Goal: Task Accomplishment & Management: Manage account settings

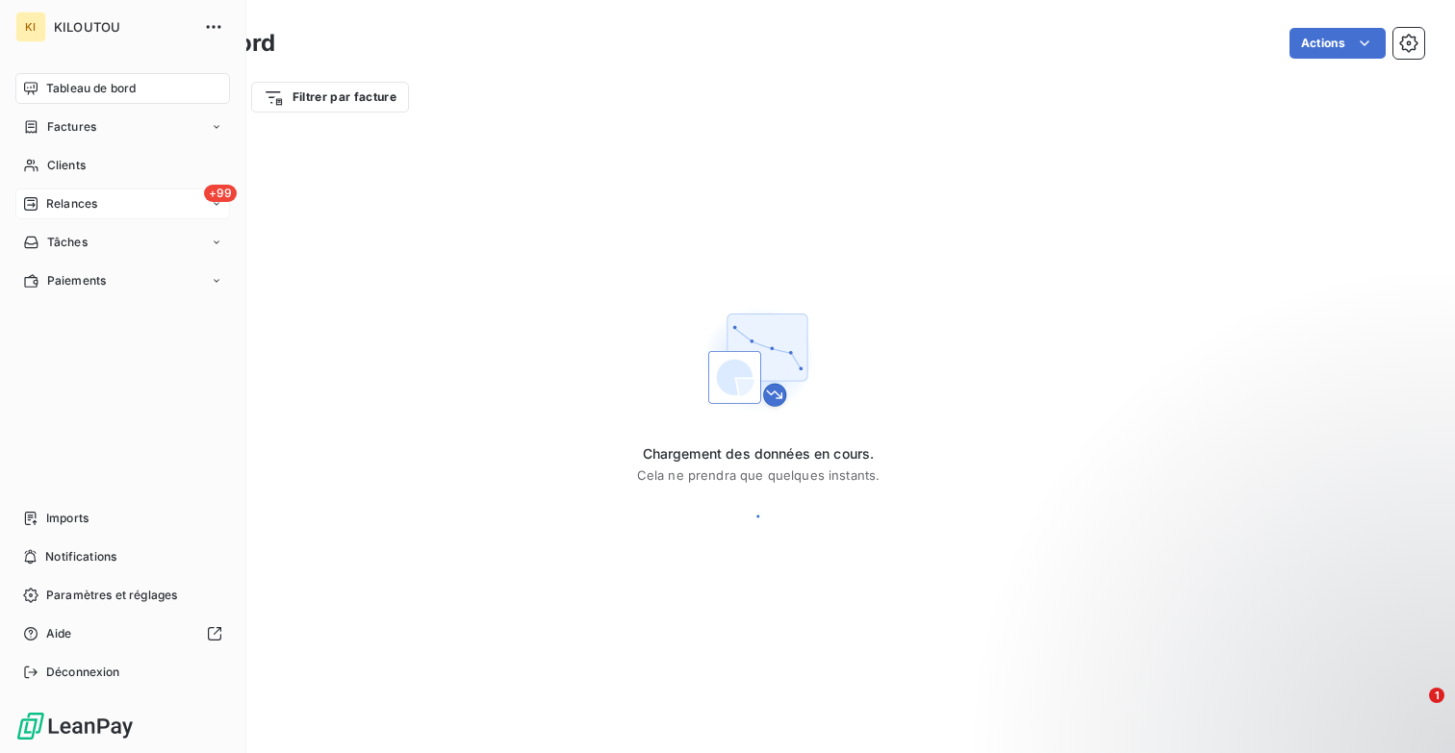
click at [90, 197] on span "Relances" at bounding box center [71, 203] width 51 height 17
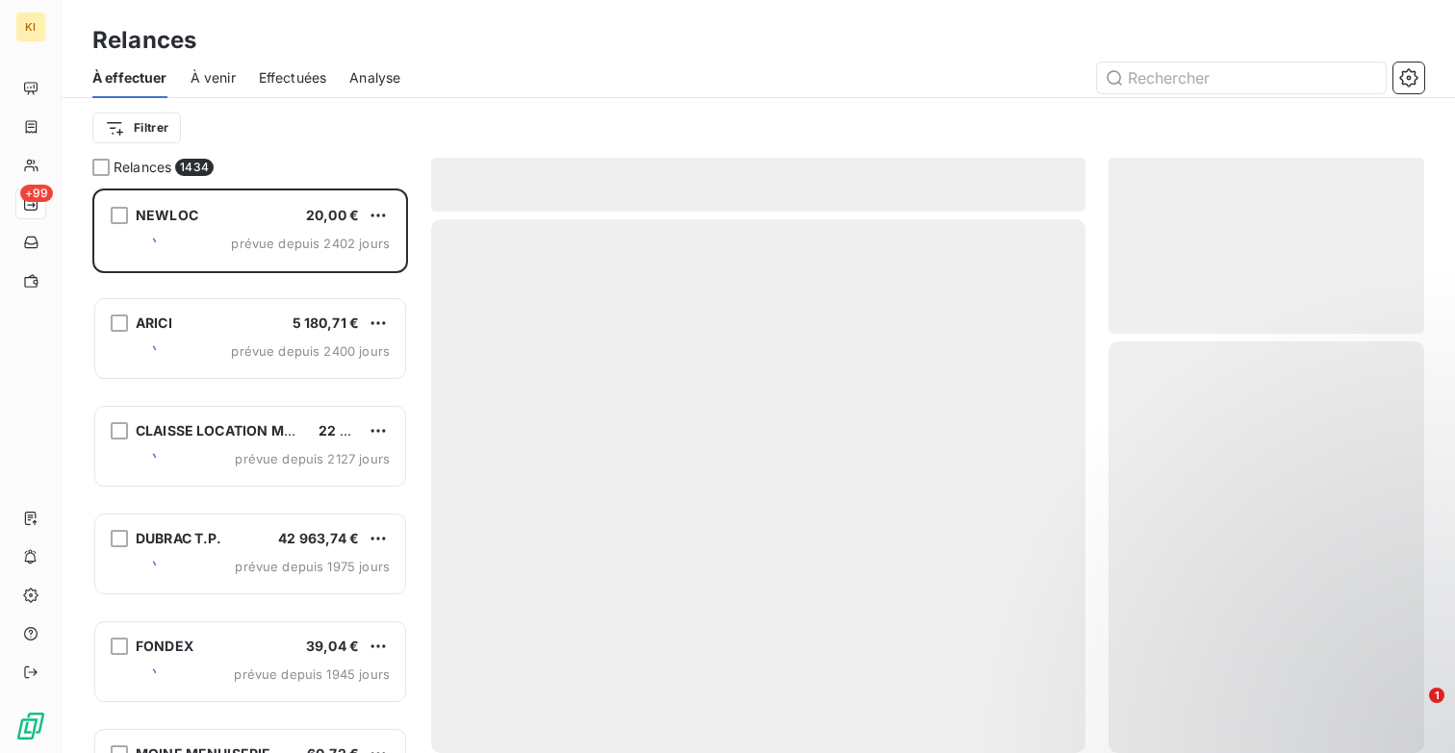
scroll to position [565, 316]
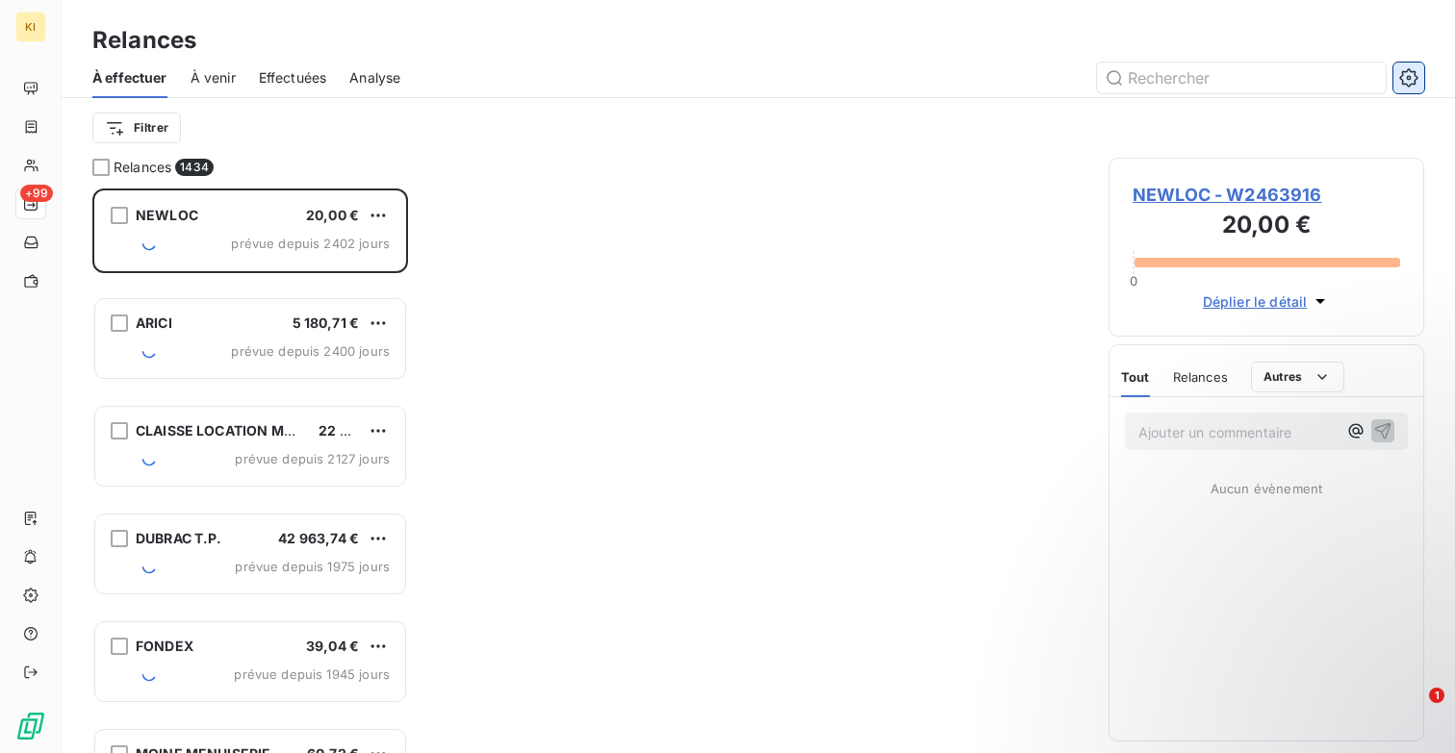
click at [1418, 74] on button "button" at bounding box center [1408, 78] width 31 height 31
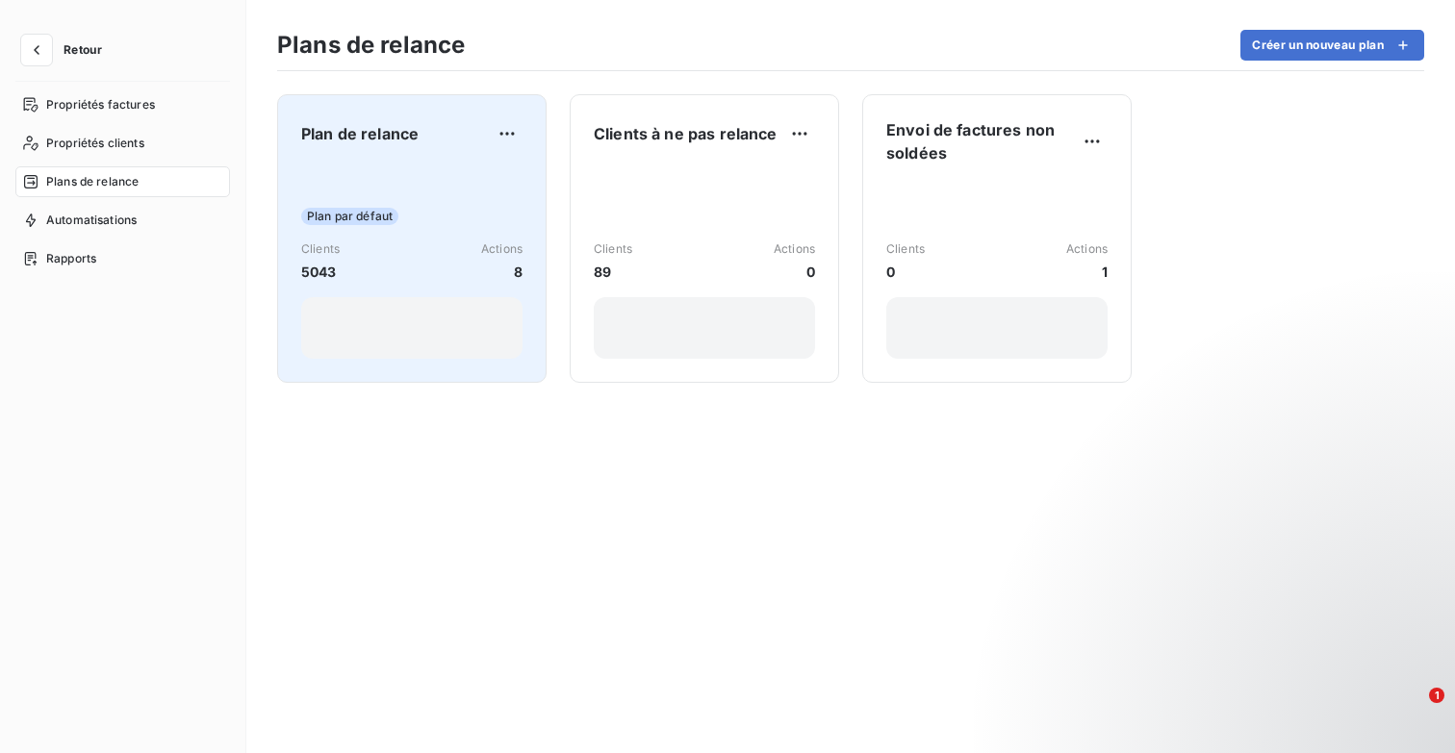
click at [477, 188] on div "Plan par défaut Clients 5043 Actions 8" at bounding box center [411, 262] width 221 height 194
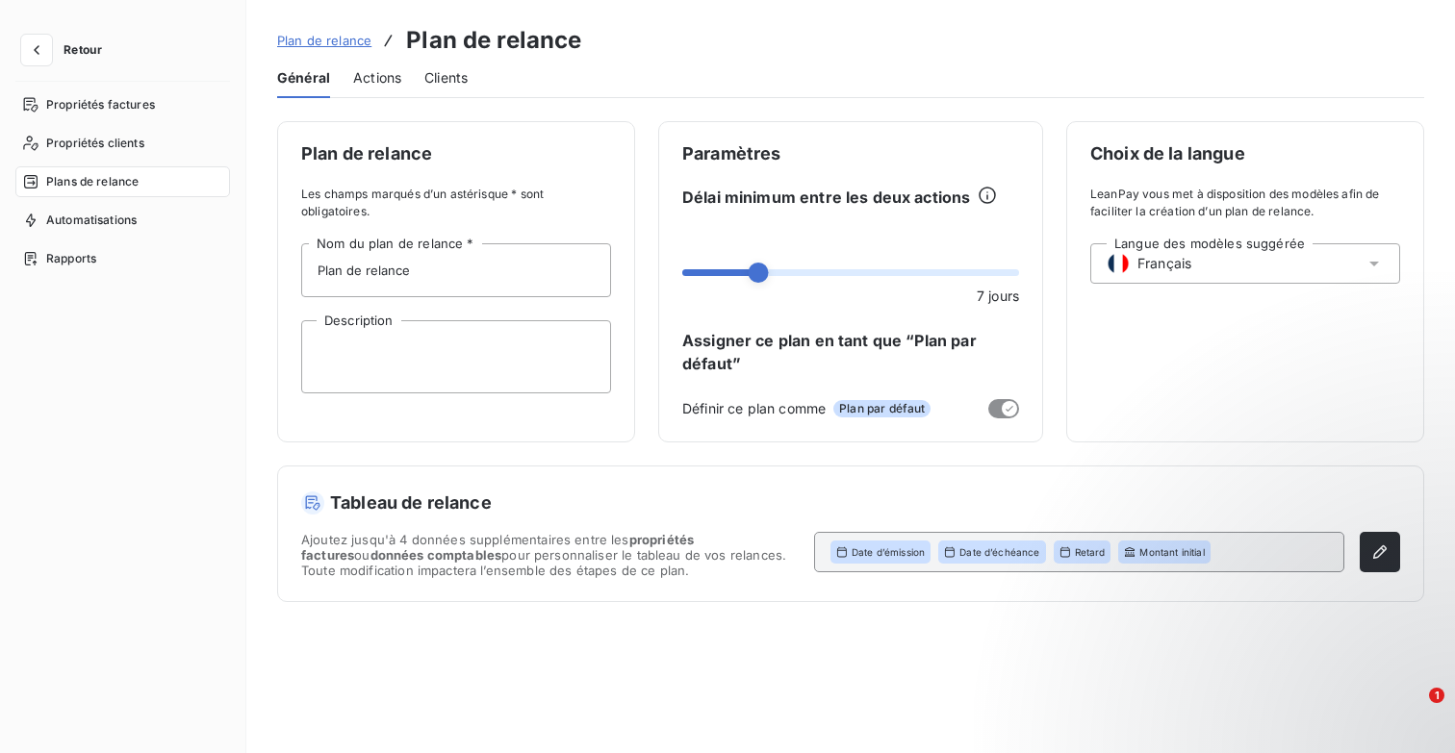
click at [360, 65] on div "Actions" at bounding box center [377, 78] width 48 height 40
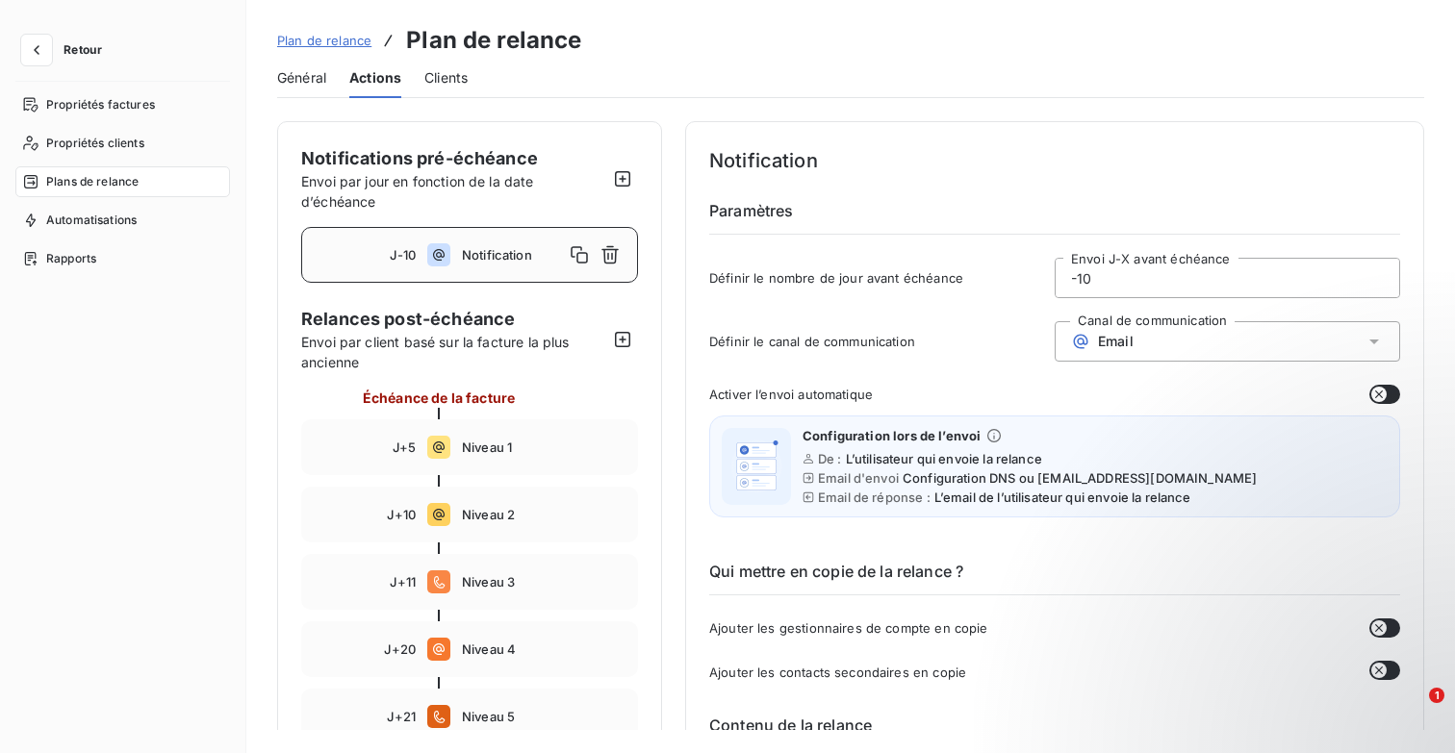
click at [505, 258] on span "Notification" at bounding box center [513, 254] width 102 height 15
click at [524, 262] on span "Notification" at bounding box center [513, 254] width 102 height 15
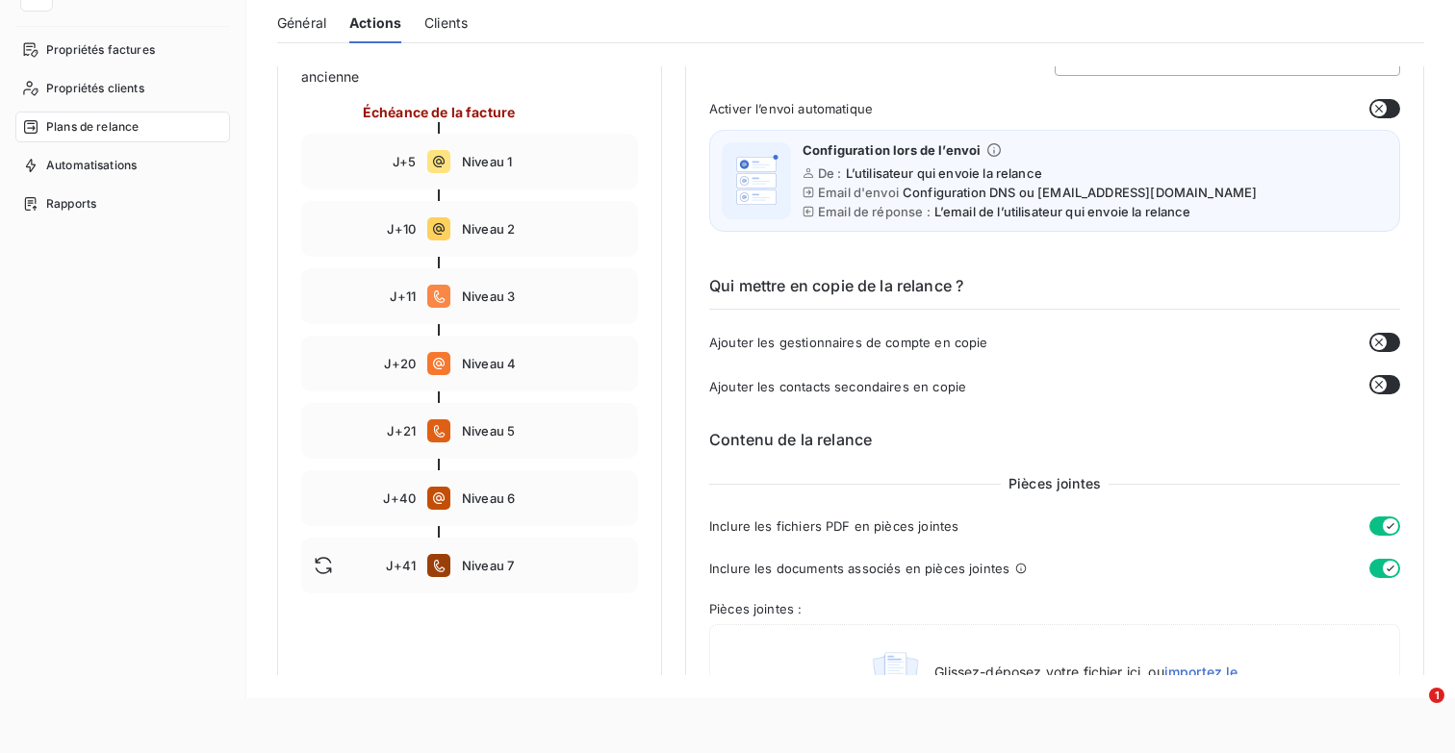
scroll to position [231, 0]
click at [544, 171] on div "J+5 Niveau 1" at bounding box center [469, 162] width 337 height 56
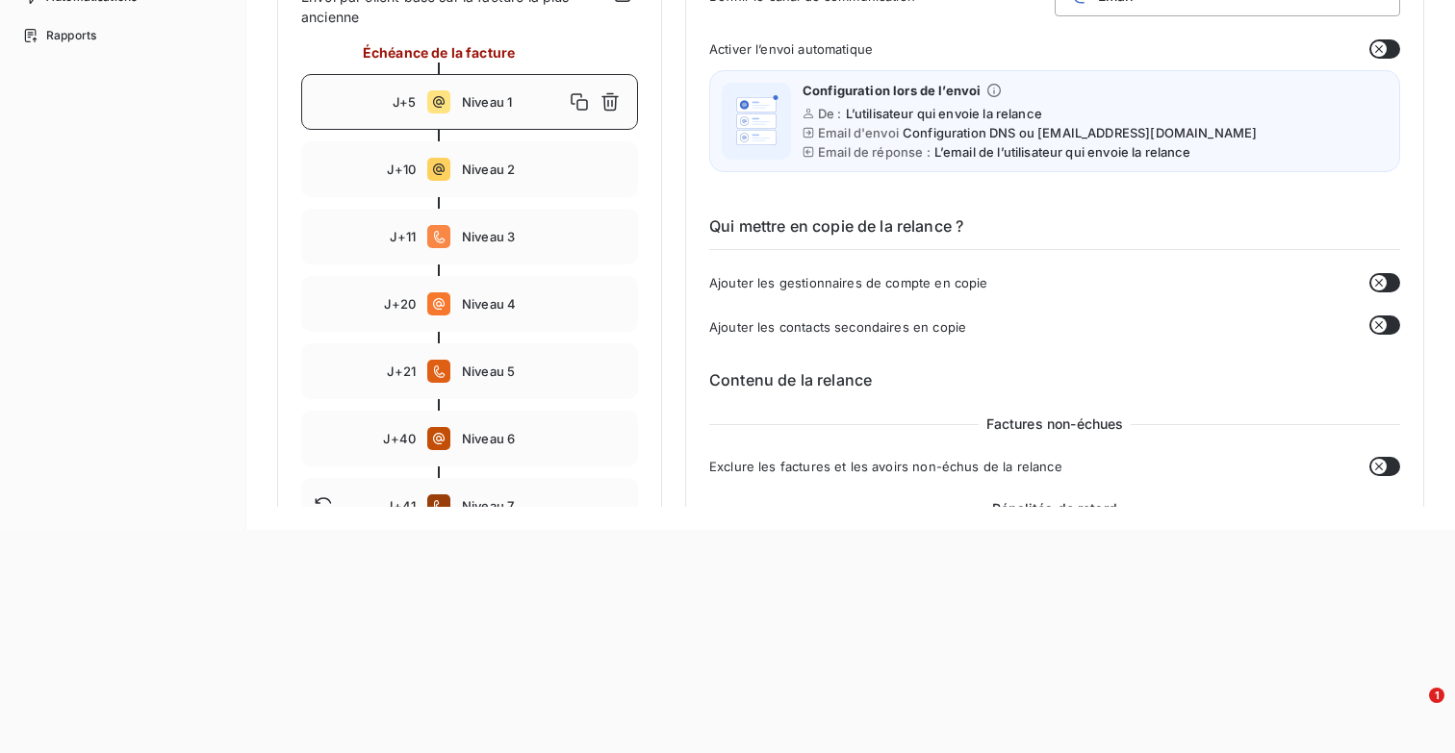
scroll to position [11, 0]
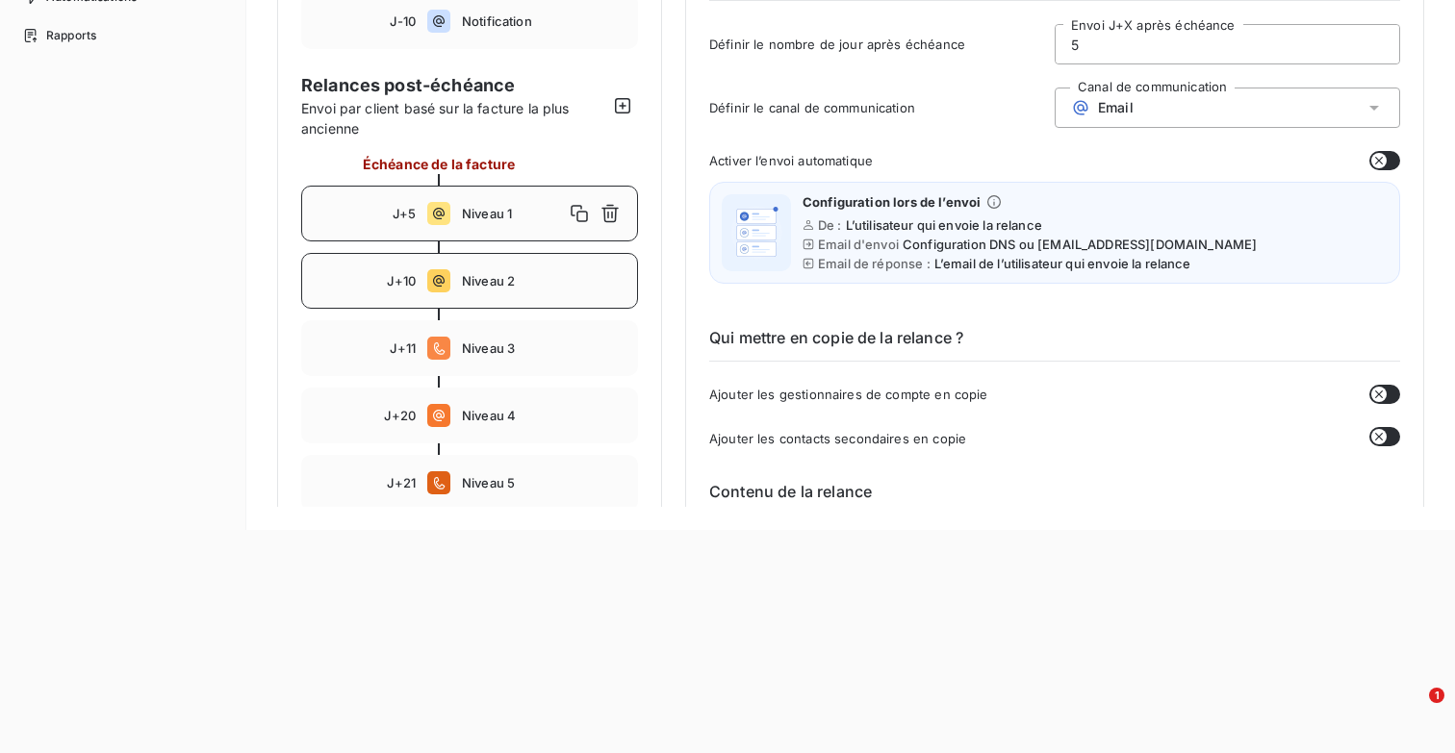
click at [502, 283] on span "Niveau 2" at bounding box center [544, 280] width 164 height 15
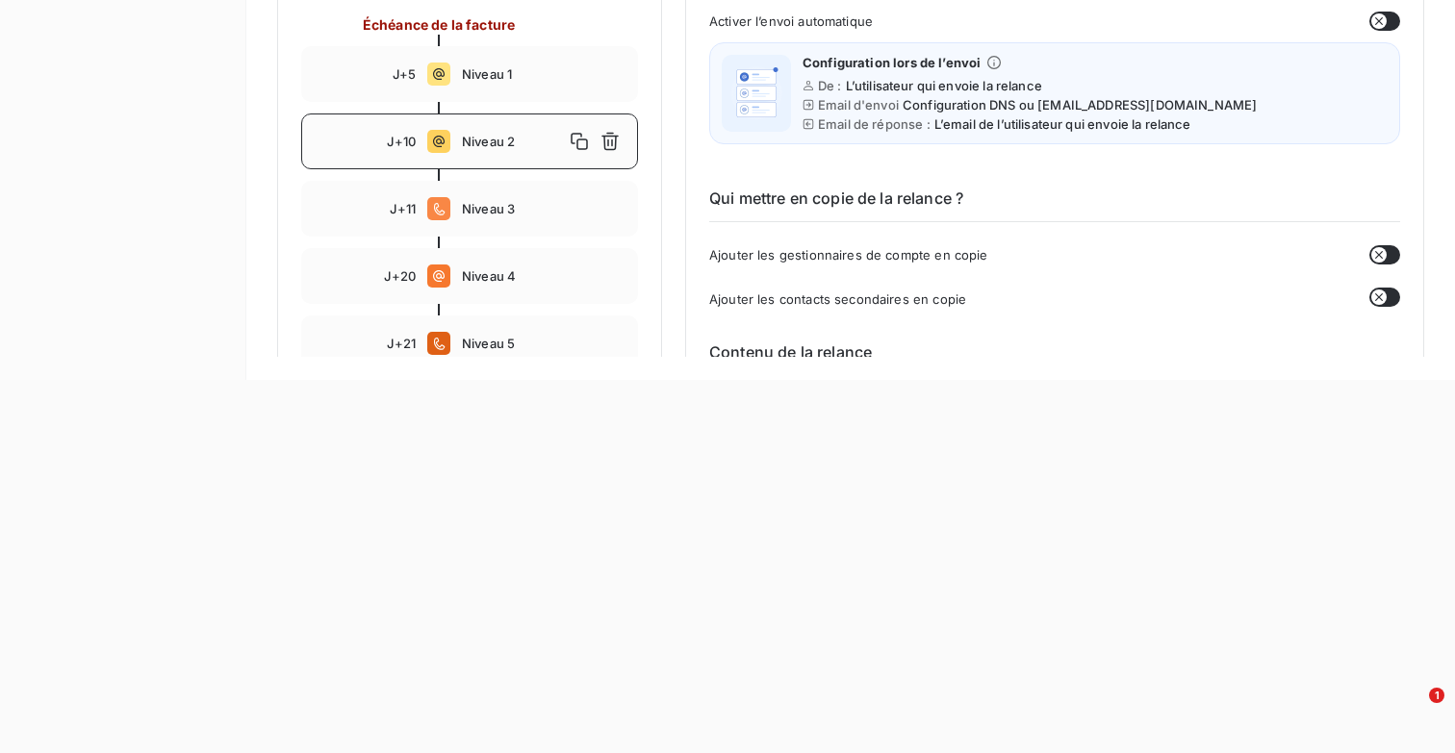
scroll to position [387, 0]
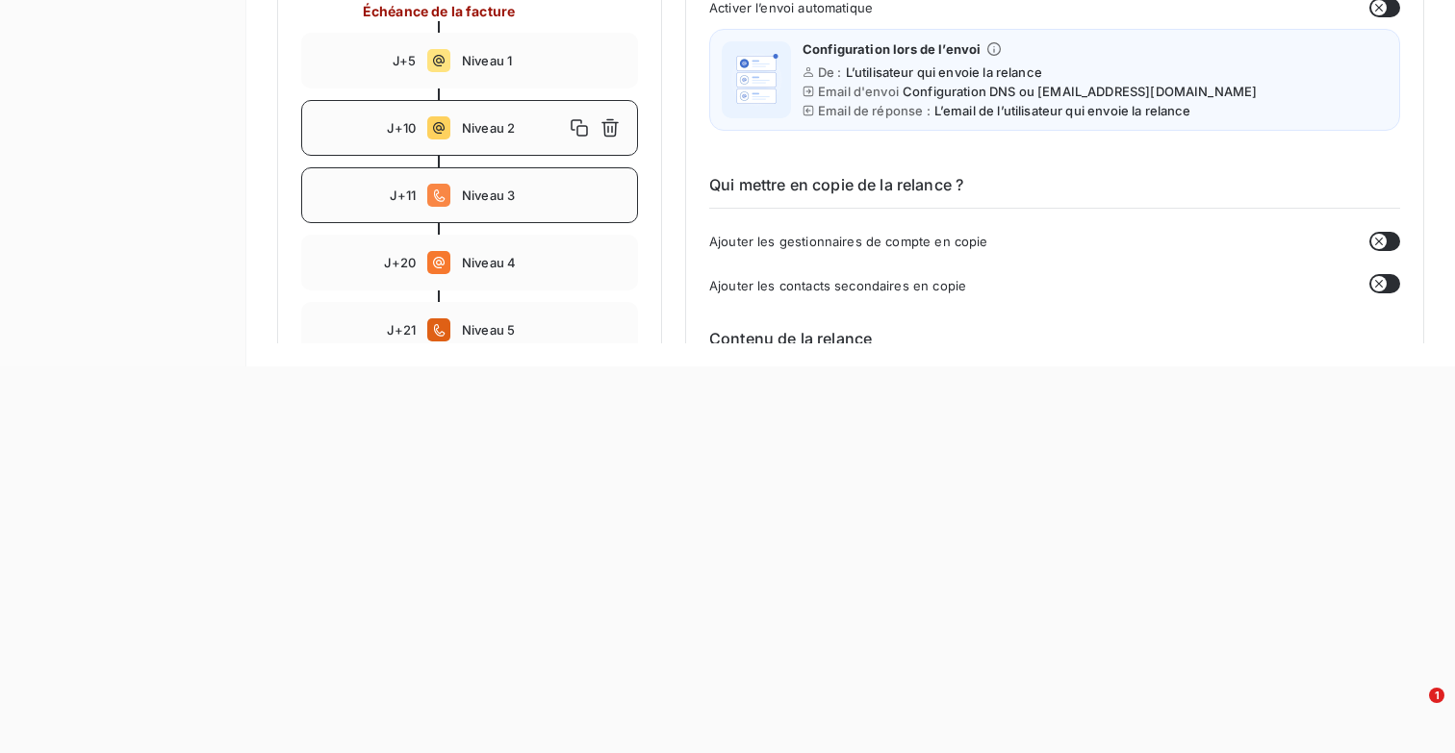
click at [518, 194] on span "Niveau 3" at bounding box center [544, 195] width 164 height 15
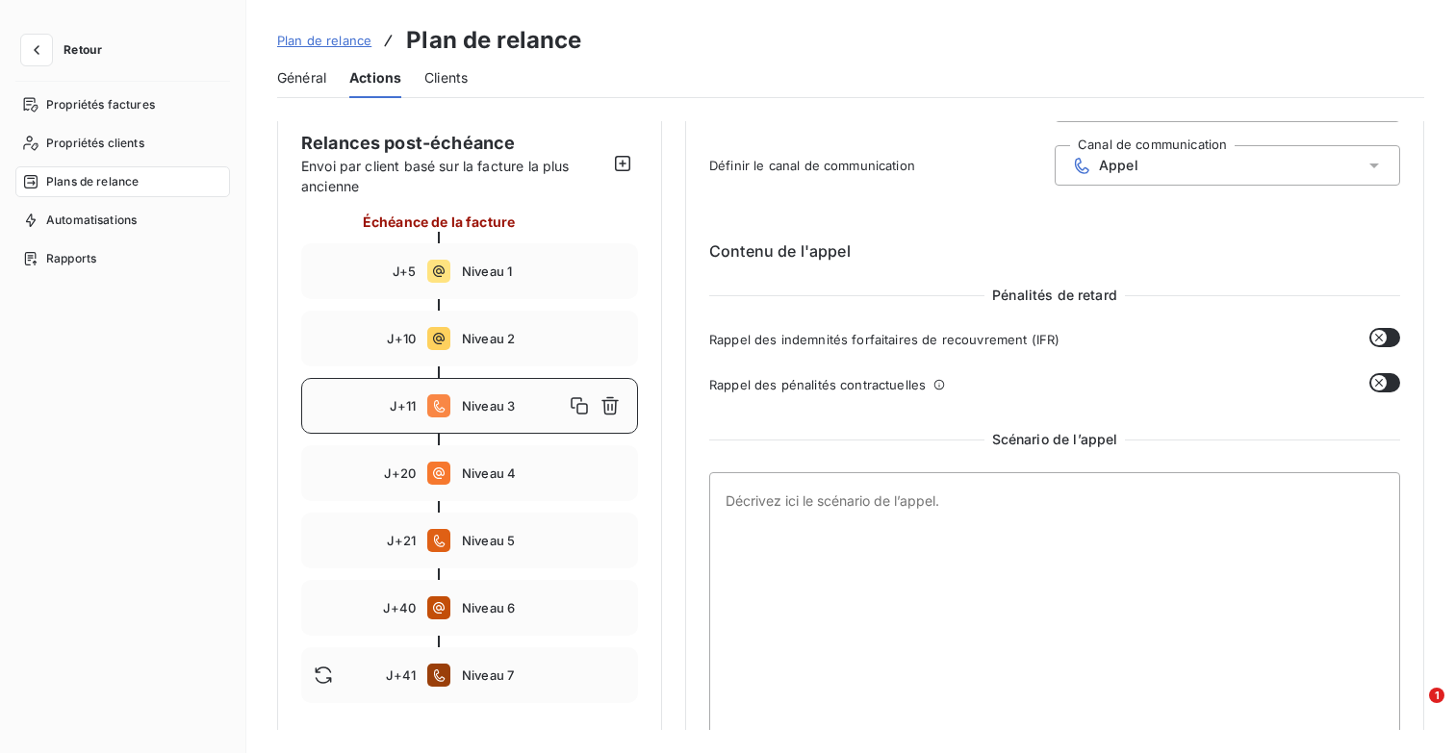
scroll to position [228, 0]
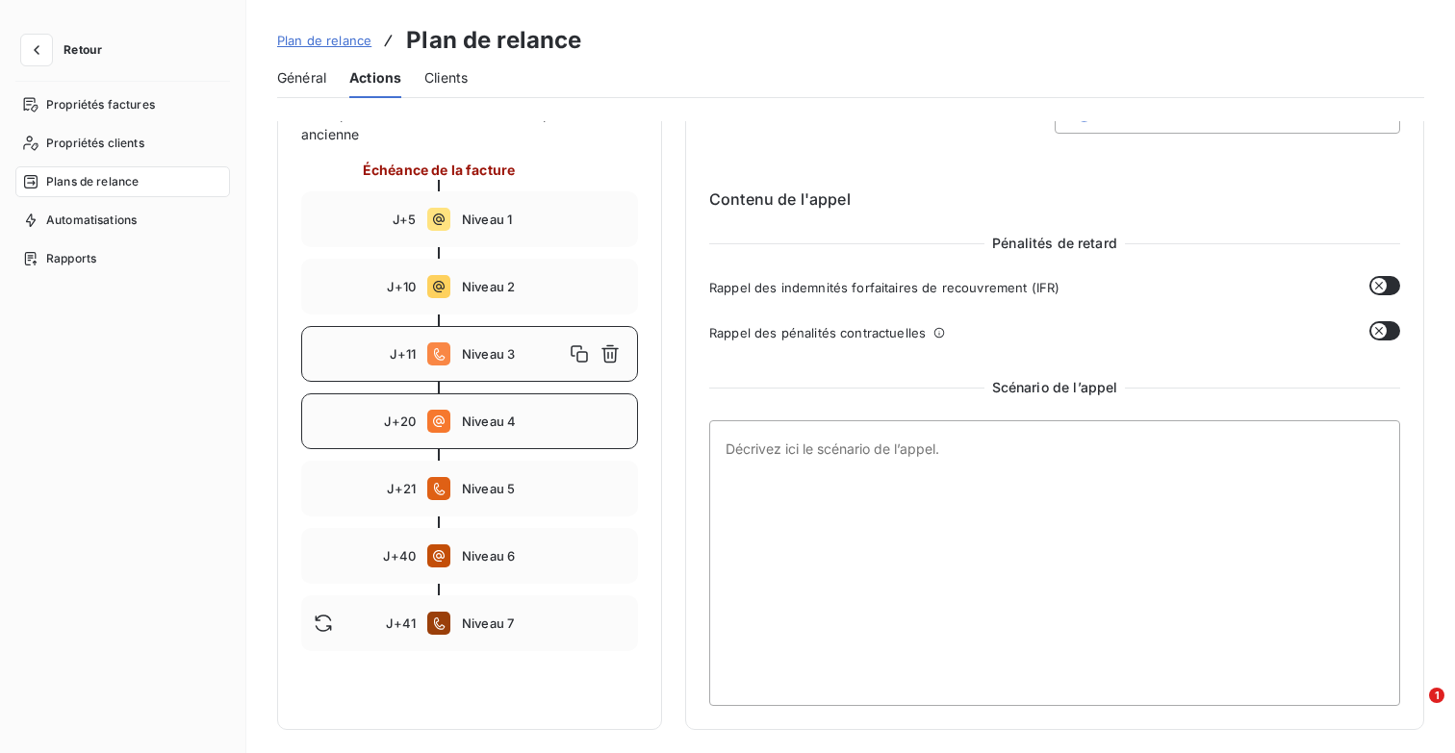
click at [476, 423] on span "Niveau 4" at bounding box center [544, 421] width 164 height 15
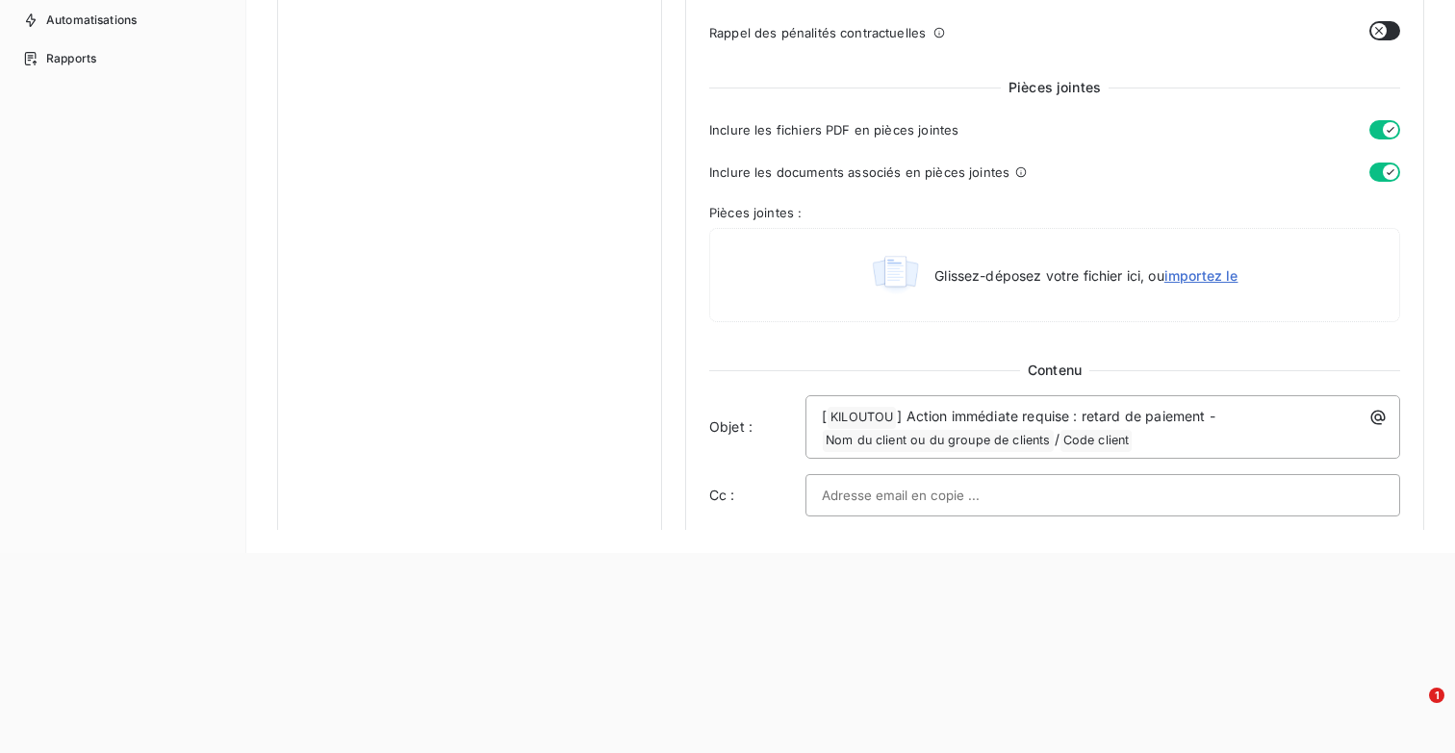
scroll to position [398, 0]
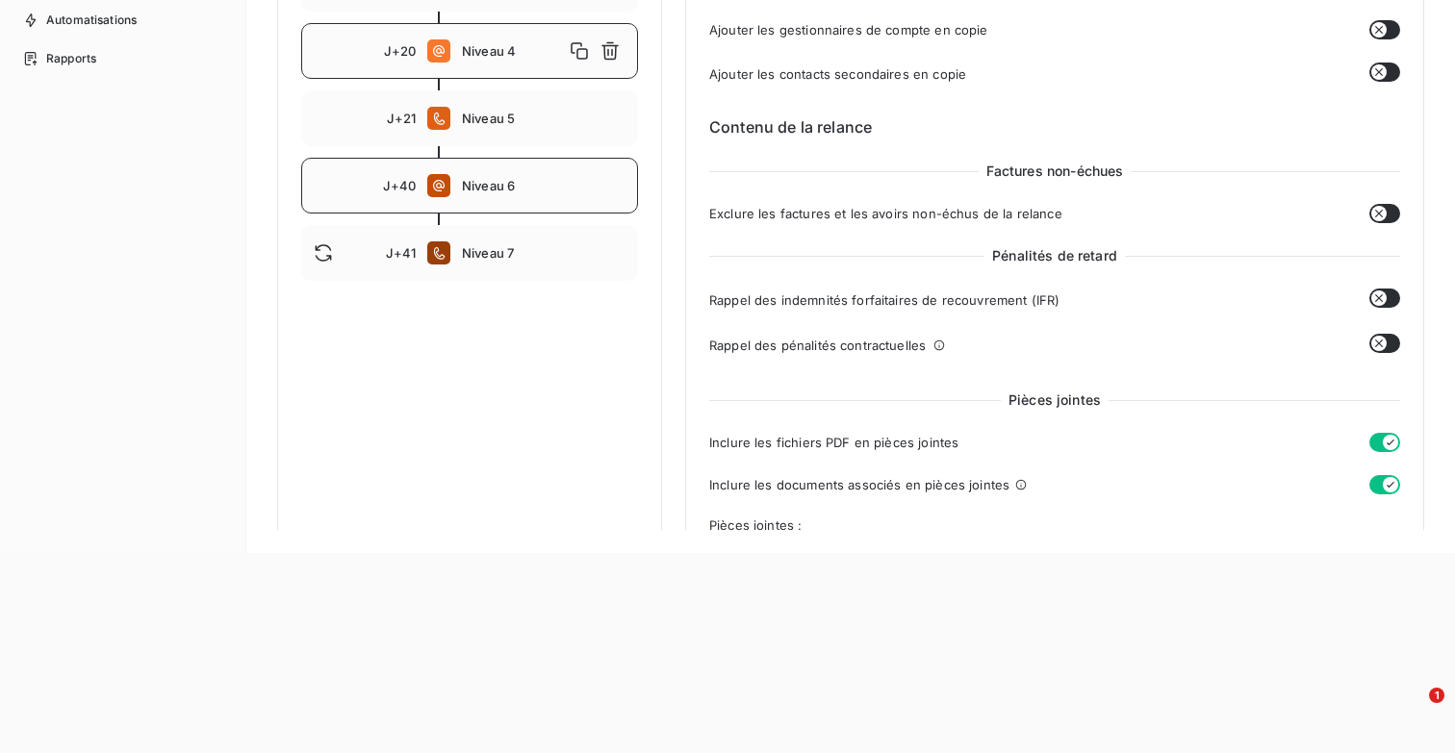
click at [483, 190] on span "Niveau 6" at bounding box center [544, 185] width 164 height 15
type input "40"
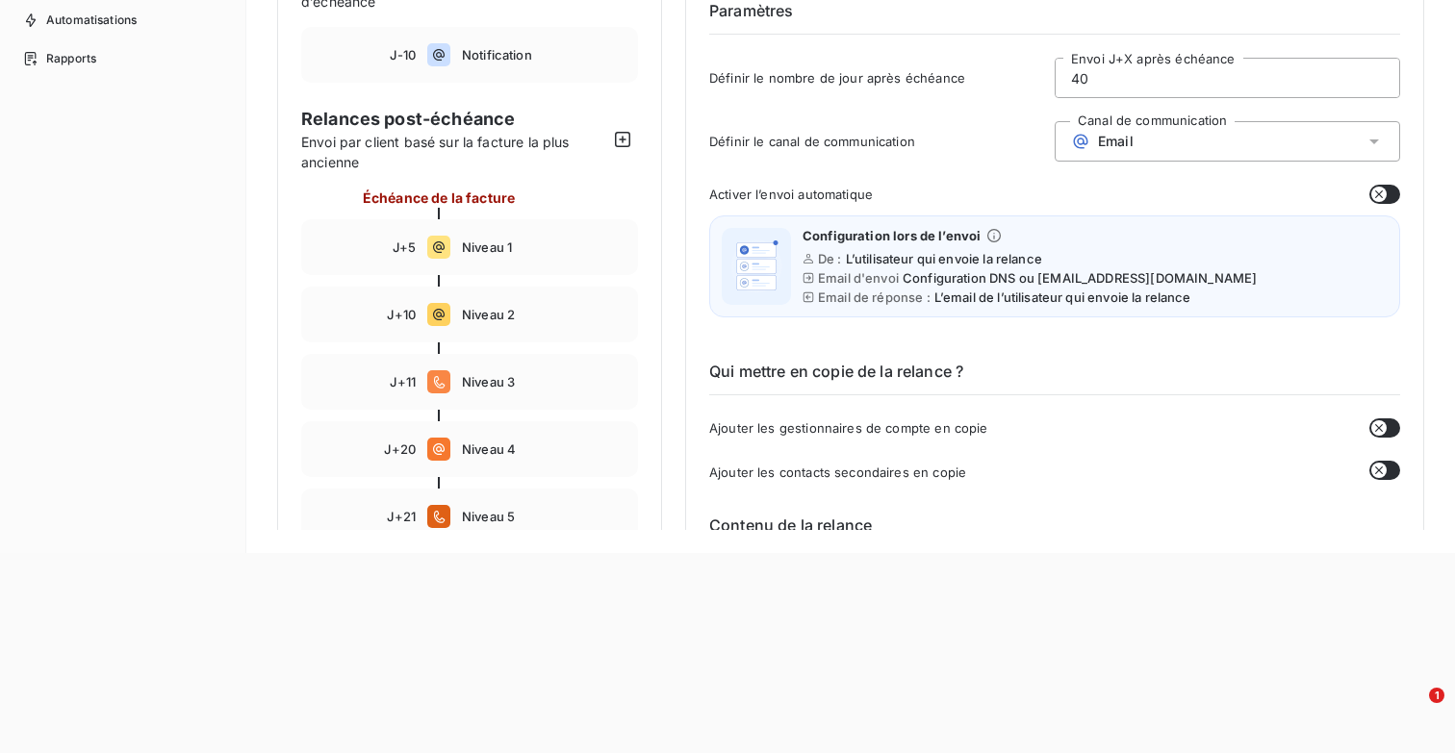
scroll to position [0, 0]
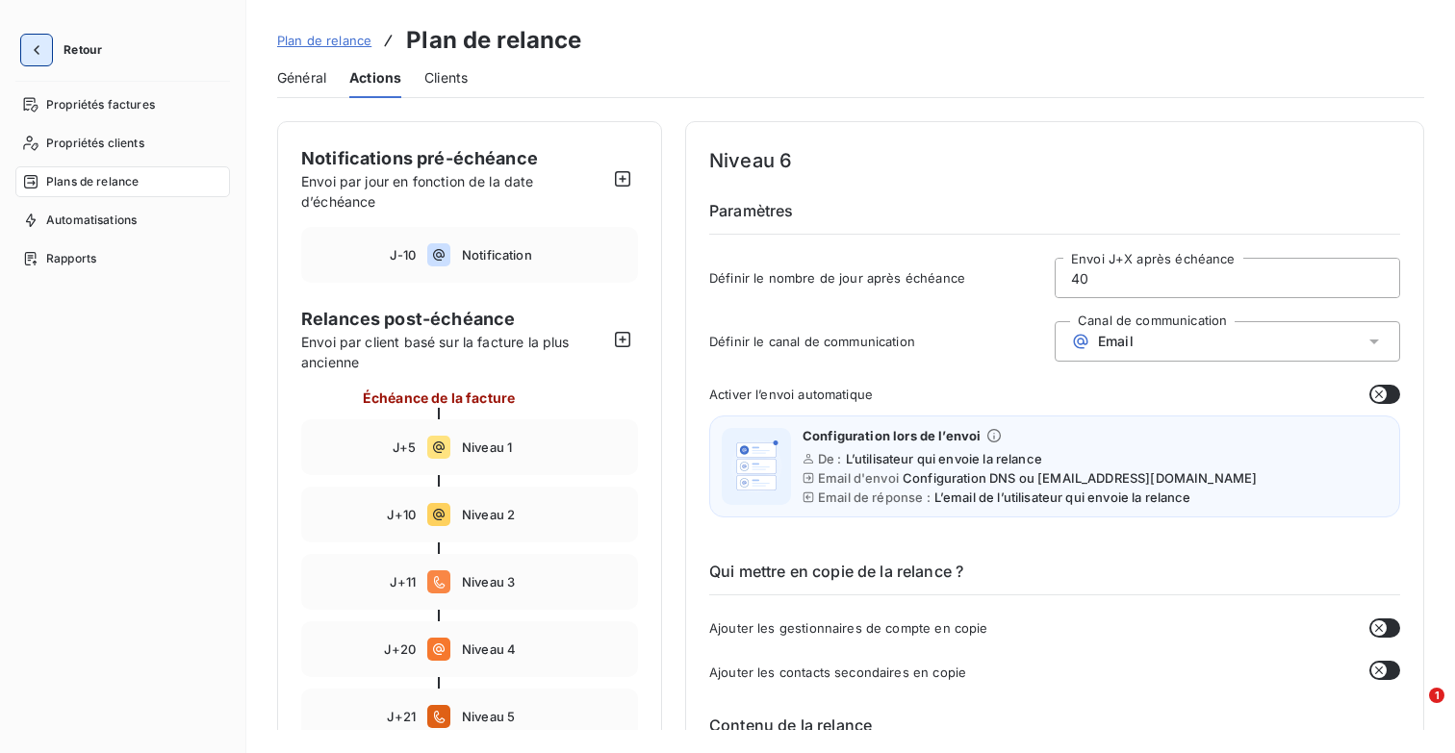
click at [38, 51] on icon "button" at bounding box center [36, 49] width 19 height 19
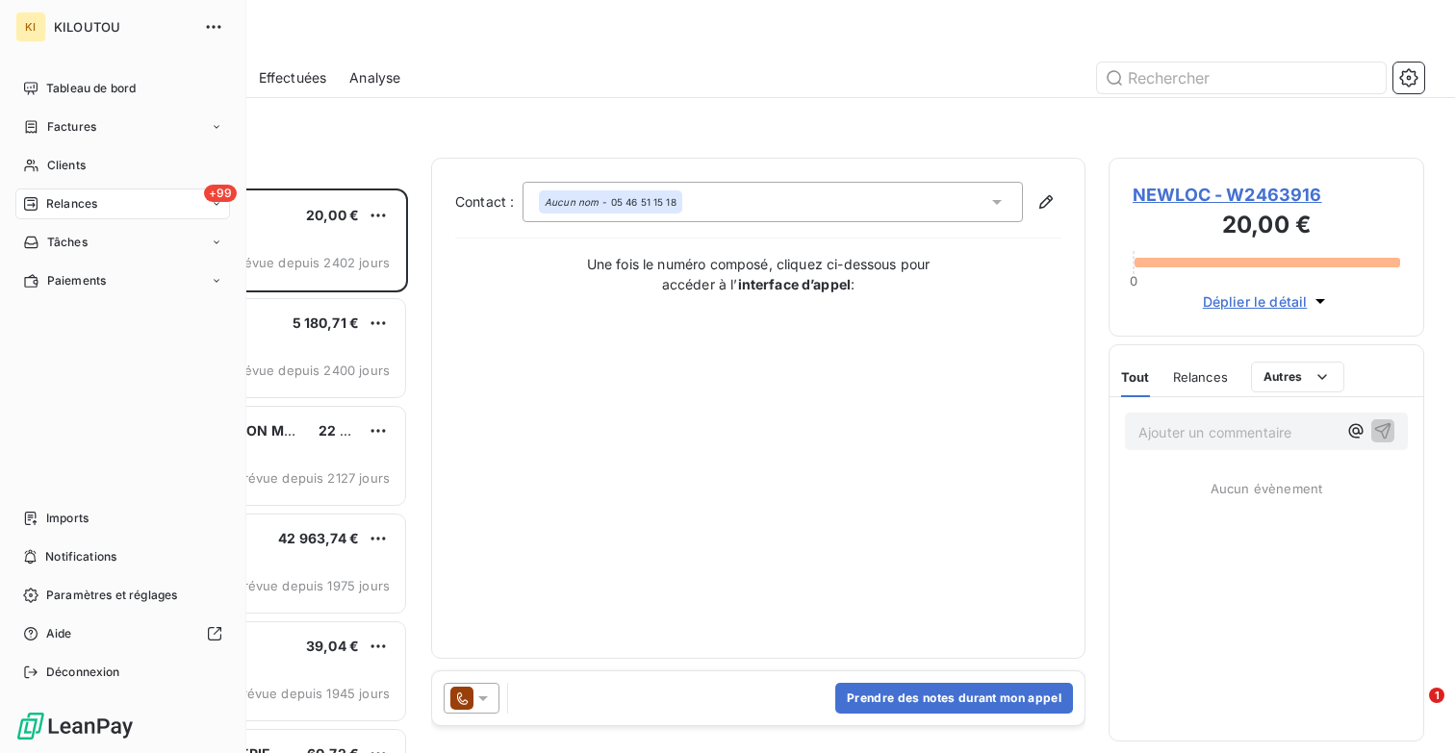
scroll to position [565, 316]
click at [96, 585] on div "Paramètres et réglages" at bounding box center [122, 595] width 215 height 31
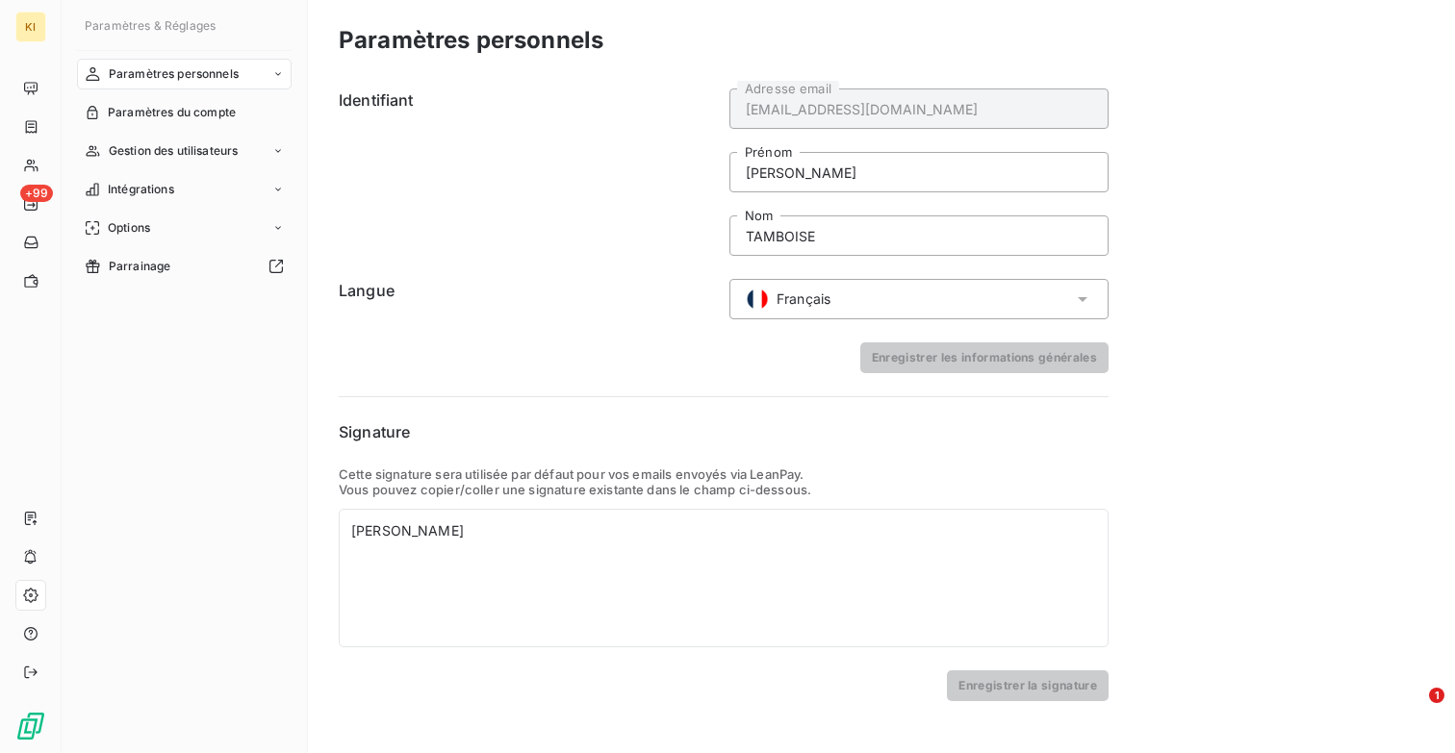
click at [552, 427] on h6 "Signature" at bounding box center [724, 431] width 770 height 23
click at [537, 555] on div "[PERSON_NAME]" at bounding box center [724, 578] width 770 height 139
click at [672, 556] on div "[PERSON_NAME]" at bounding box center [724, 578] width 770 height 139
paste div
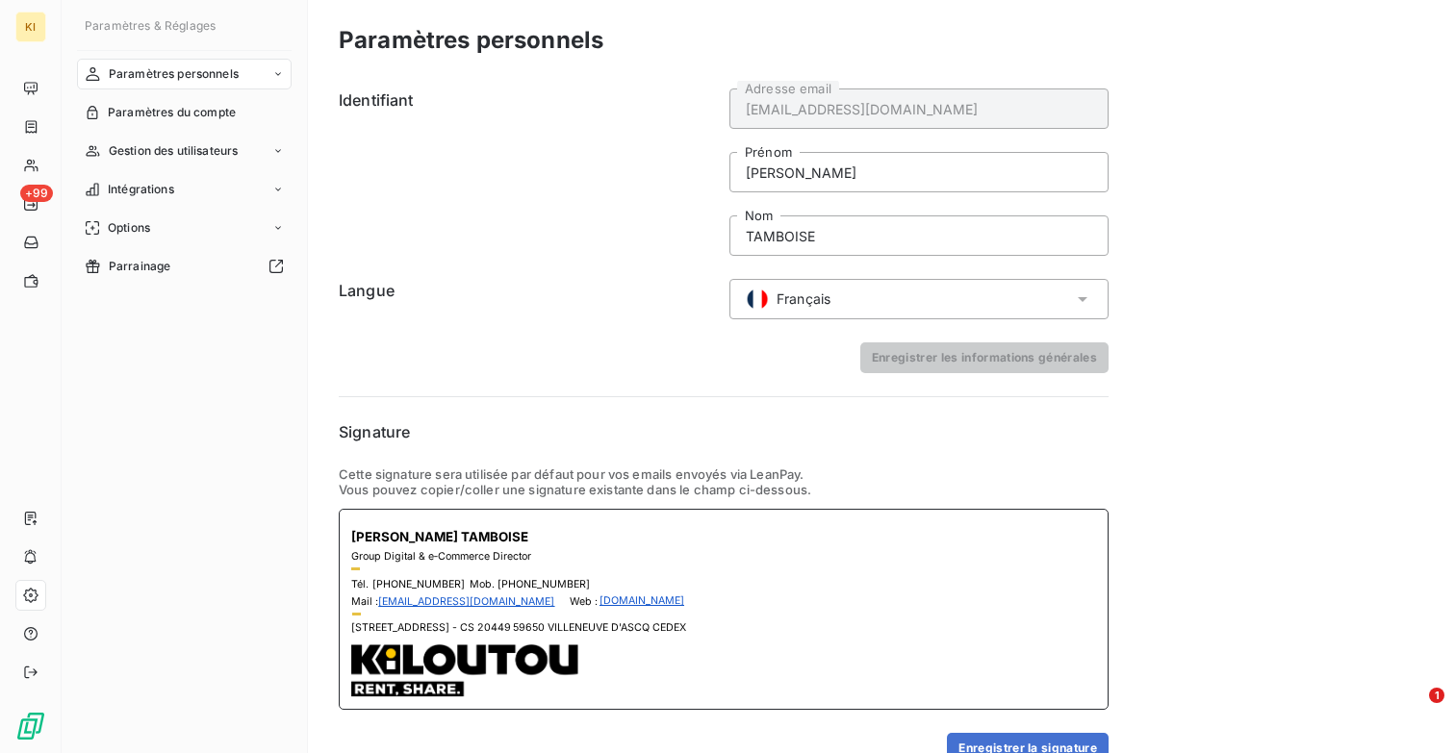
click at [672, 555] on td "Group Digital & e‑Commerce Director" at bounding box center [518, 553] width 335 height 17
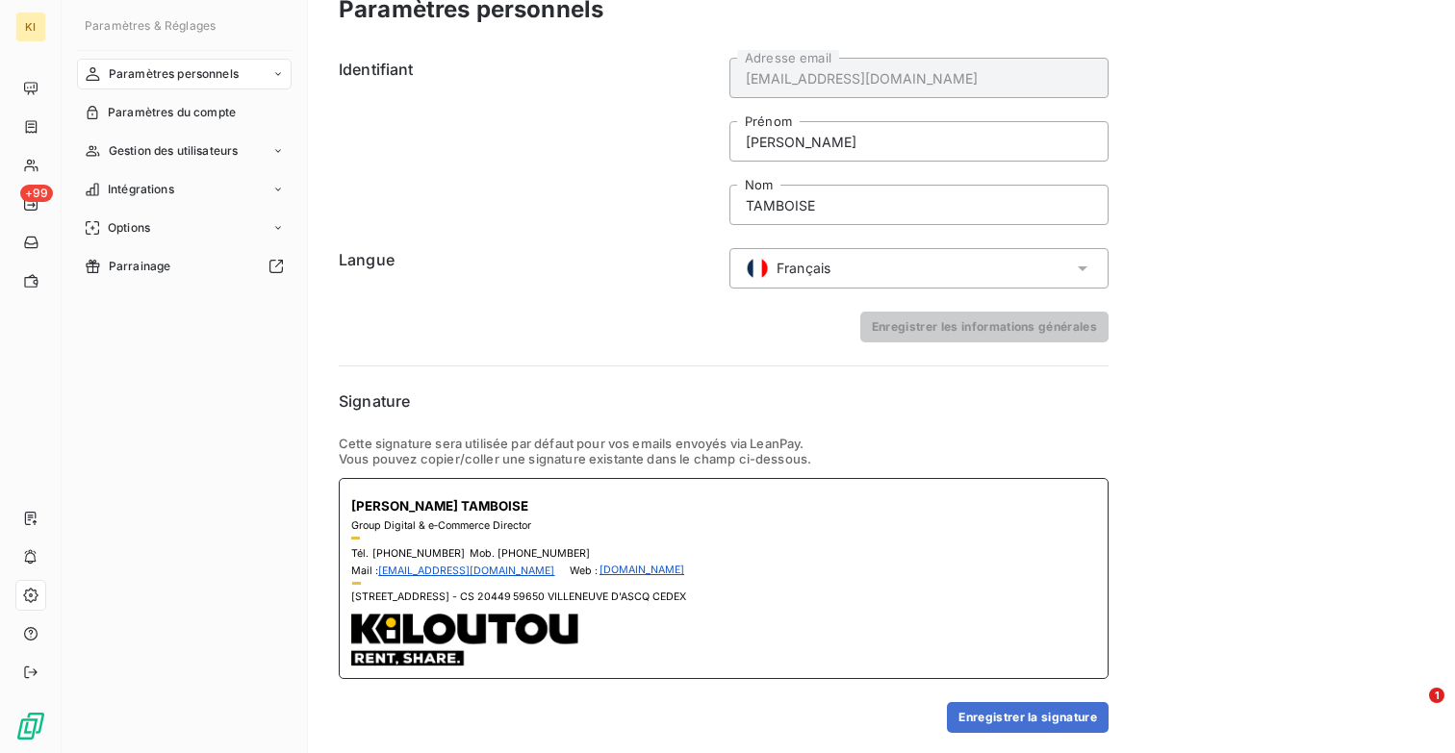
click at [633, 630] on td at bounding box center [518, 635] width 335 height 64
click at [1052, 703] on button "Enregistrer la signature" at bounding box center [1028, 717] width 162 height 31
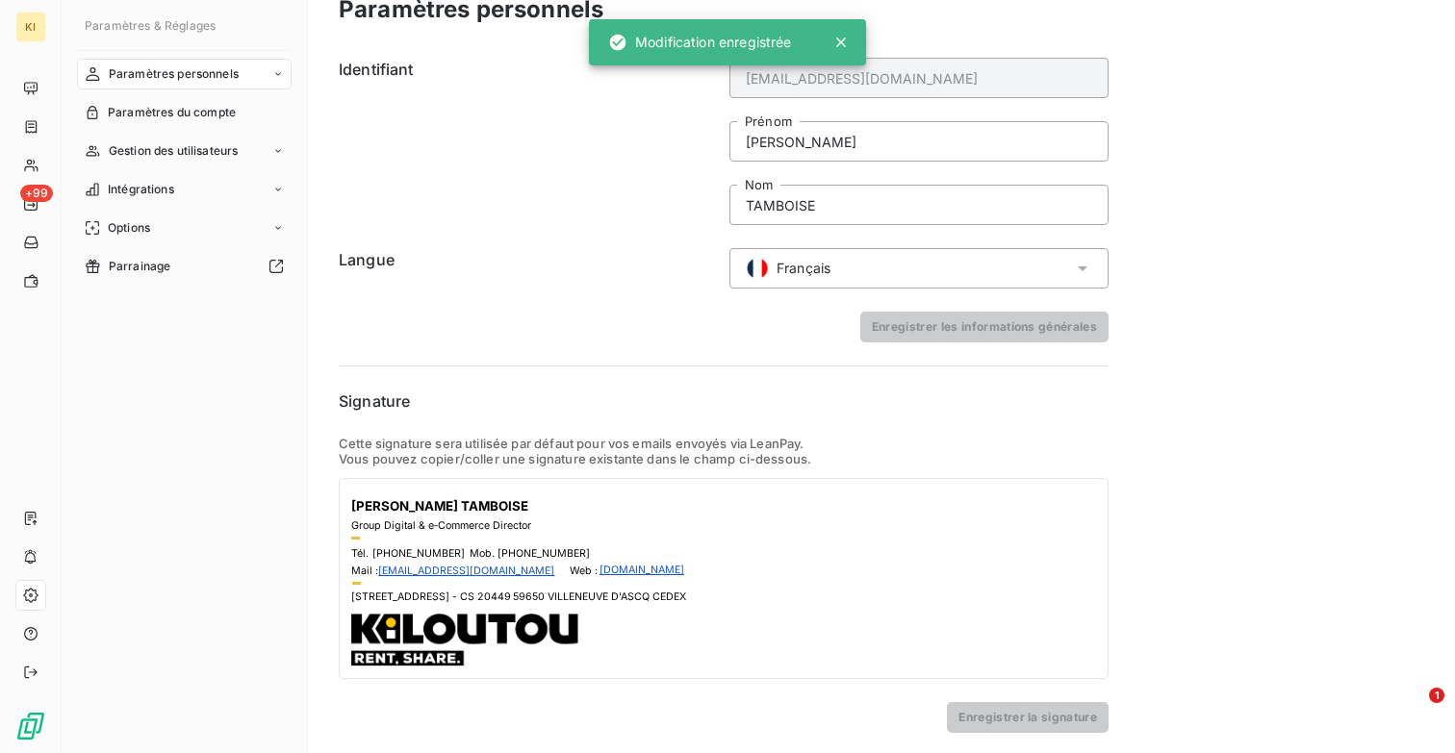
scroll to position [0, 0]
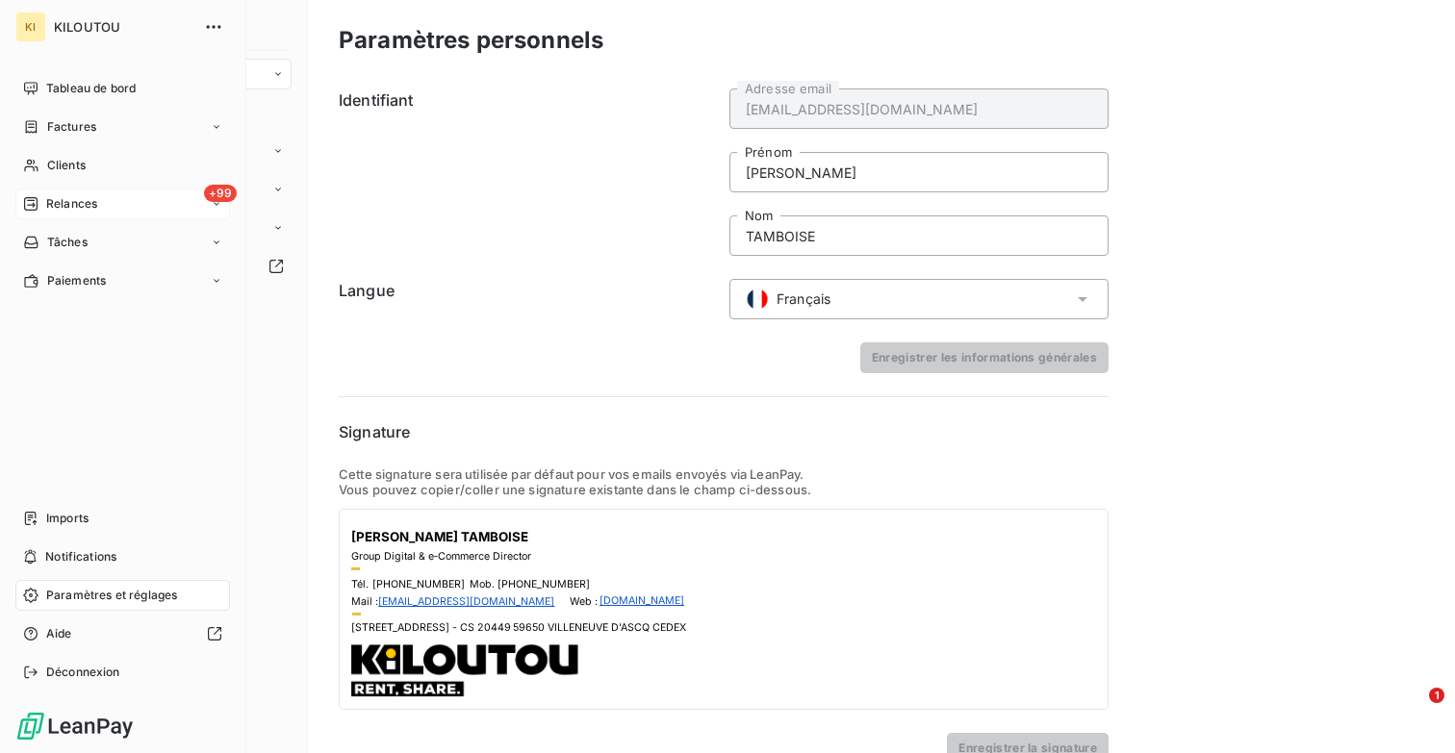
click at [86, 203] on span "Relances" at bounding box center [71, 203] width 51 height 17
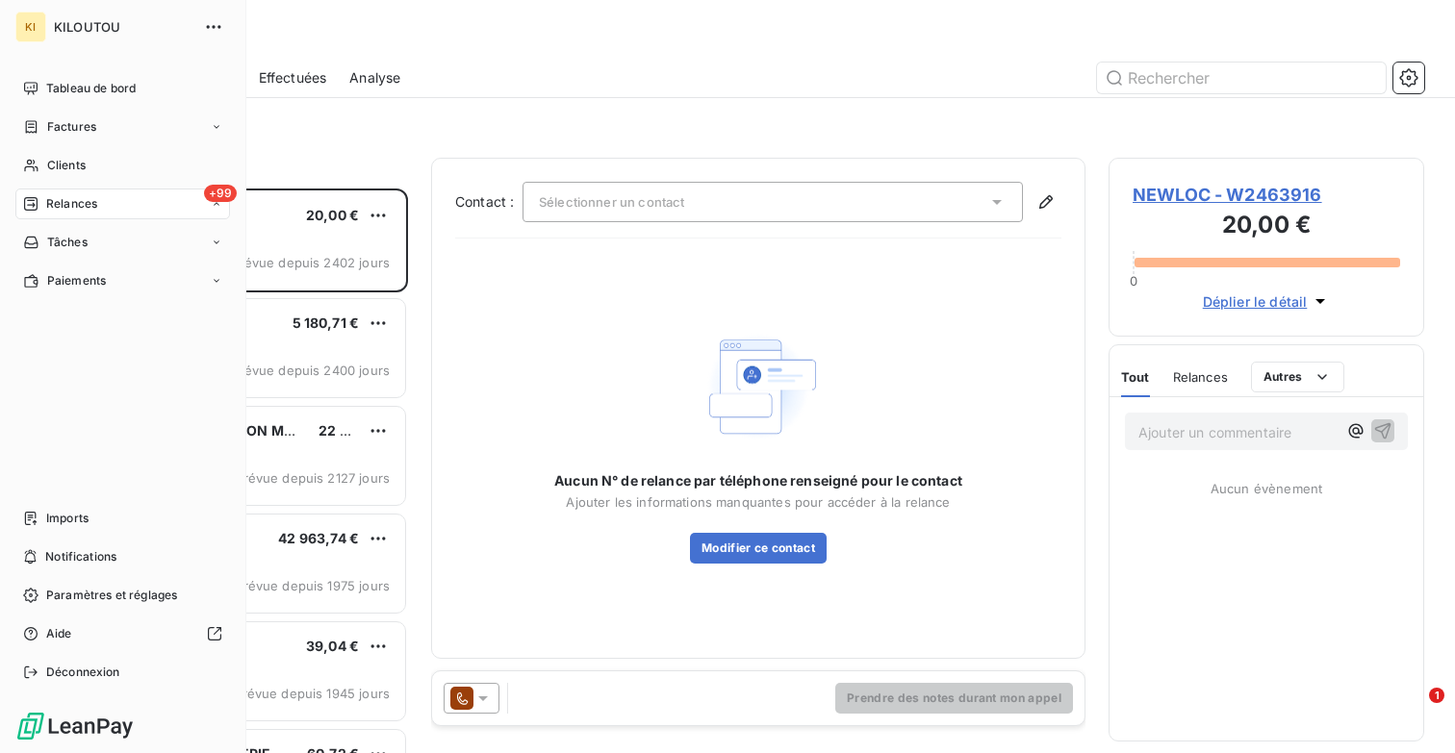
scroll to position [565, 316]
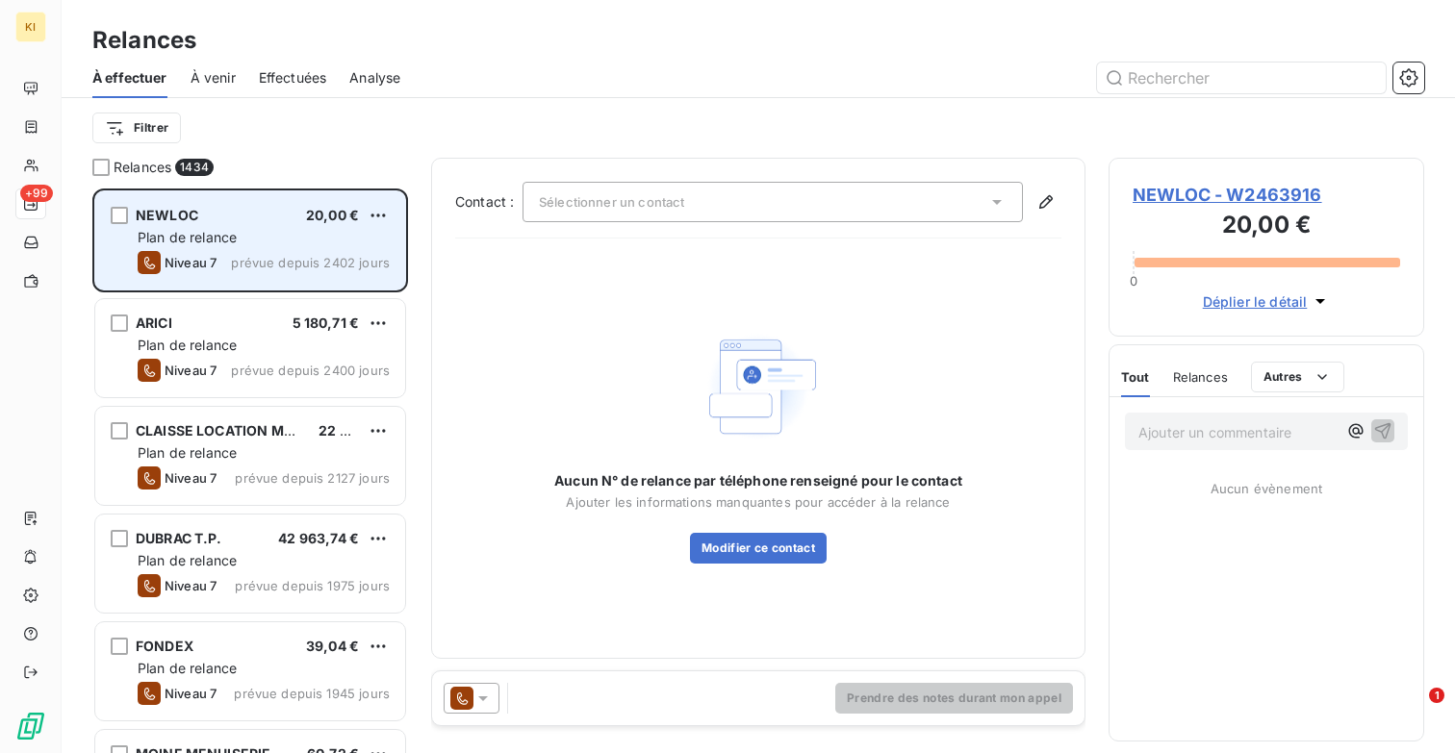
click at [222, 246] on div "Plan de relance" at bounding box center [264, 237] width 252 height 19
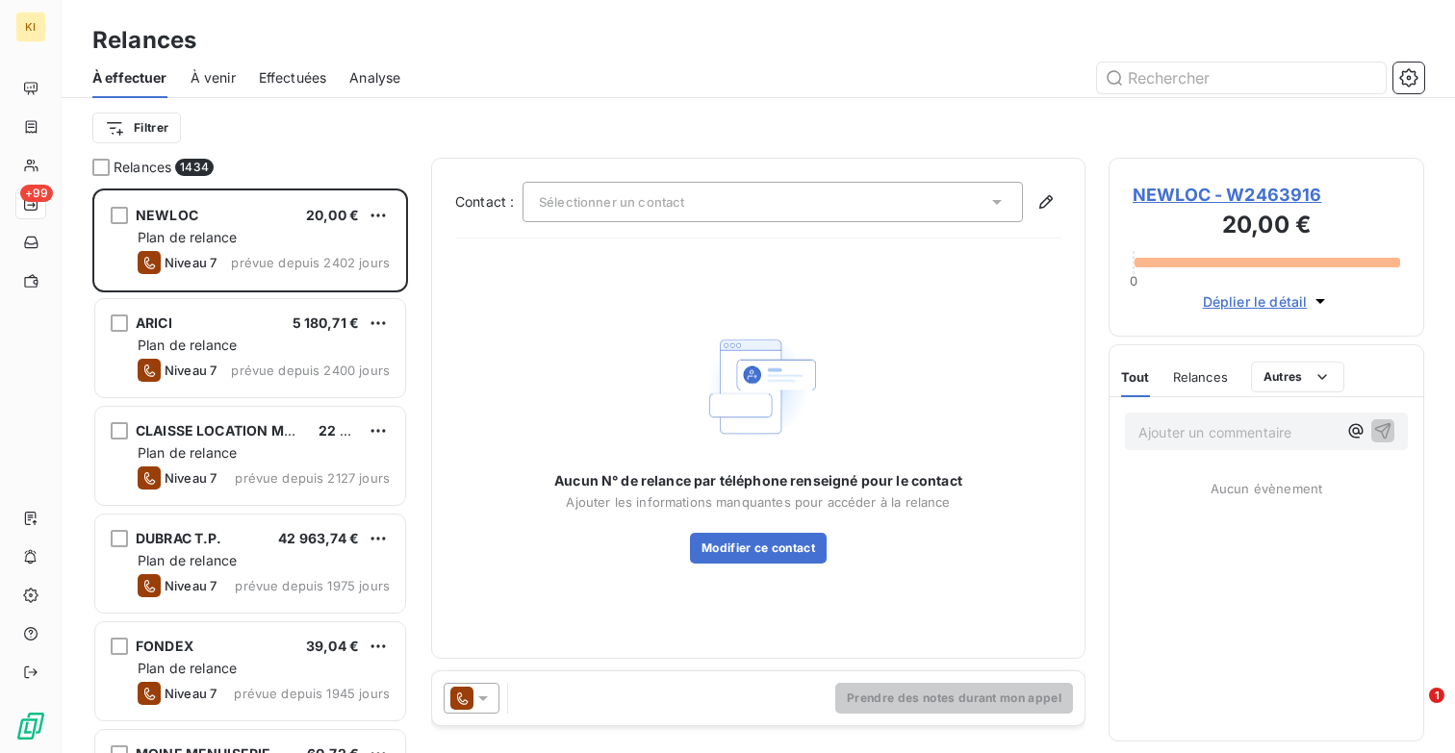
click at [698, 190] on div "Sélectionner un contact" at bounding box center [772, 202] width 500 height 40
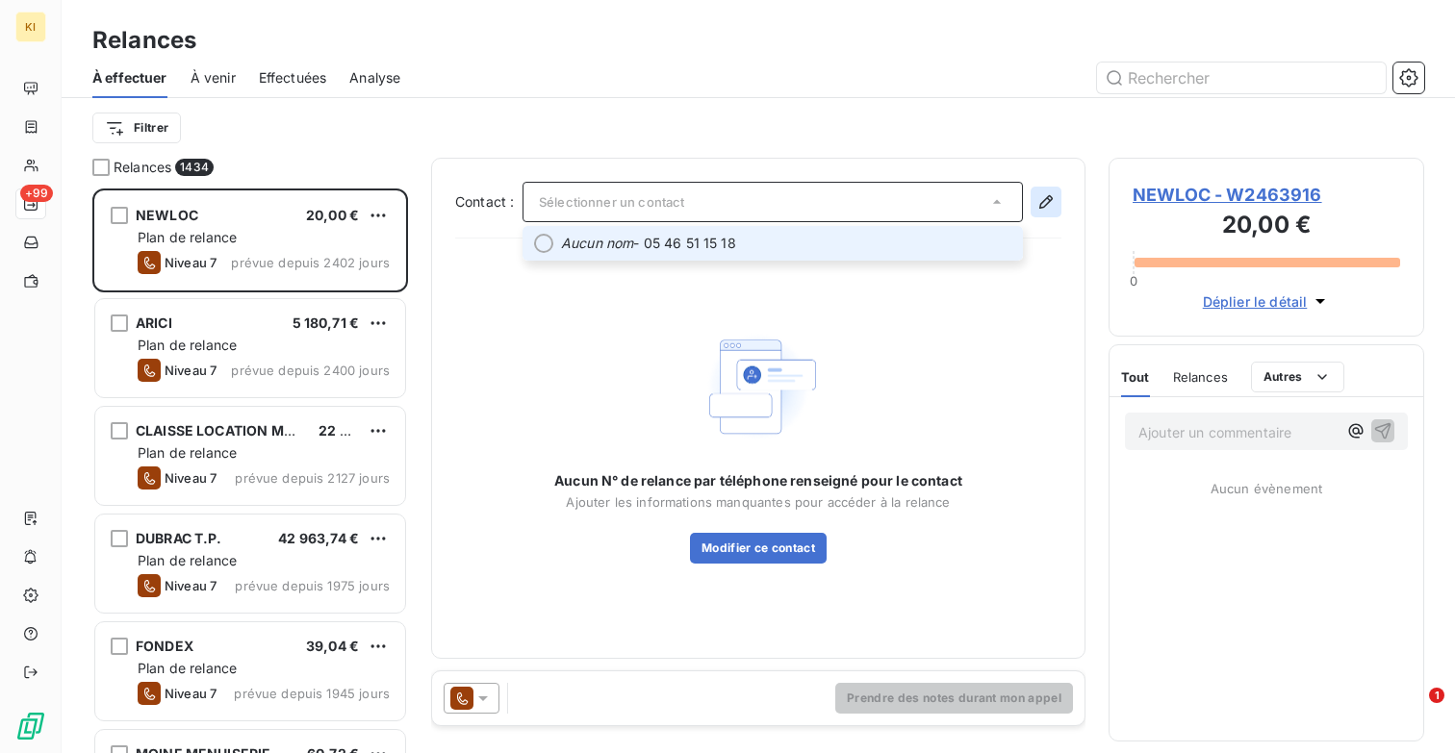
click at [1054, 194] on icon "button" at bounding box center [1045, 201] width 19 height 19
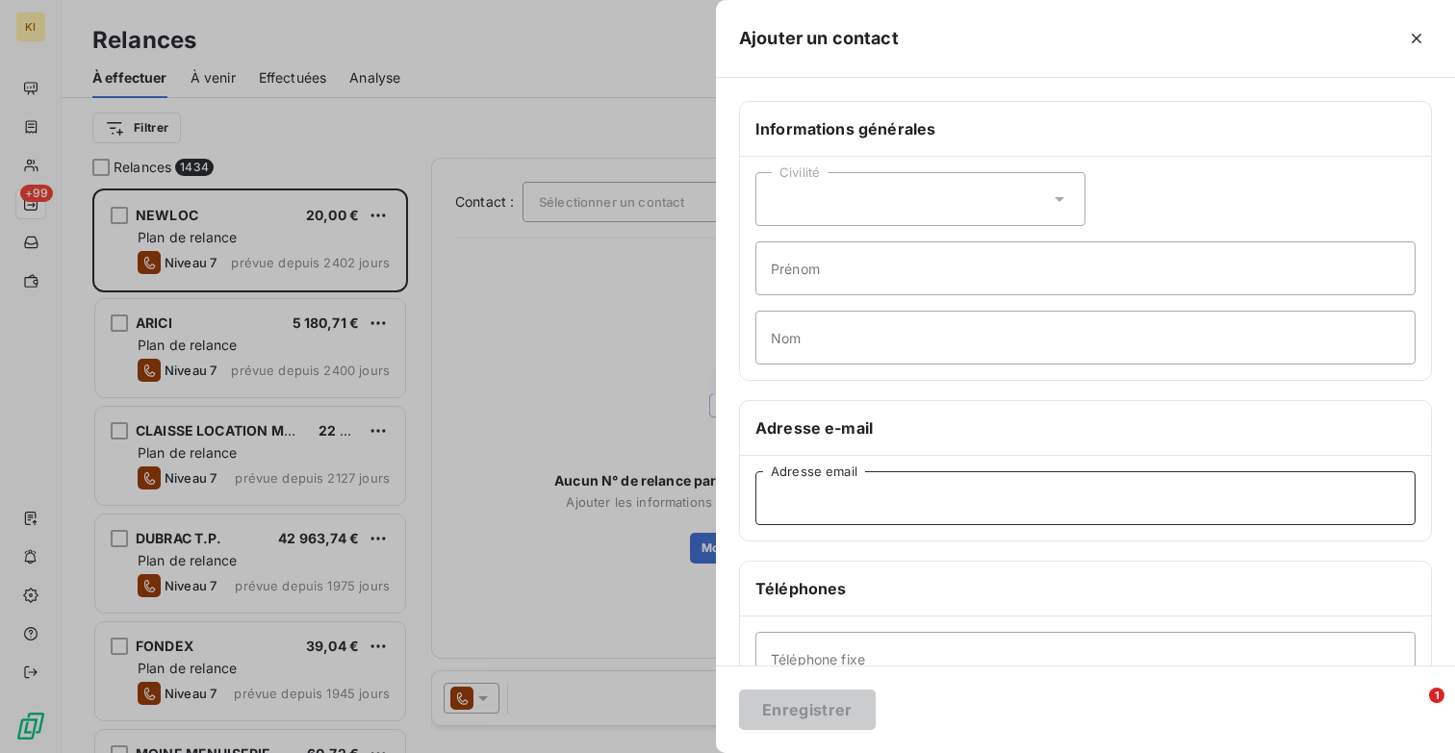
click at [866, 519] on input "Adresse email" at bounding box center [1085, 498] width 660 height 54
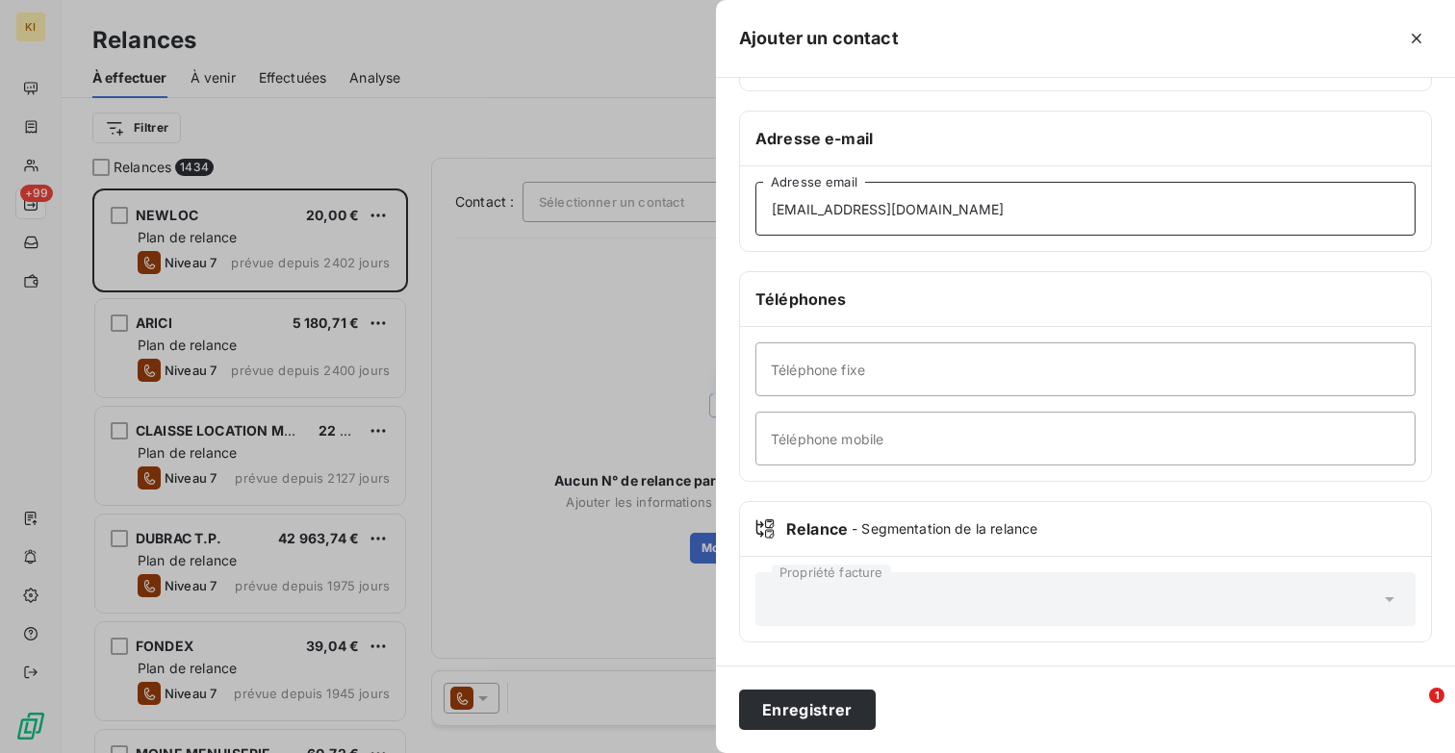
type input "[EMAIL_ADDRESS][DOMAIN_NAME]"
click at [1102, 576] on div "Propriété facture" at bounding box center [1085, 599] width 660 height 54
click at [833, 706] on button "Enregistrer" at bounding box center [807, 710] width 137 height 40
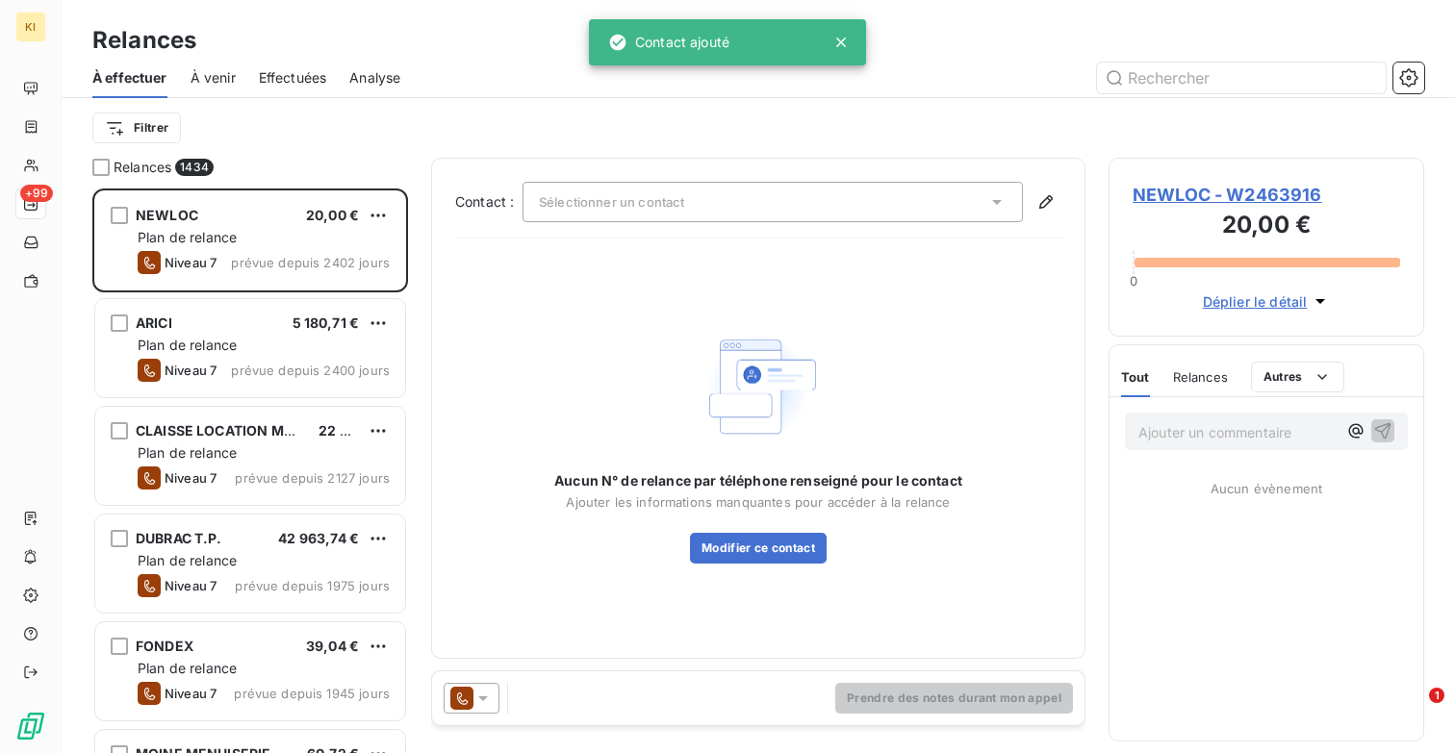
click at [867, 202] on div "Sélectionner un contact" at bounding box center [772, 202] width 500 height 40
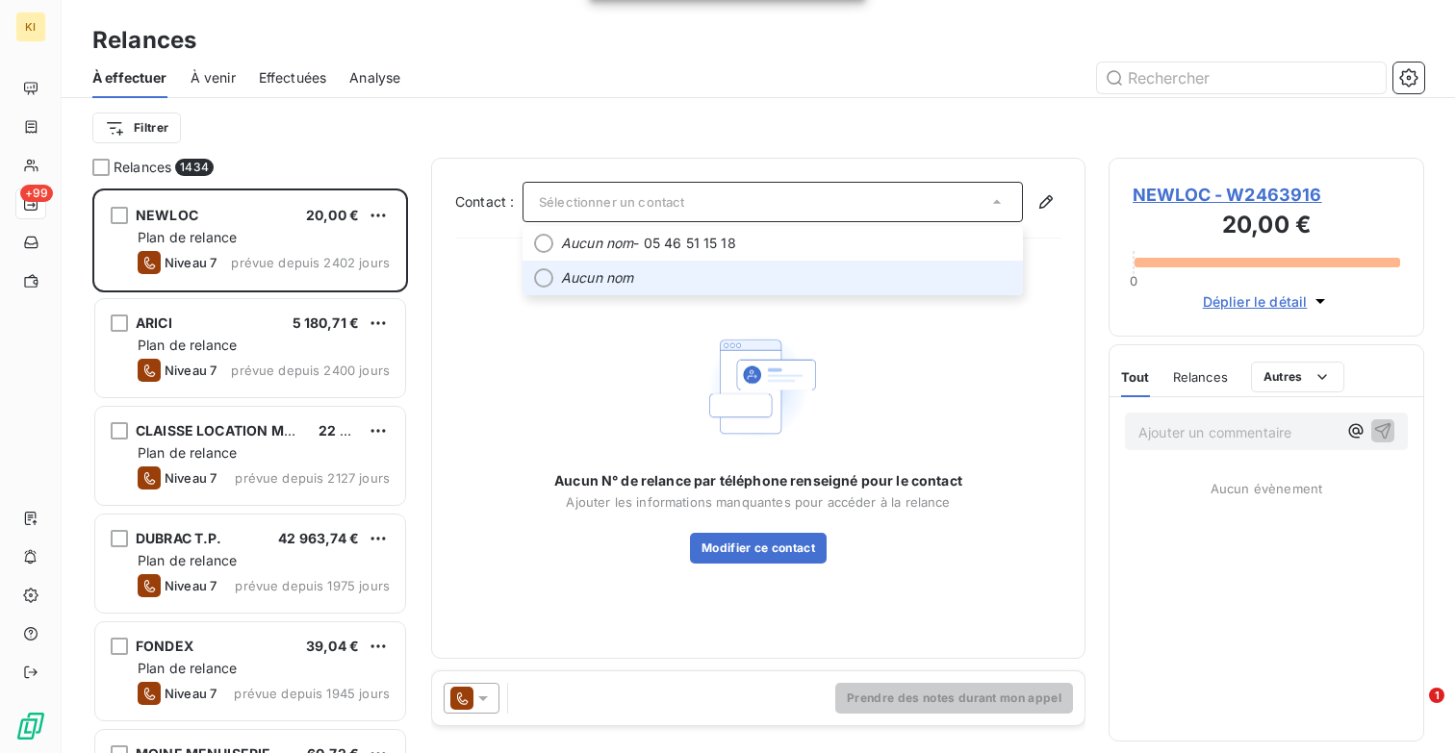
click at [841, 283] on span "Aucun nom" at bounding box center [786, 277] width 450 height 19
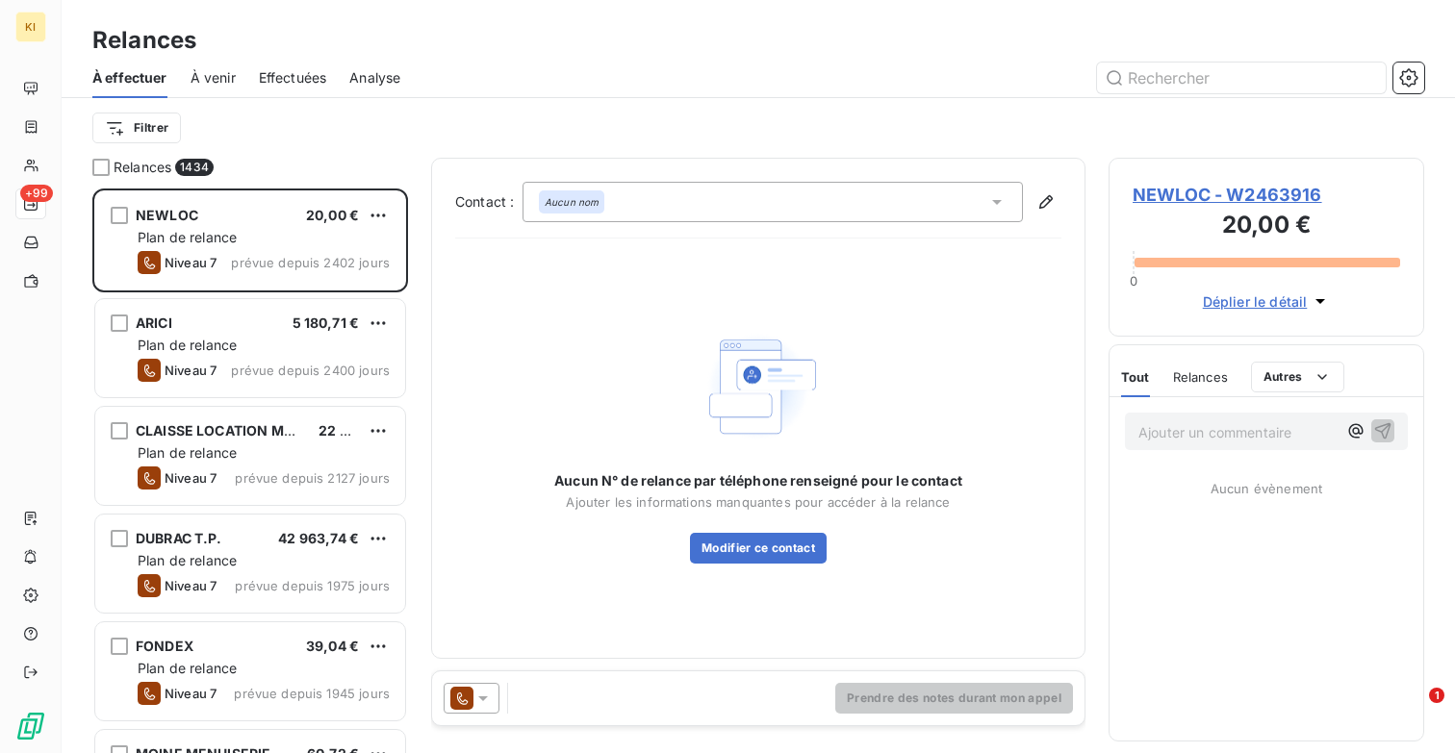
click at [993, 207] on icon at bounding box center [996, 201] width 19 height 19
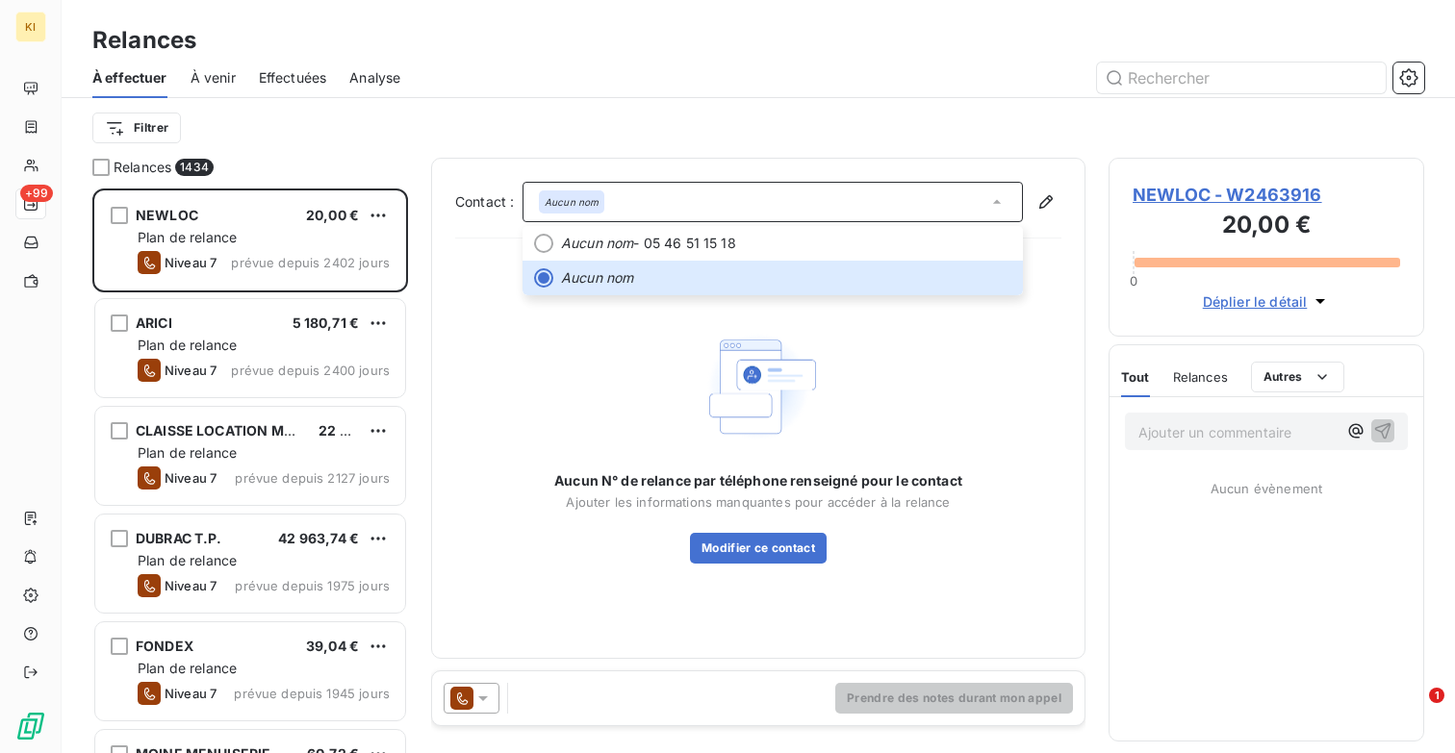
click at [604, 361] on div "Aucun N° de relance par téléphone renseigné pour le contact Ajouter les informa…" at bounding box center [758, 445] width 408 height 240
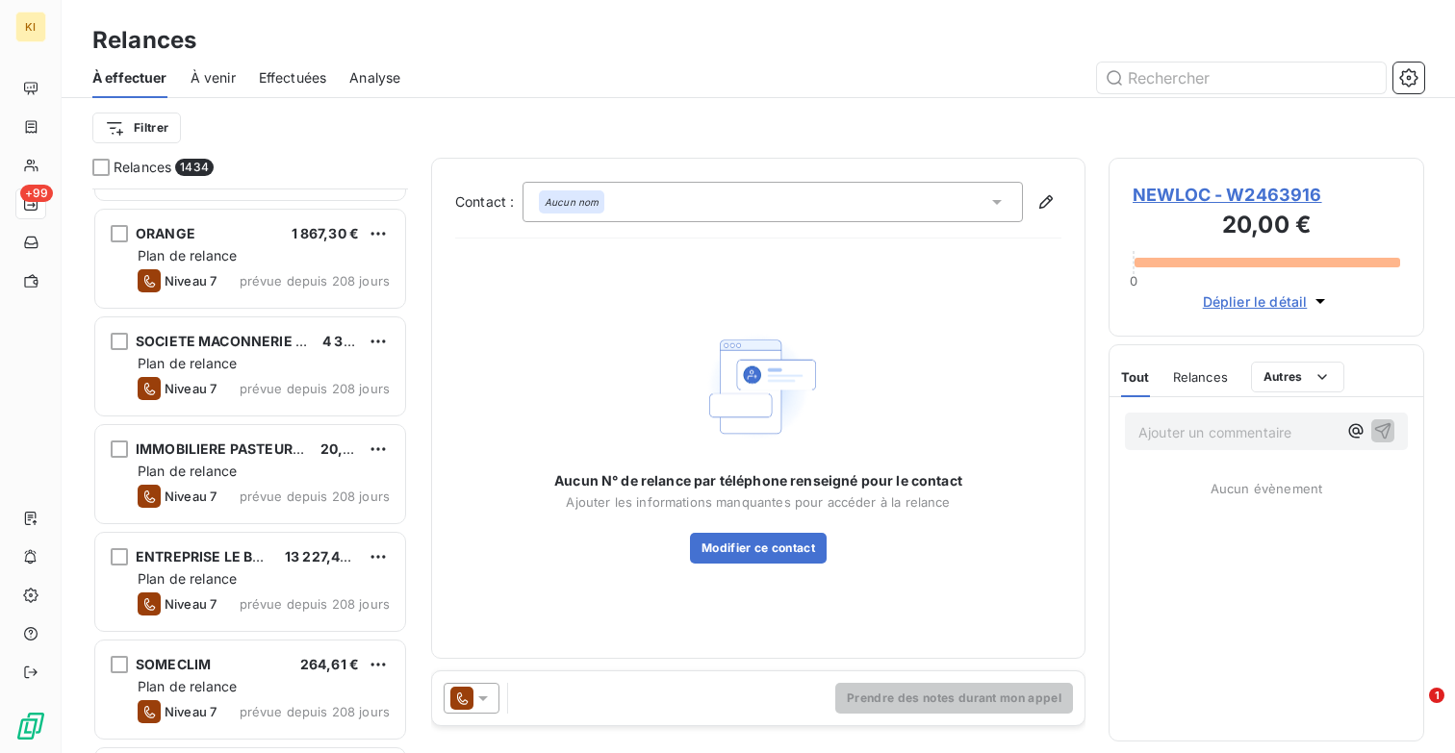
scroll to position [22433, 0]
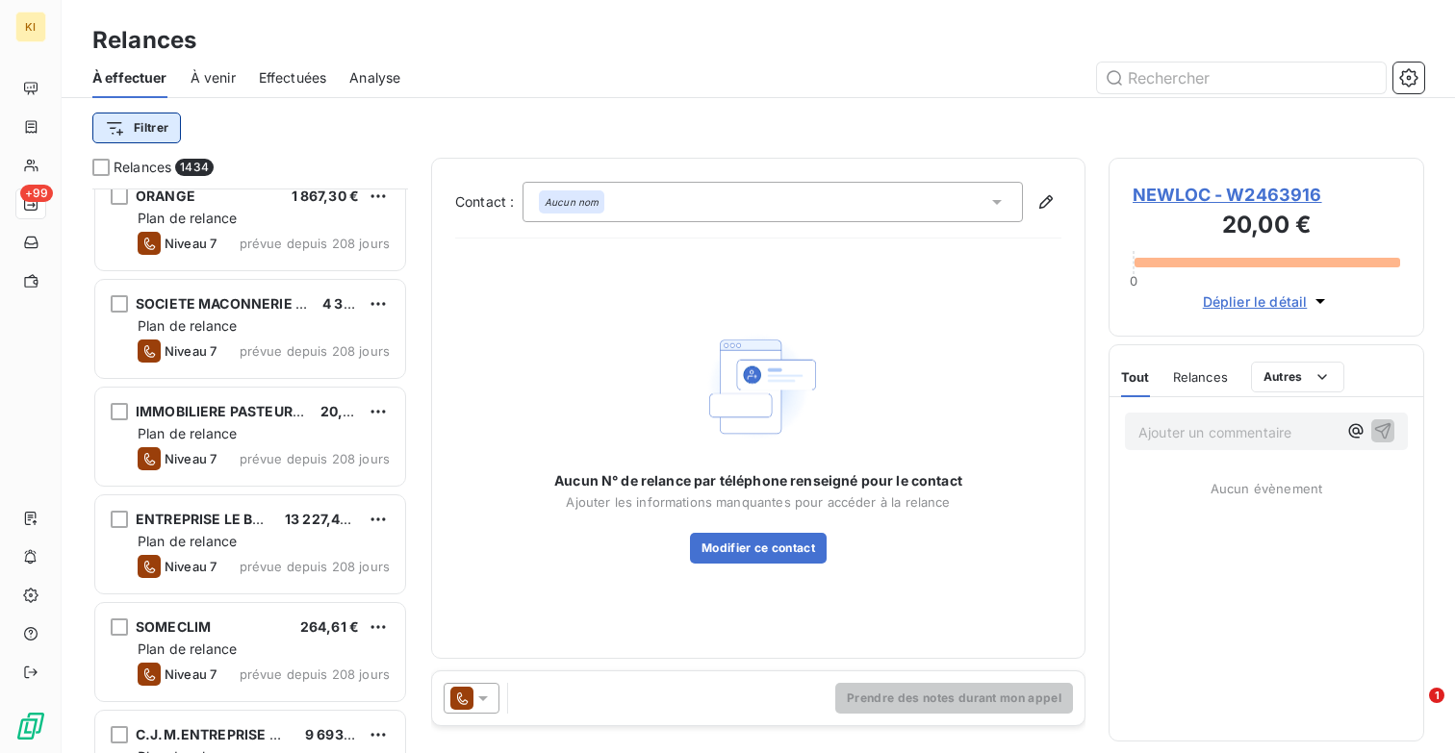
click at [160, 121] on html "KI +99 Relances À effectuer À venir Effectuées Analyse Filtrer Relances 1434 F.…" at bounding box center [727, 376] width 1455 height 753
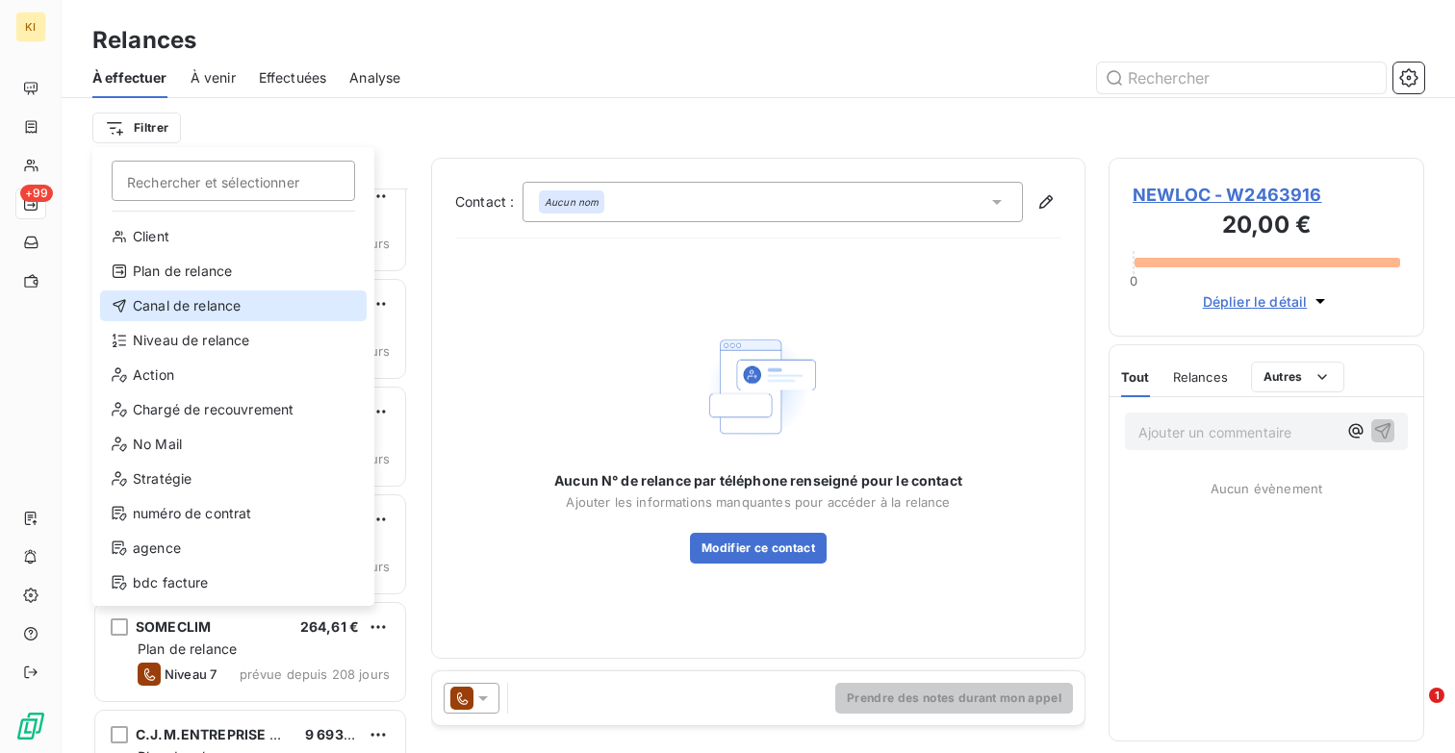
click at [196, 305] on div "Canal de relance" at bounding box center [233, 306] width 266 height 31
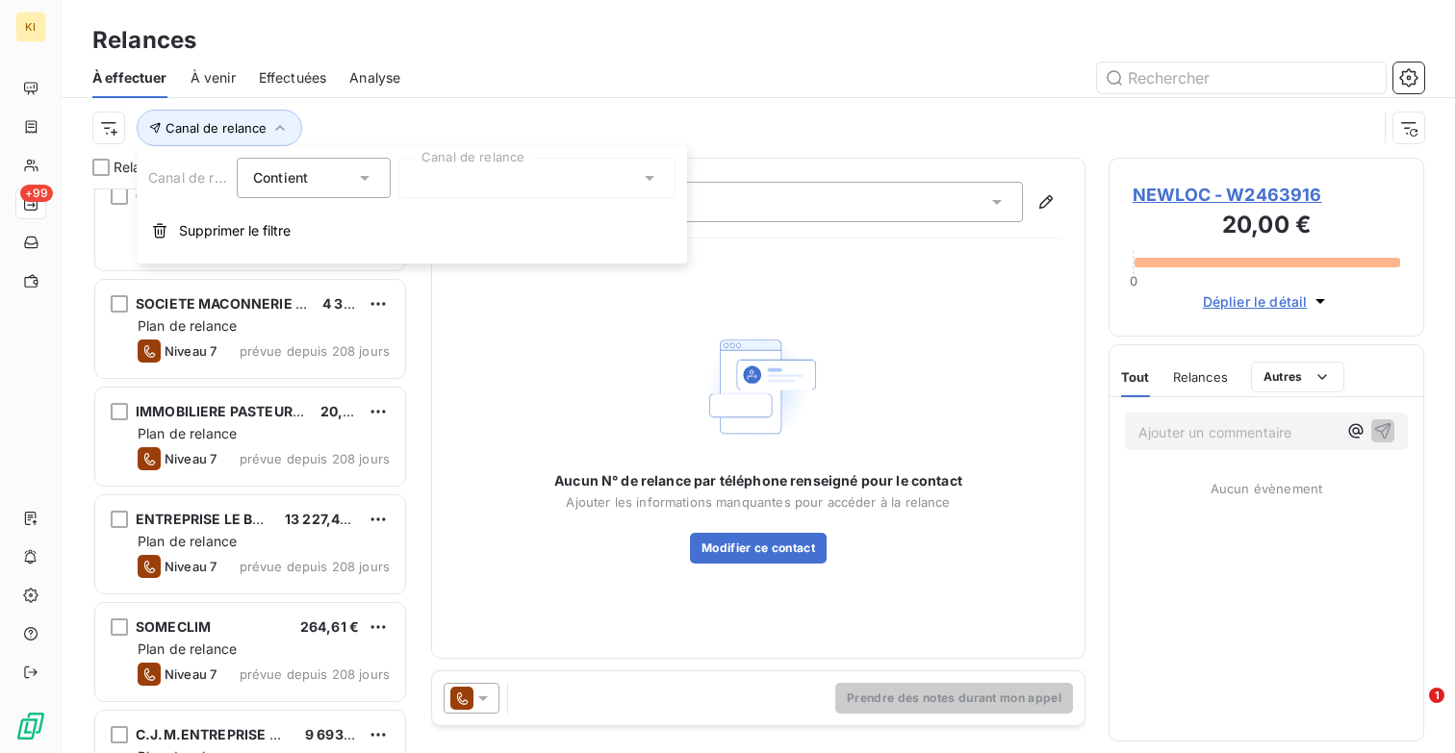
click at [312, 185] on div "Contient is" at bounding box center [304, 178] width 102 height 27
click at [493, 158] on div at bounding box center [536, 178] width 277 height 40
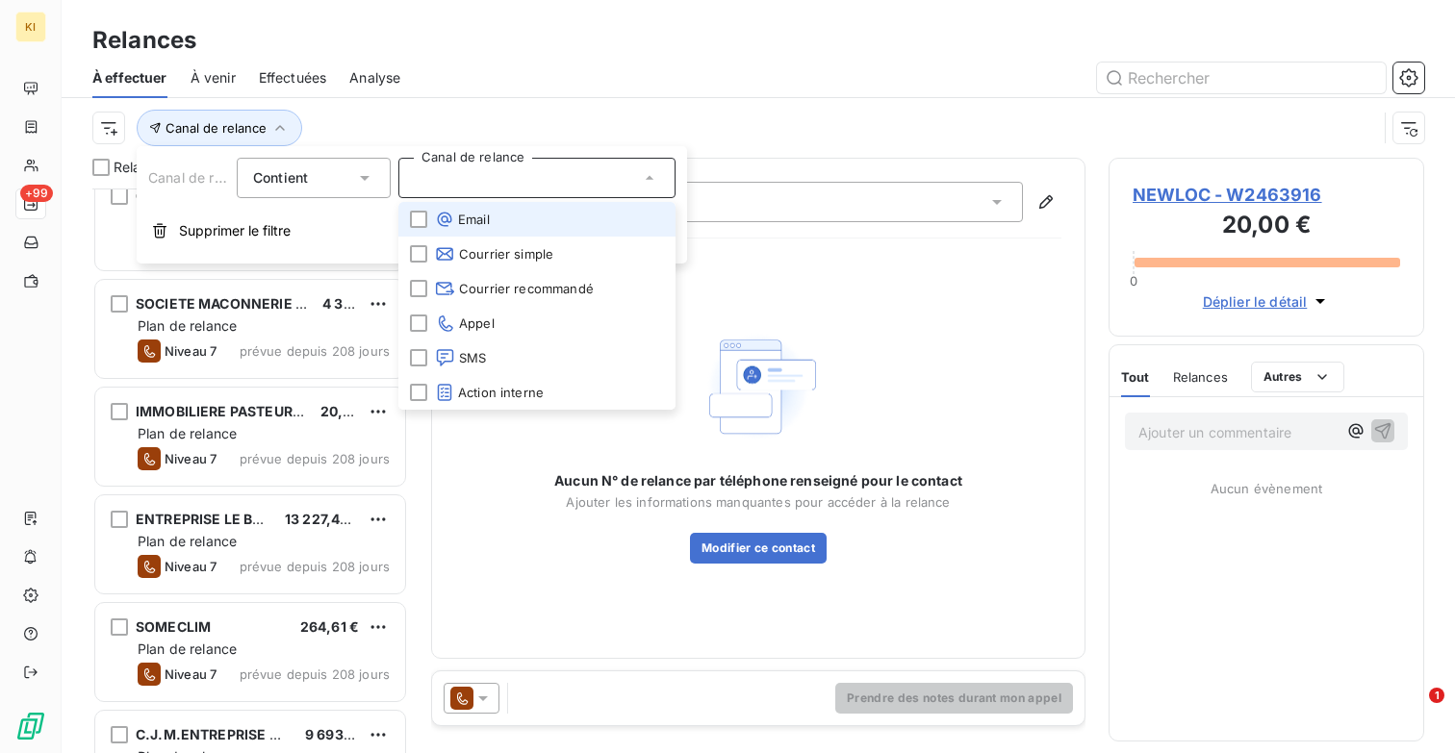
click at [469, 221] on span "Email" at bounding box center [462, 219] width 55 height 19
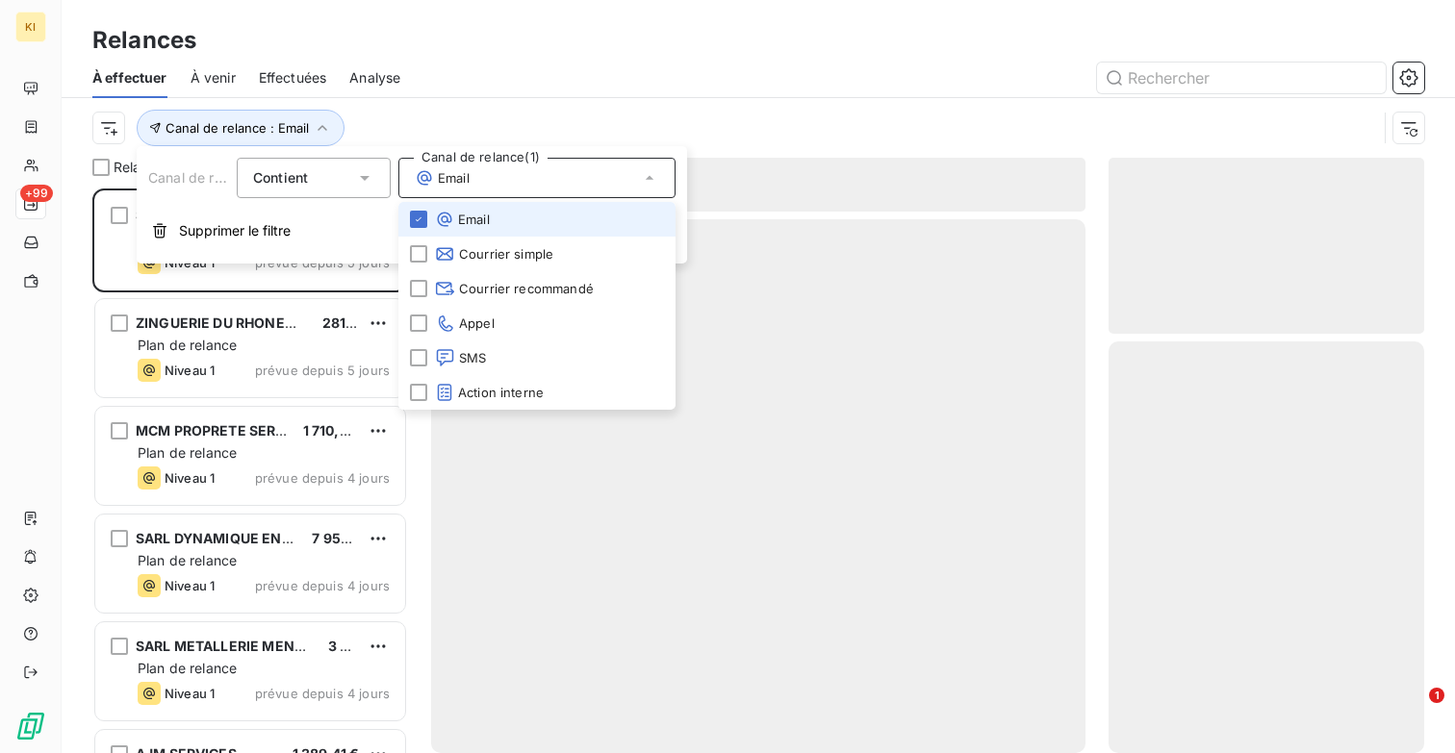
scroll to position [565, 316]
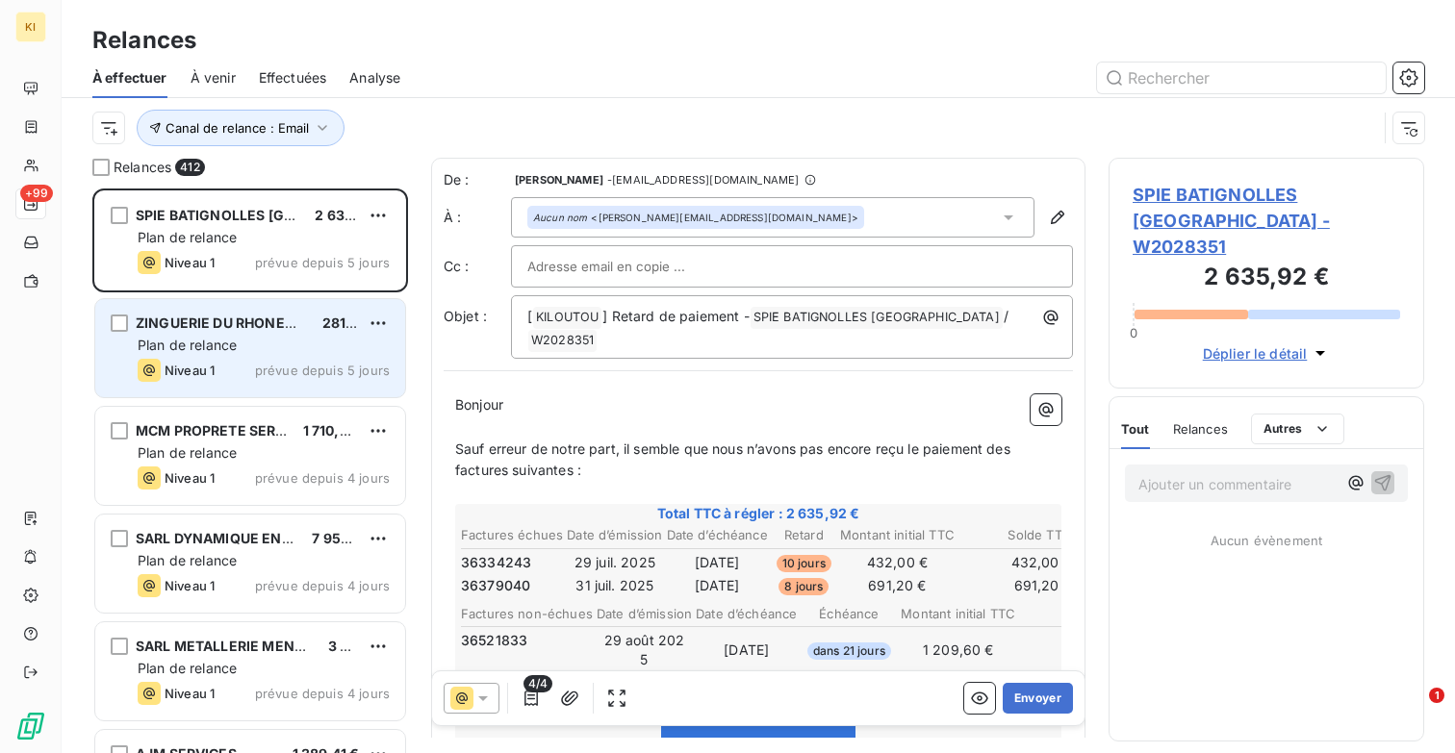
click at [285, 368] on span "prévue depuis 5 jours" at bounding box center [322, 370] width 135 height 15
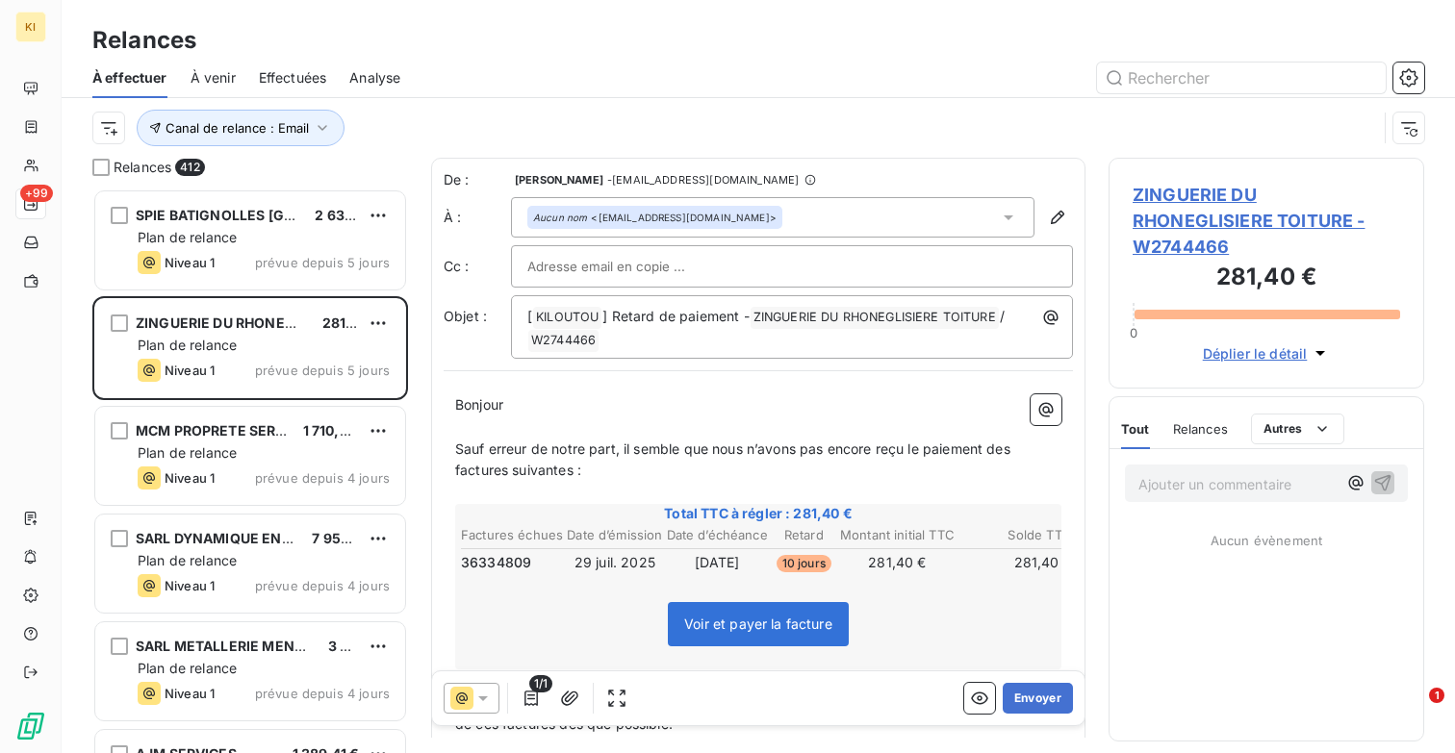
click at [787, 223] on div "Aucun nom <[EMAIL_ADDRESS][DOMAIN_NAME]>" at bounding box center [772, 217] width 523 height 40
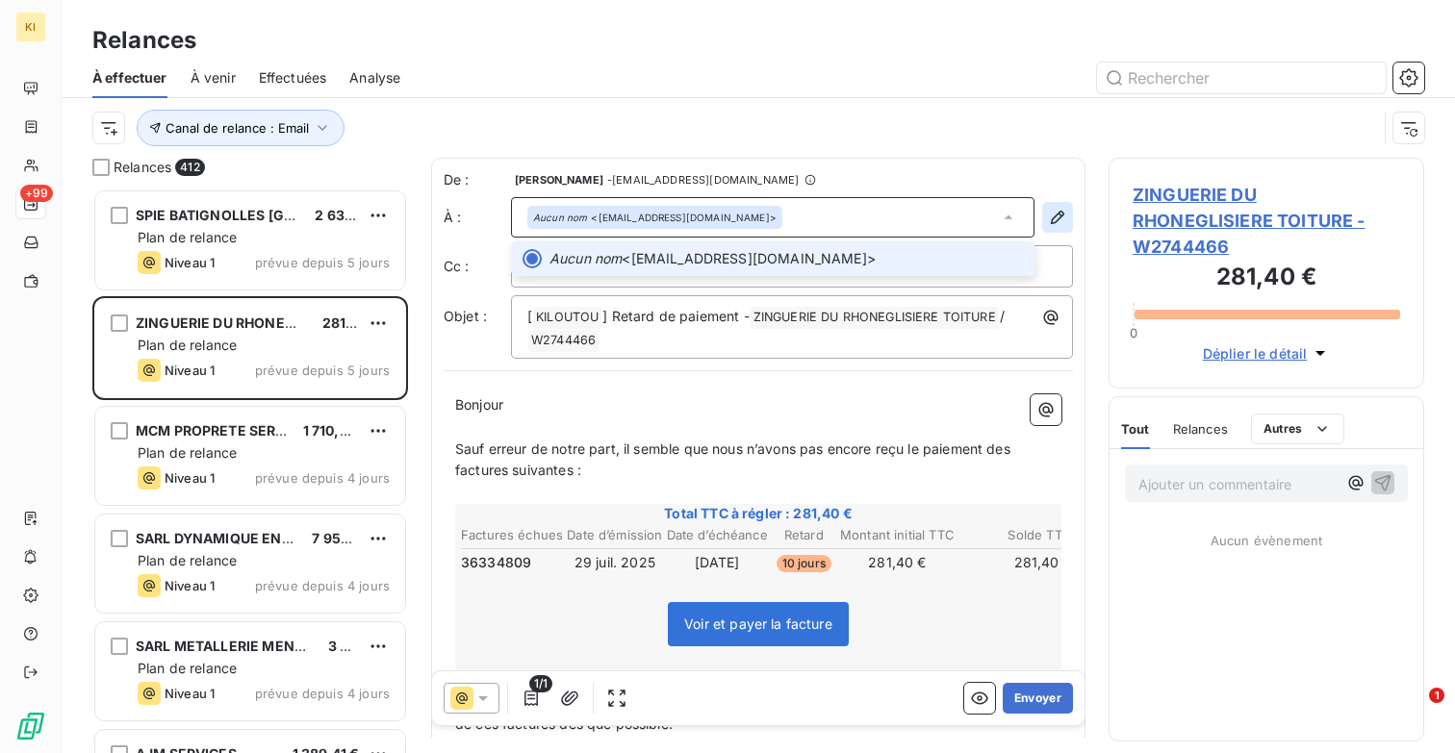
click at [1054, 216] on icon "button" at bounding box center [1057, 217] width 13 height 13
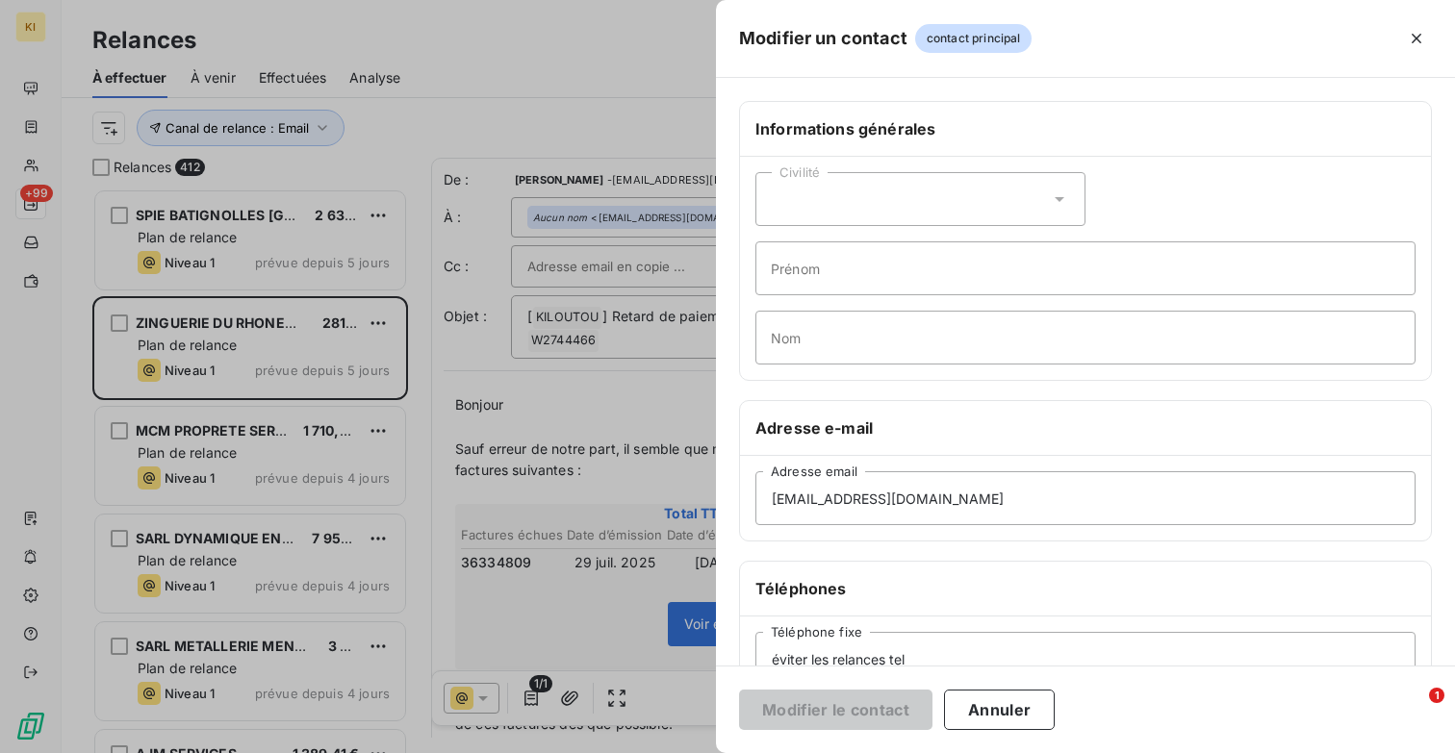
scroll to position [290, 0]
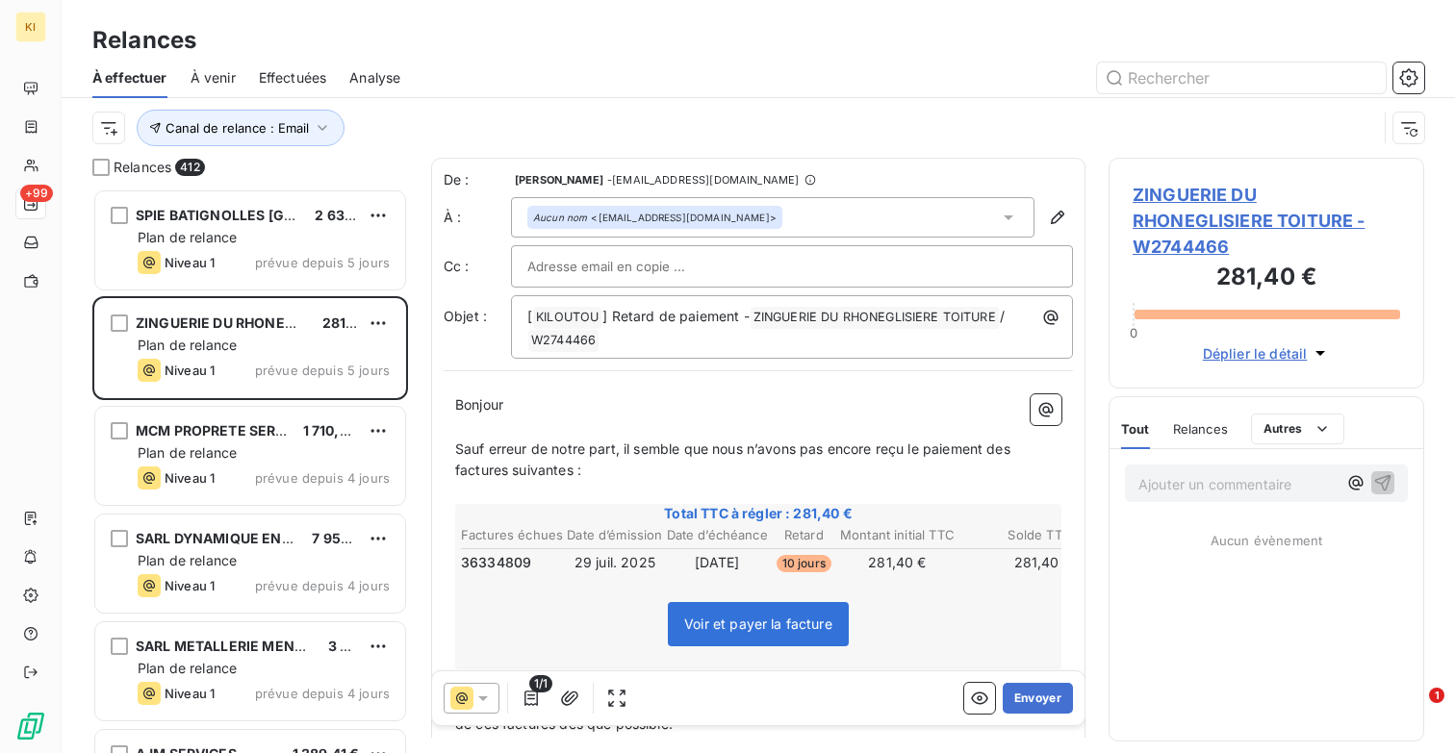
click at [1014, 218] on icon at bounding box center [1008, 217] width 19 height 19
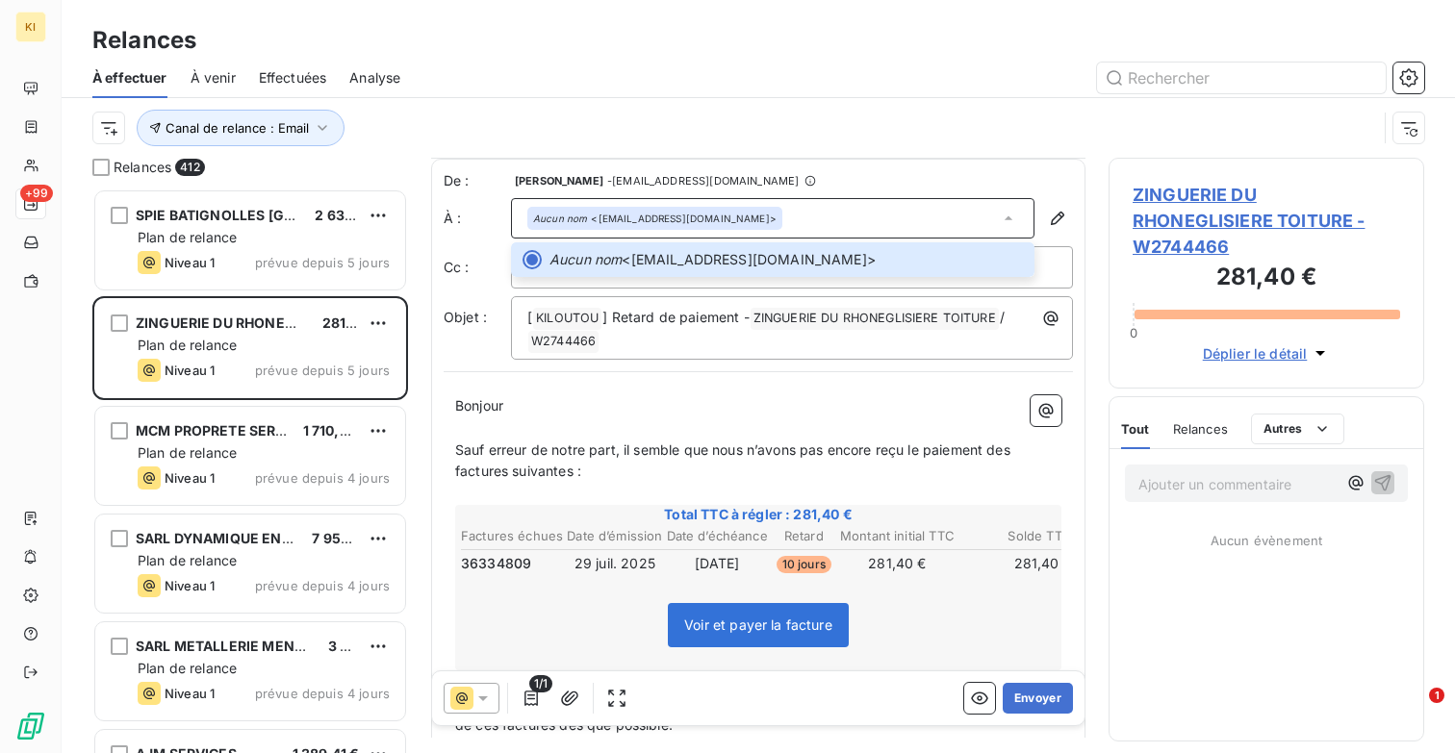
scroll to position [433, 0]
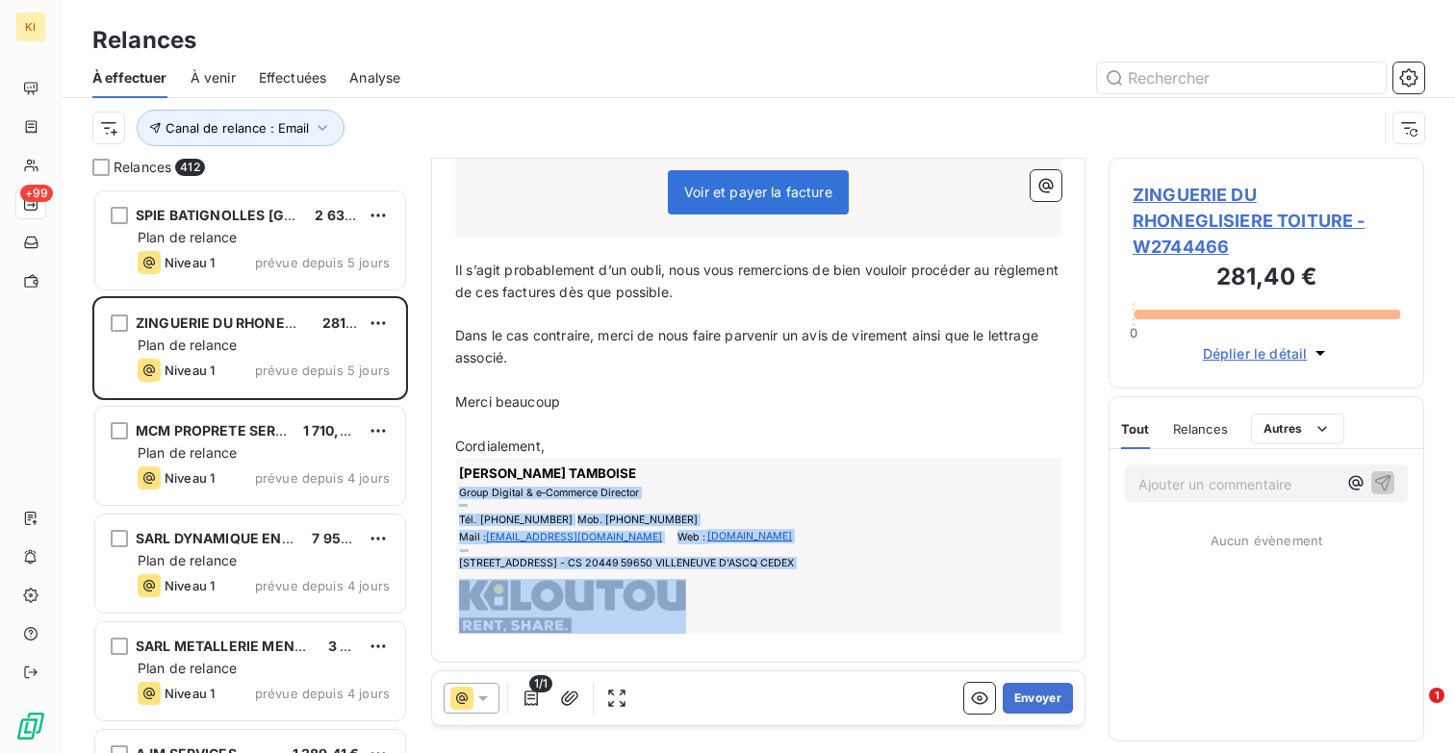
drag, startPoint x: 579, startPoint y: 481, endPoint x: 592, endPoint y: 618, distance: 137.2
click at [592, 618] on div "[PERSON_NAME] Group Digital & e‑Commerce Director Tél. [PHONE_NUMBER] Mob. [PHO…" at bounding box center [759, 546] width 606 height 176
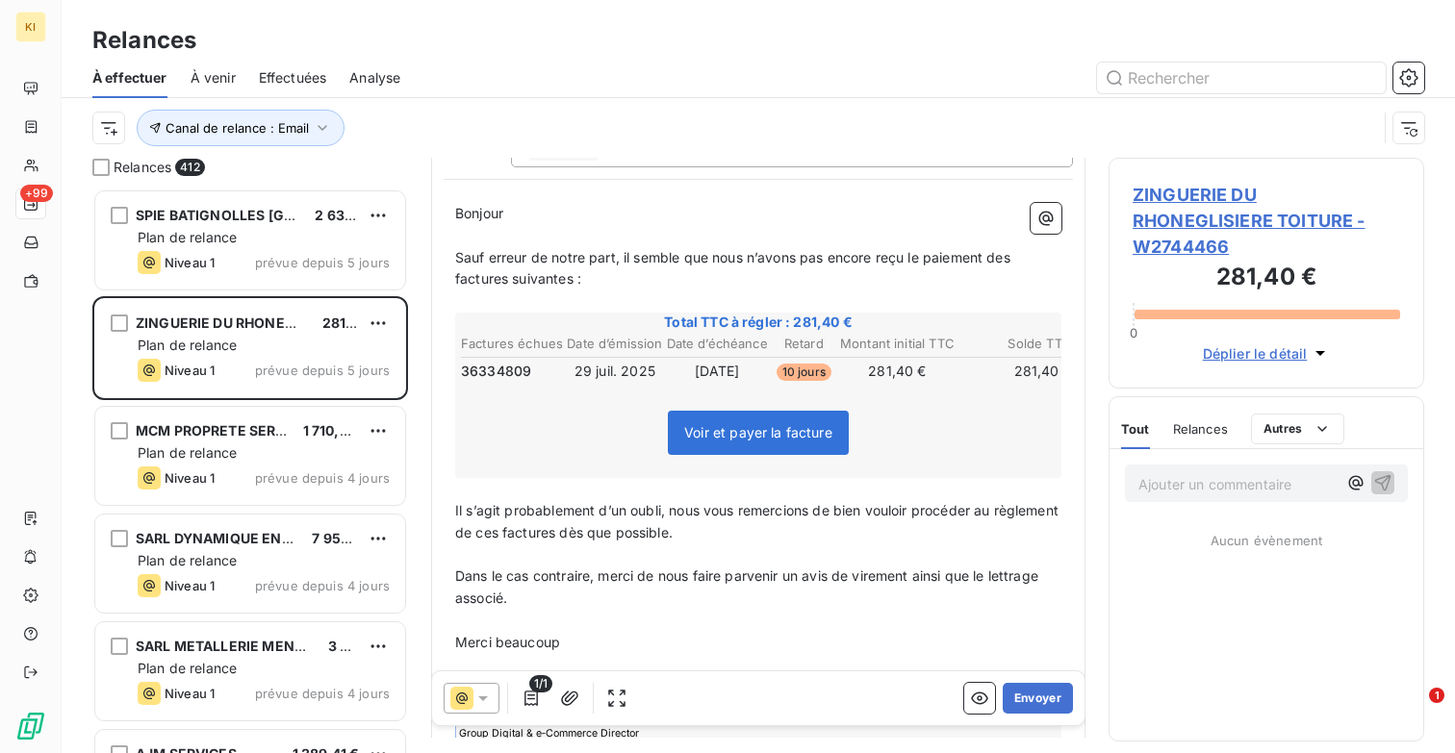
scroll to position [0, 0]
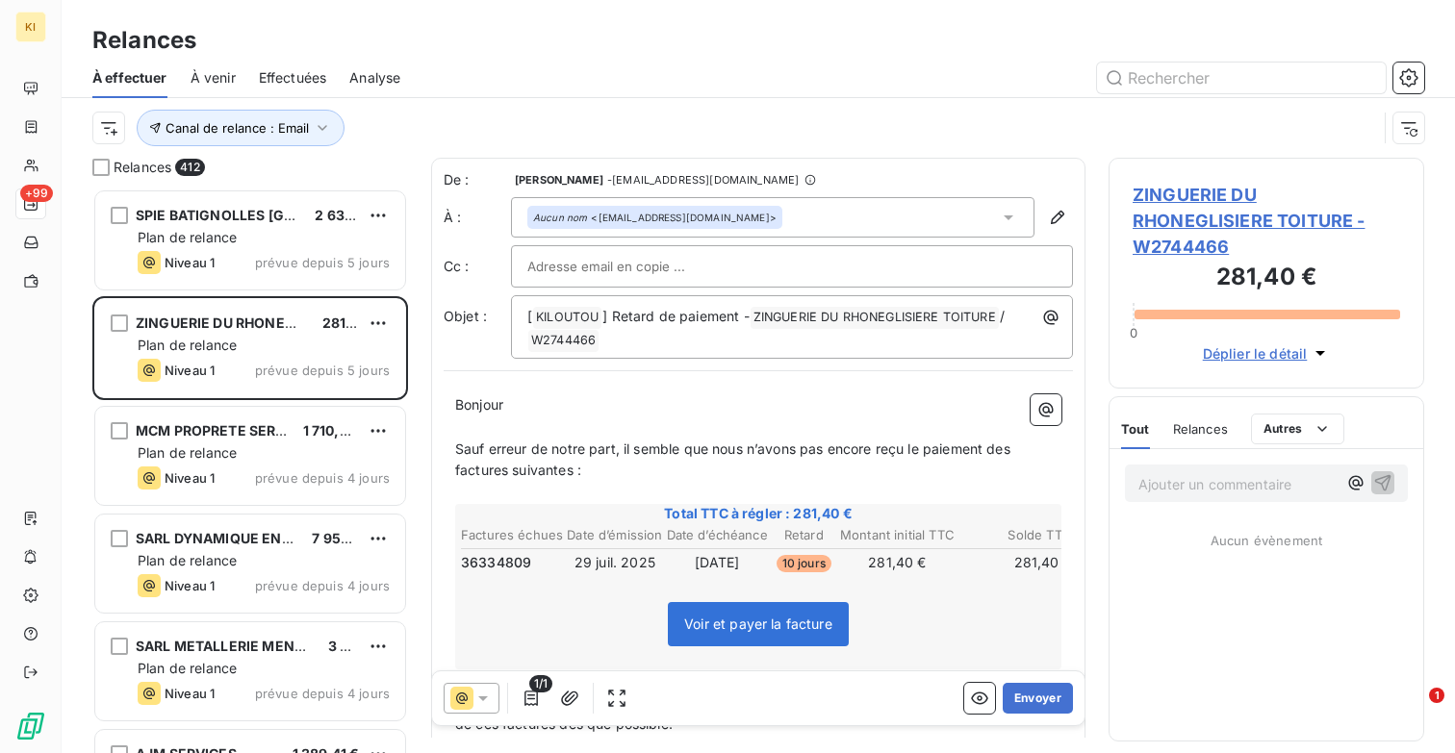
click at [1005, 223] on icon at bounding box center [1008, 217] width 19 height 19
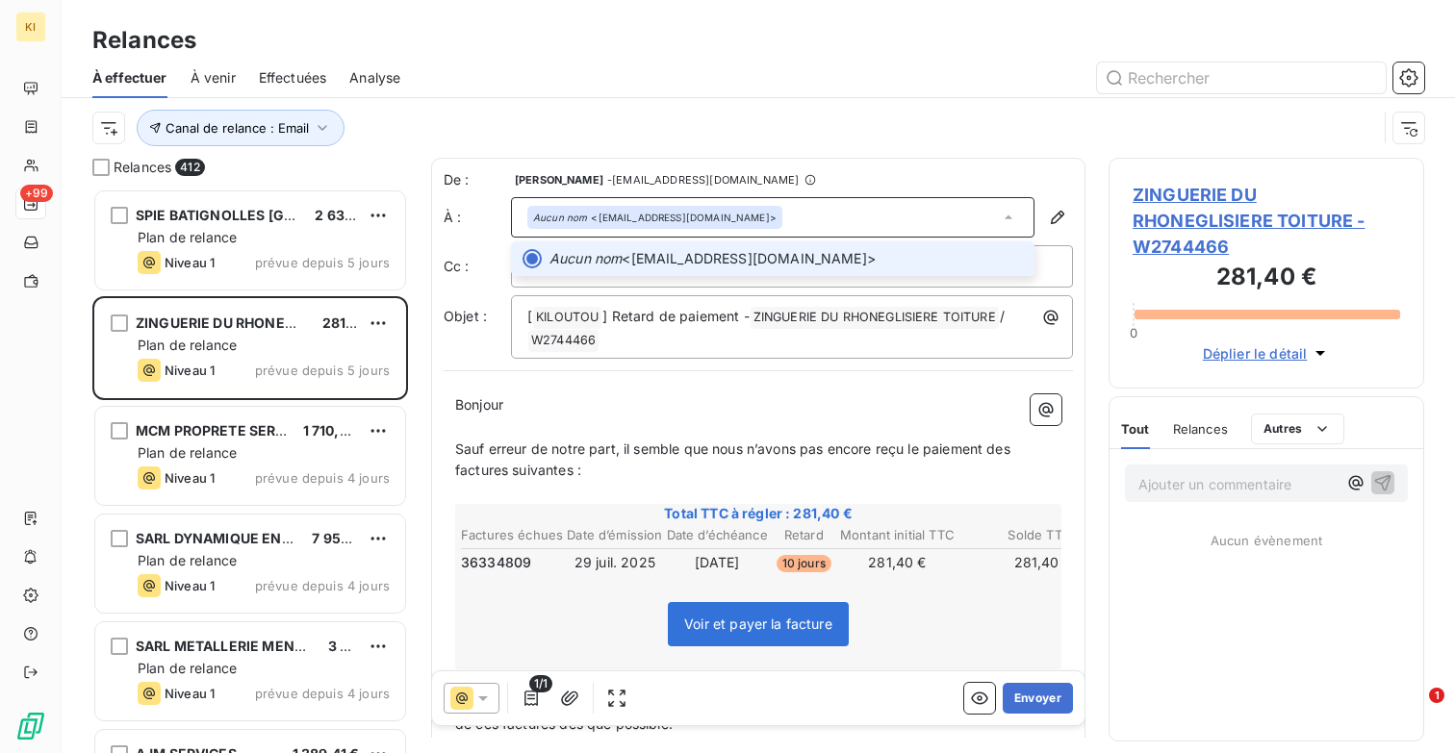
click at [956, 216] on div "Aucun nom <[EMAIL_ADDRESS][DOMAIN_NAME]>" at bounding box center [772, 217] width 523 height 40
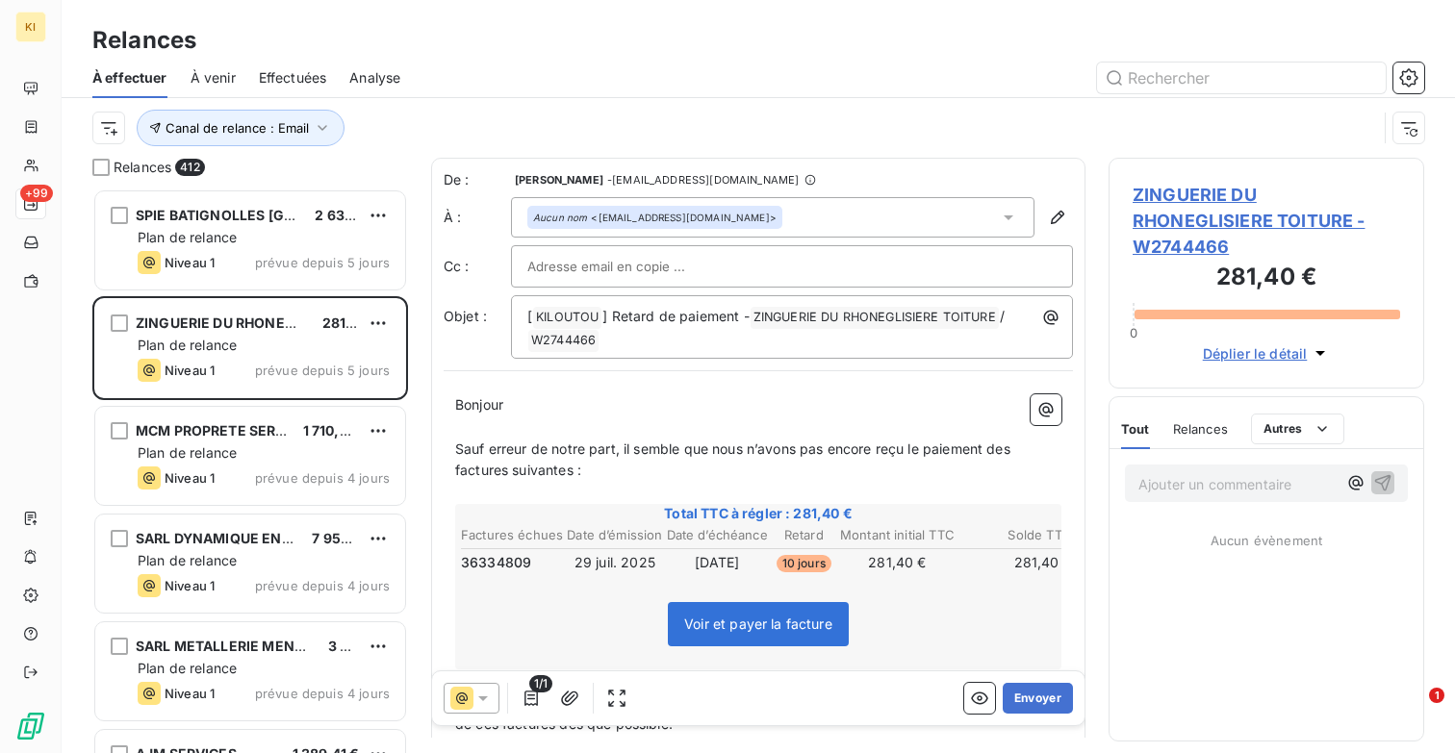
click at [925, 215] on div "Aucun nom <[EMAIL_ADDRESS][DOMAIN_NAME]>" at bounding box center [772, 217] width 523 height 40
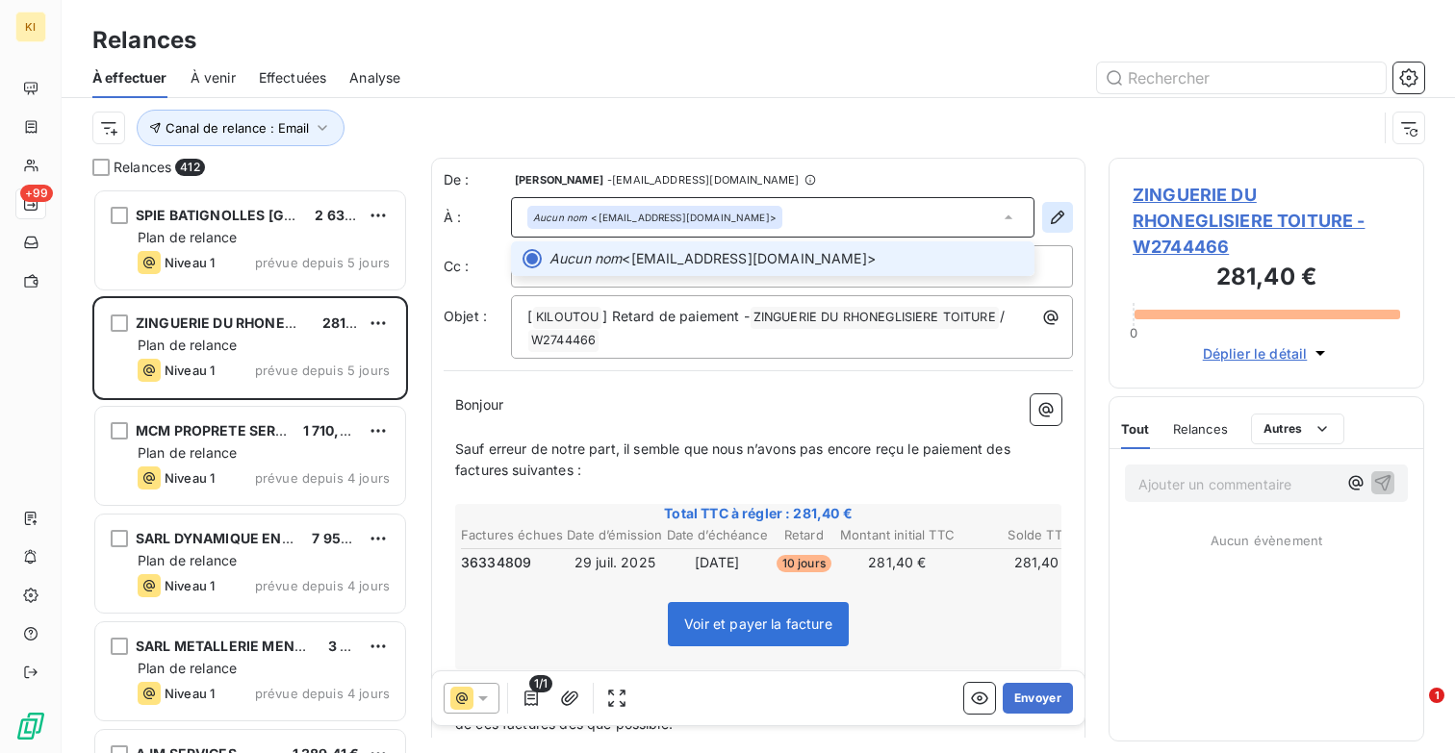
click at [1049, 216] on icon "button" at bounding box center [1057, 217] width 19 height 19
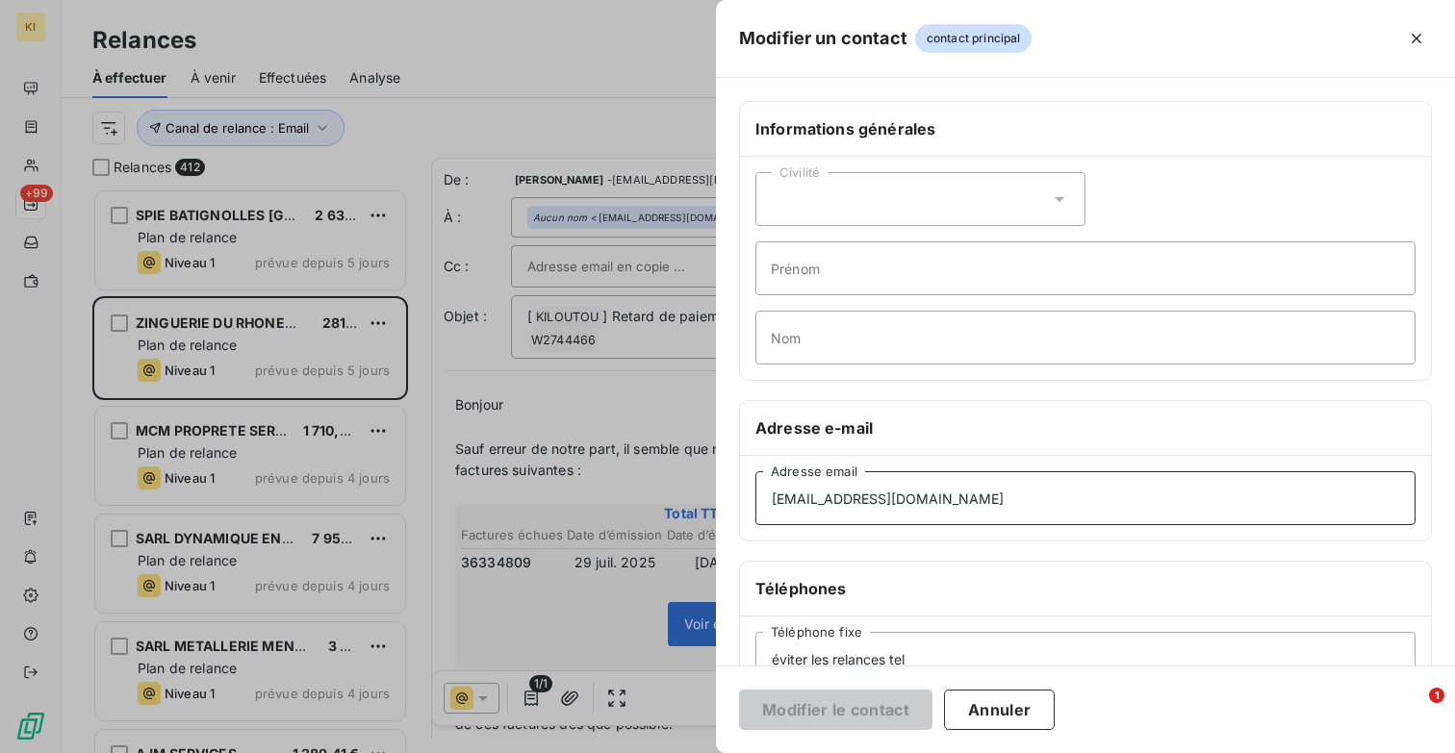
click at [1006, 485] on input "[EMAIL_ADDRESS][DOMAIN_NAME]" at bounding box center [1085, 498] width 660 height 54
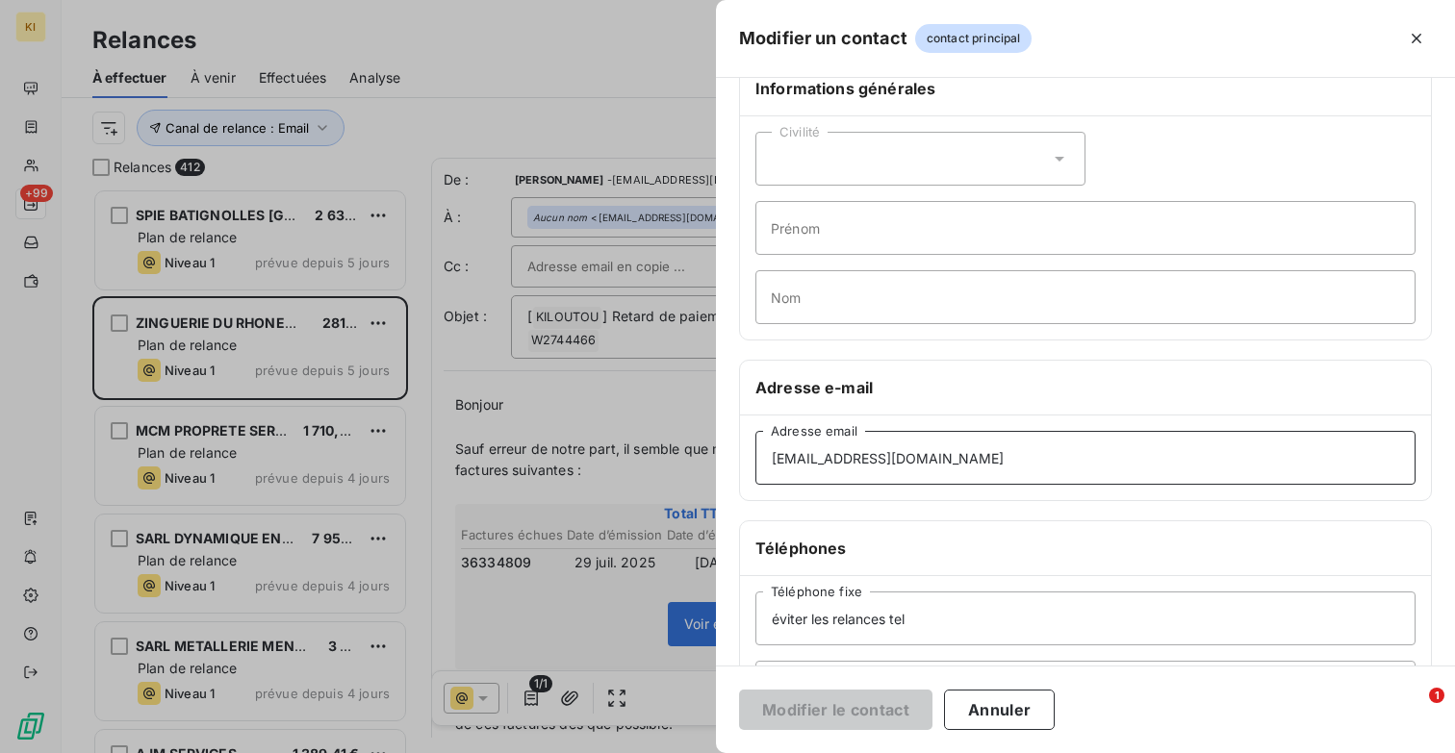
scroll to position [290, 0]
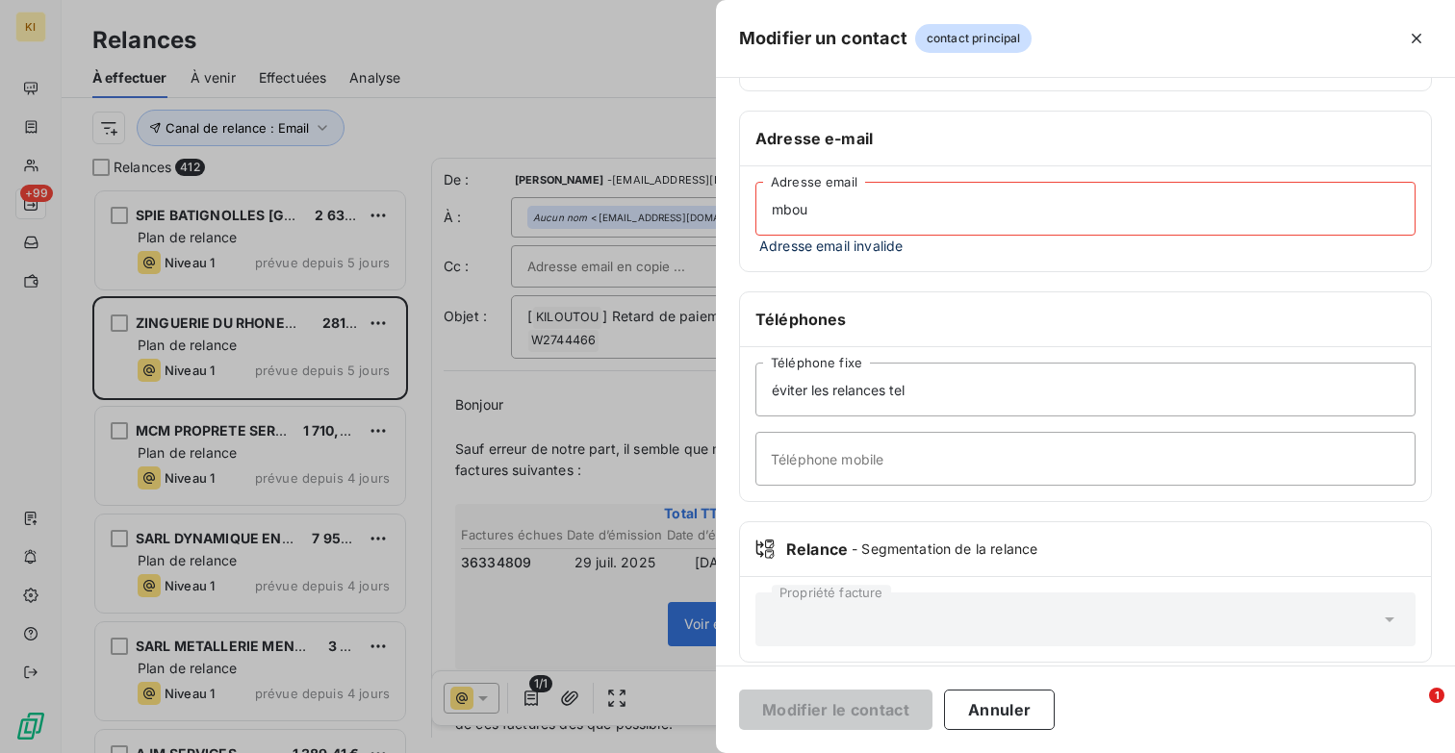
type input "[EMAIL_ADDRESS][DOMAIN_NAME]"
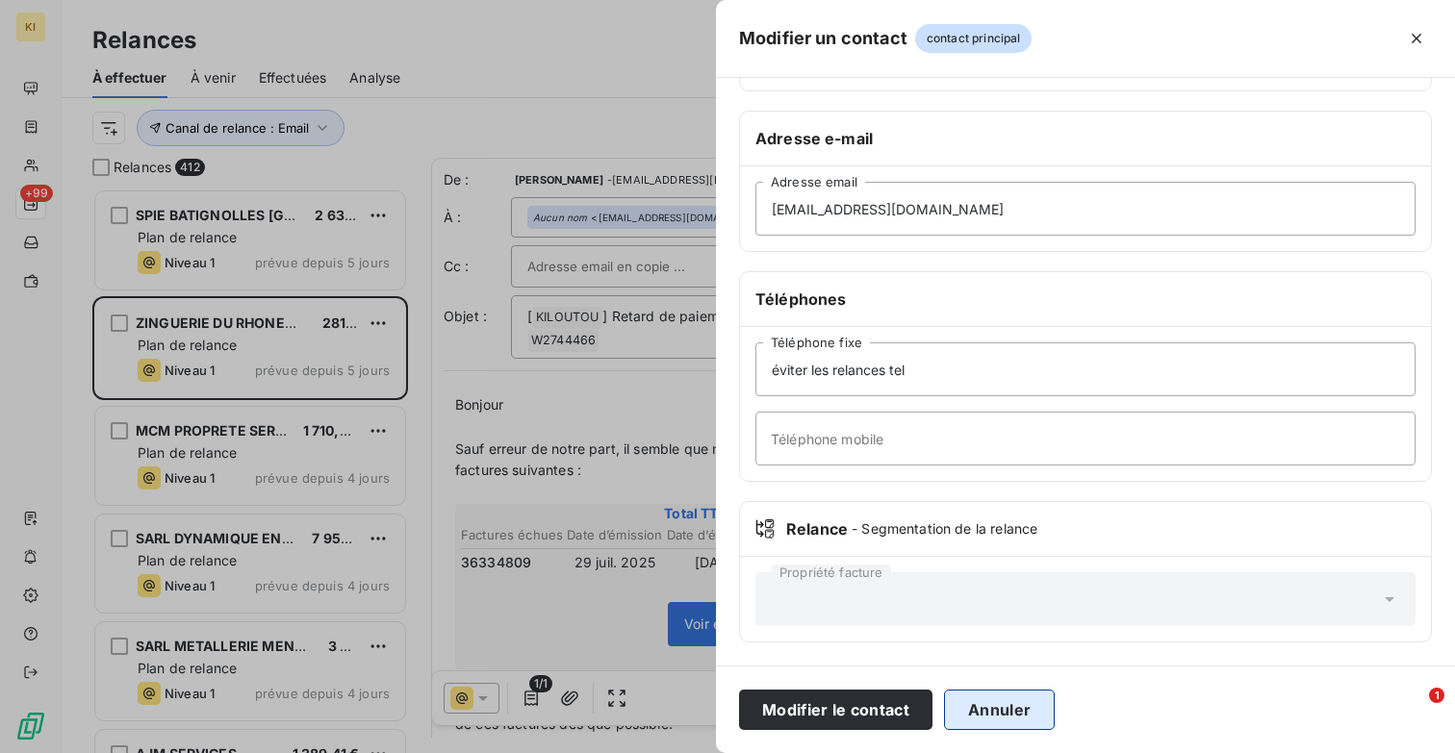
click at [1002, 710] on button "Annuler" at bounding box center [999, 710] width 111 height 40
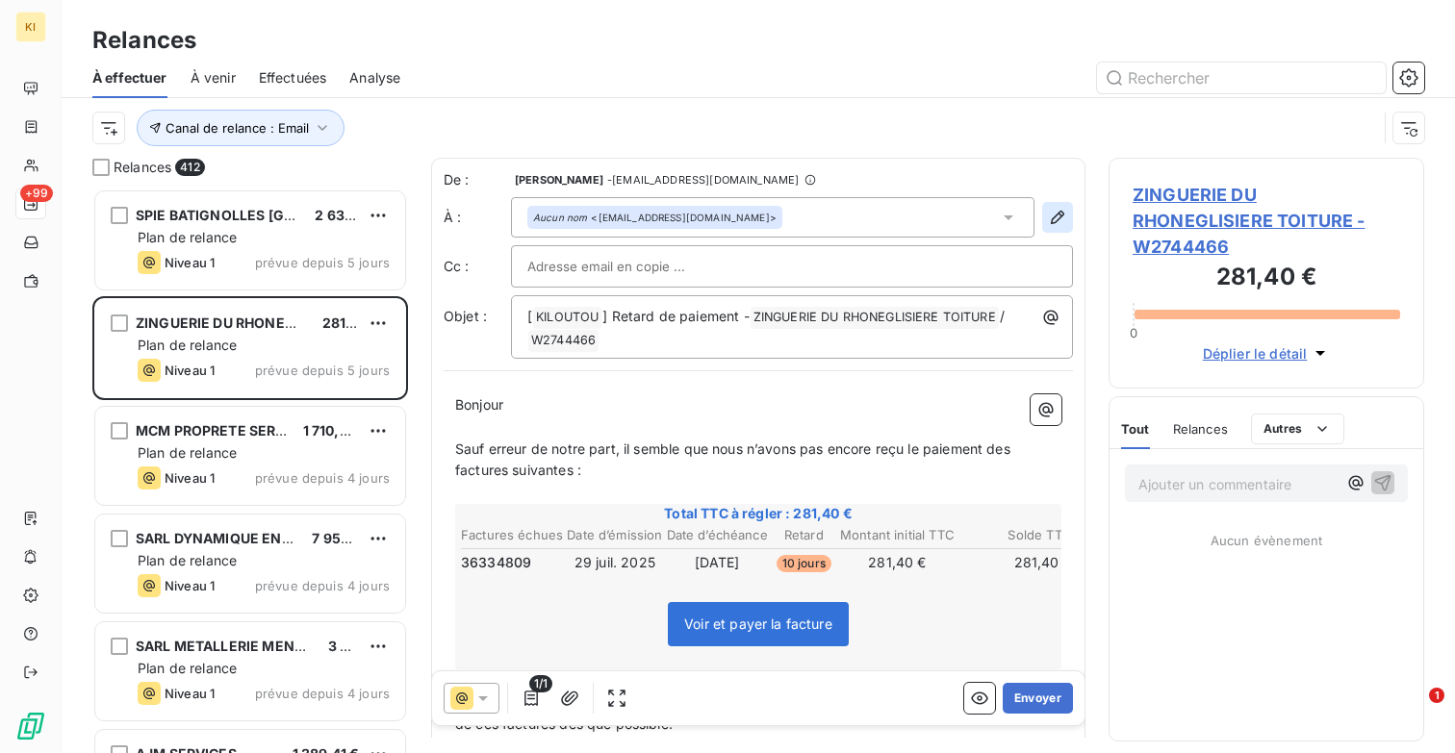
click at [1065, 211] on icon "button" at bounding box center [1057, 217] width 19 height 19
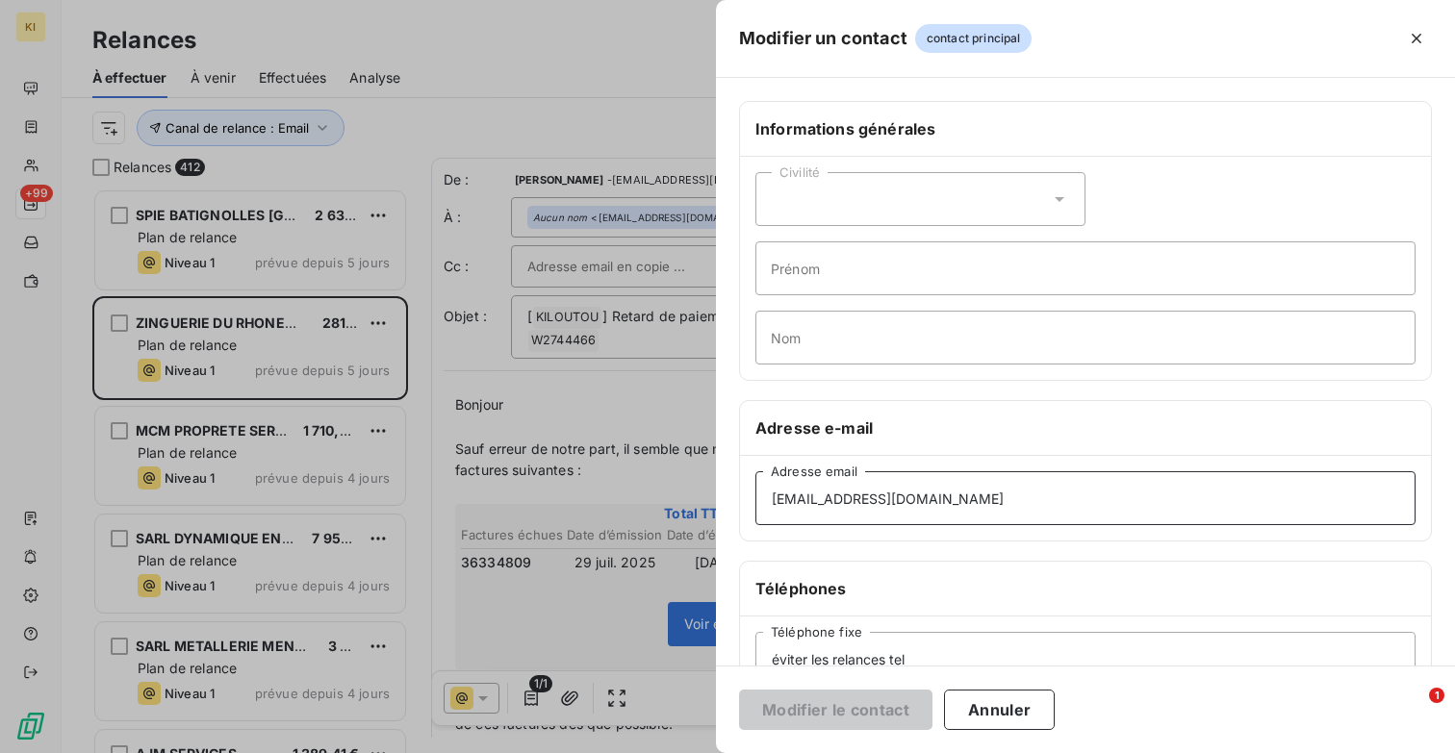
click at [1007, 495] on input "[EMAIL_ADDRESS][DOMAIN_NAME]" at bounding box center [1085, 498] width 660 height 54
type input "c"
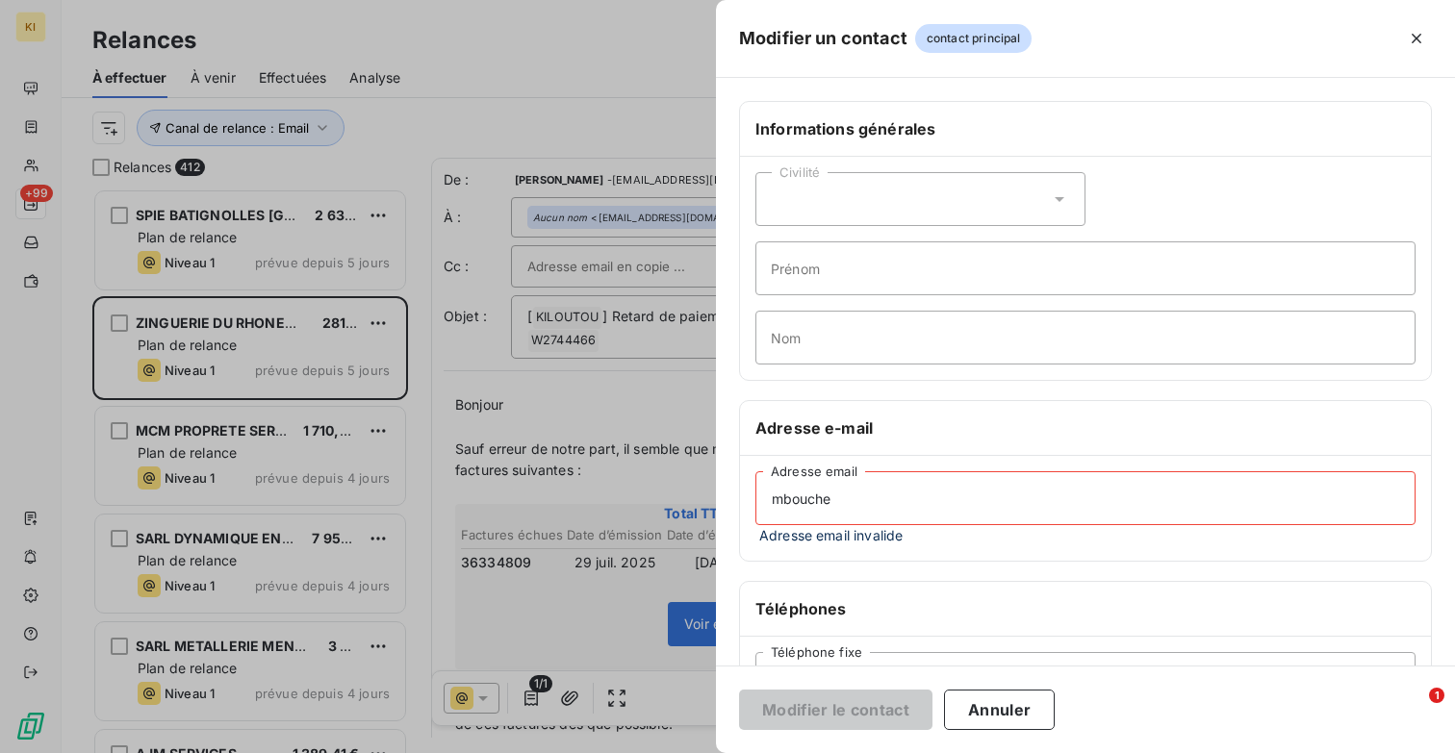
type input "[EMAIL_ADDRESS][DOMAIN_NAME]"
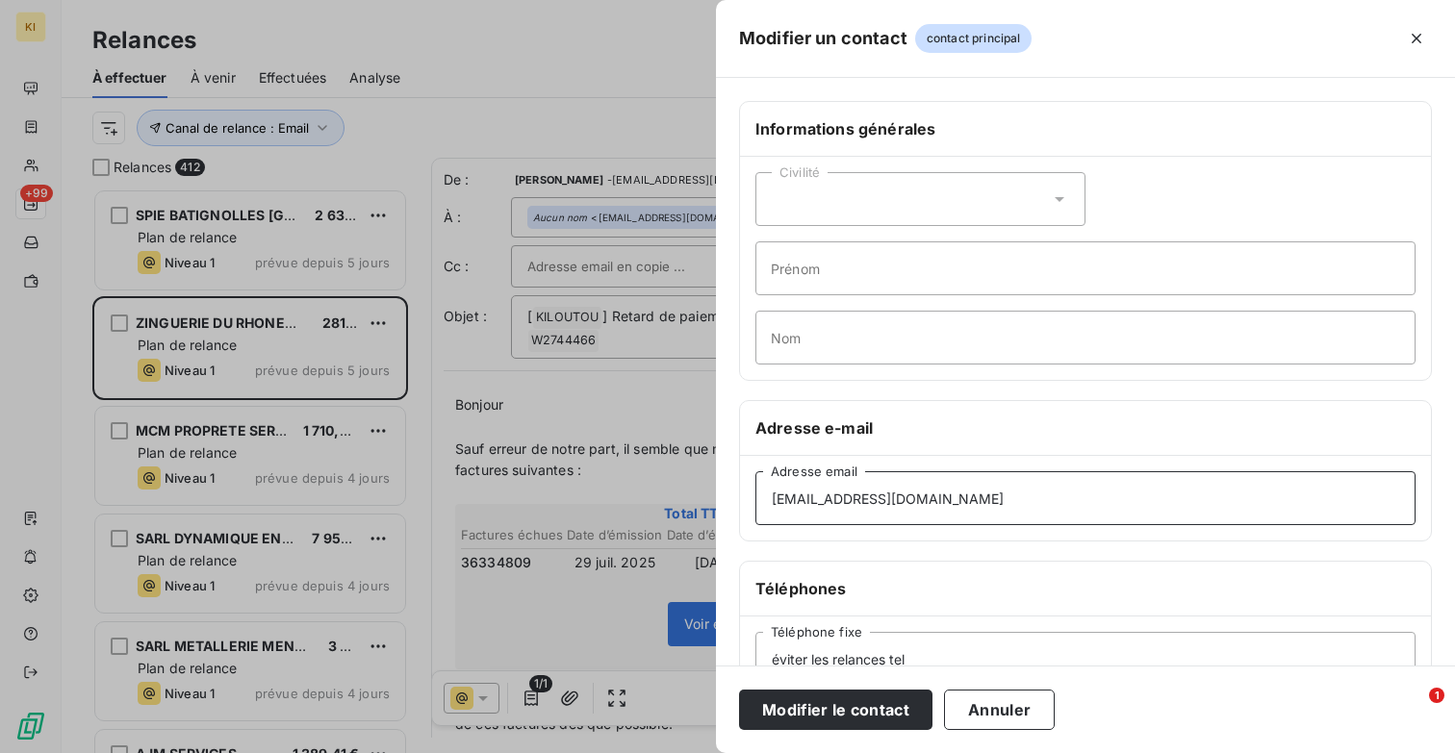
scroll to position [231, 0]
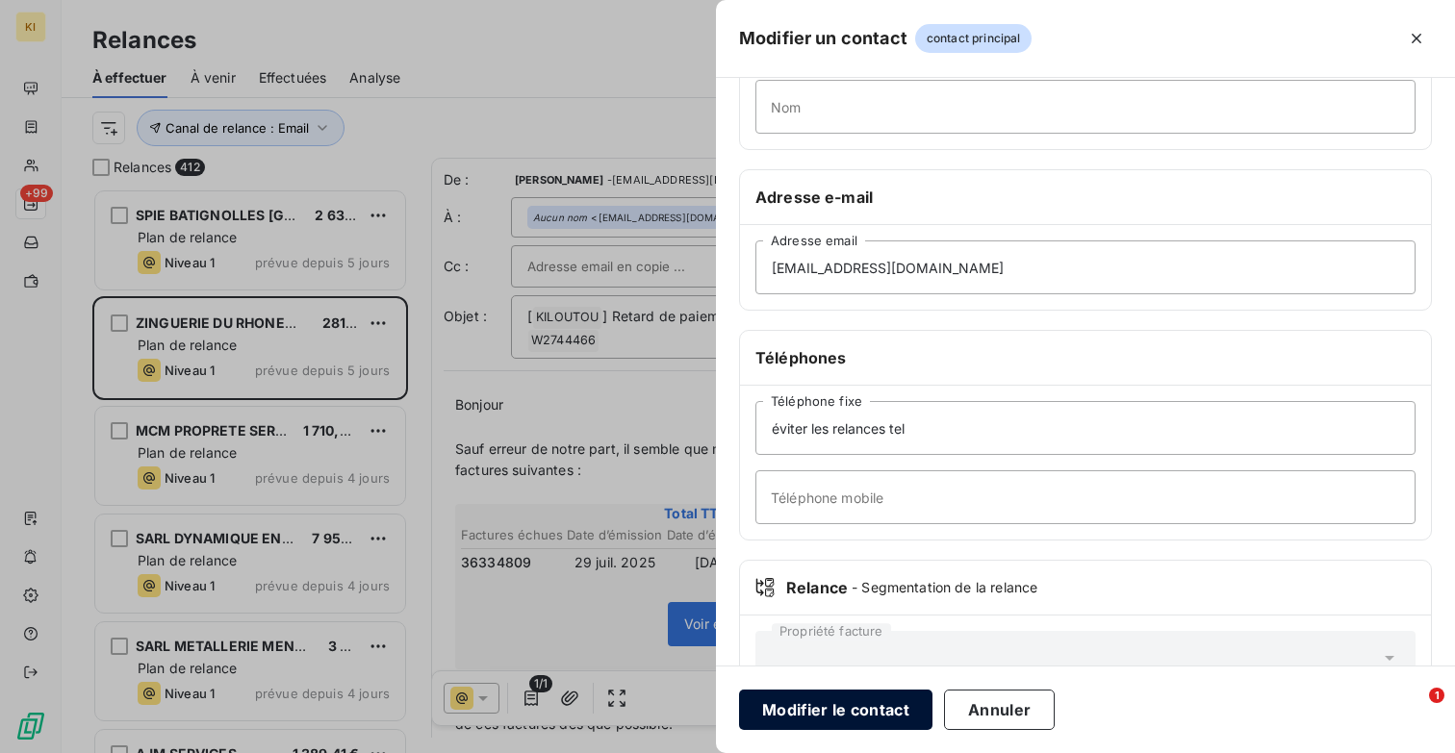
click at [834, 708] on button "Modifier le contact" at bounding box center [835, 710] width 193 height 40
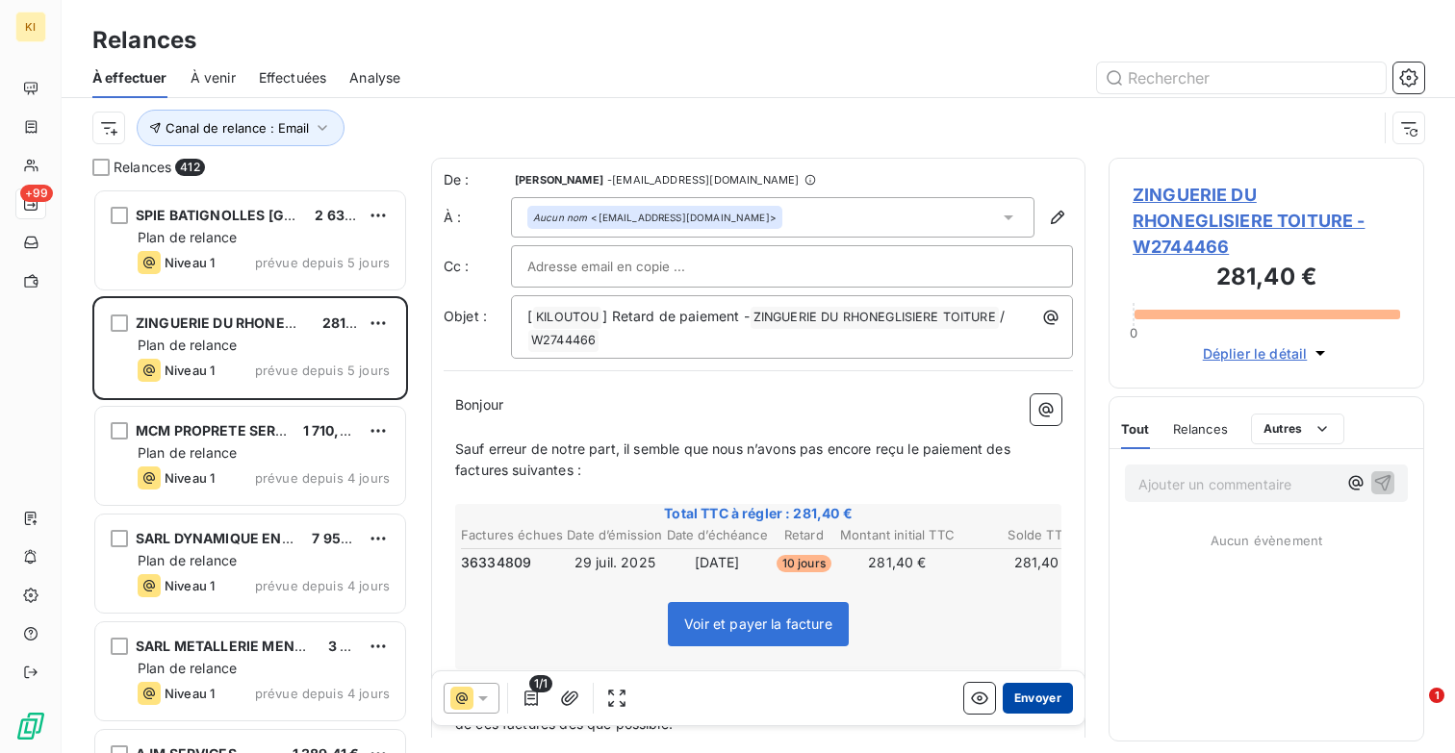
click at [1040, 704] on button "Envoyer" at bounding box center [1037, 698] width 70 height 31
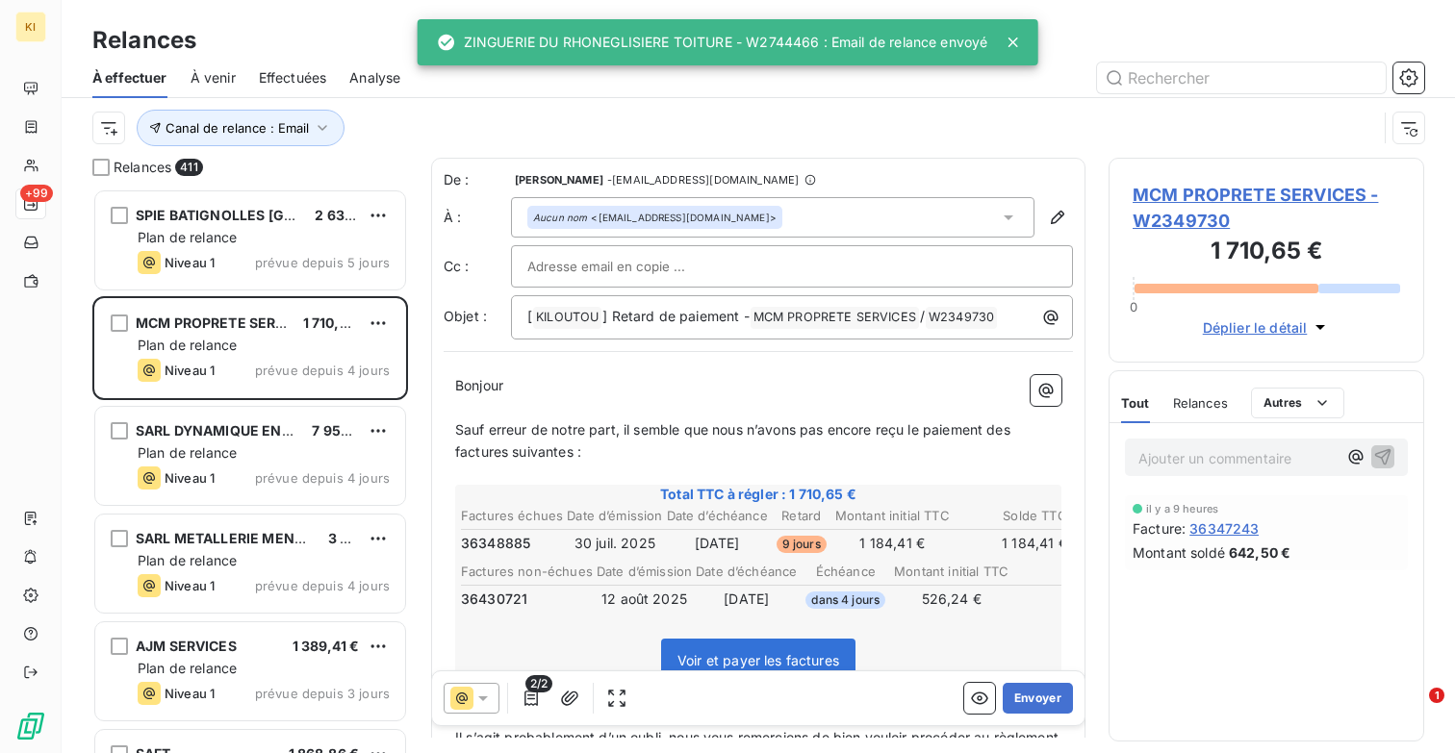
click at [947, 40] on div "ZINGUERIE DU RHONEGLISIERE TOITURE - W2744466 : Email de relance envoyé" at bounding box center [712, 42] width 551 height 35
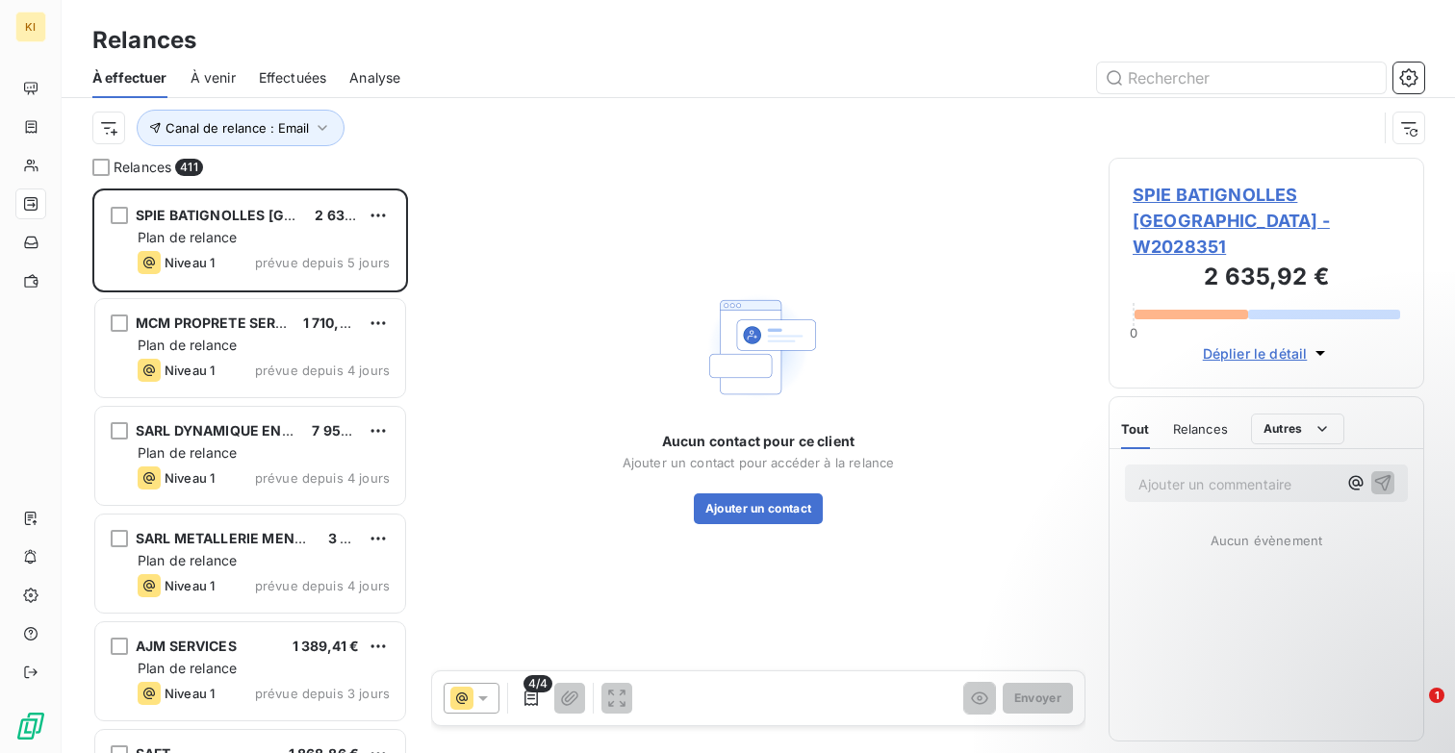
scroll to position [565, 316]
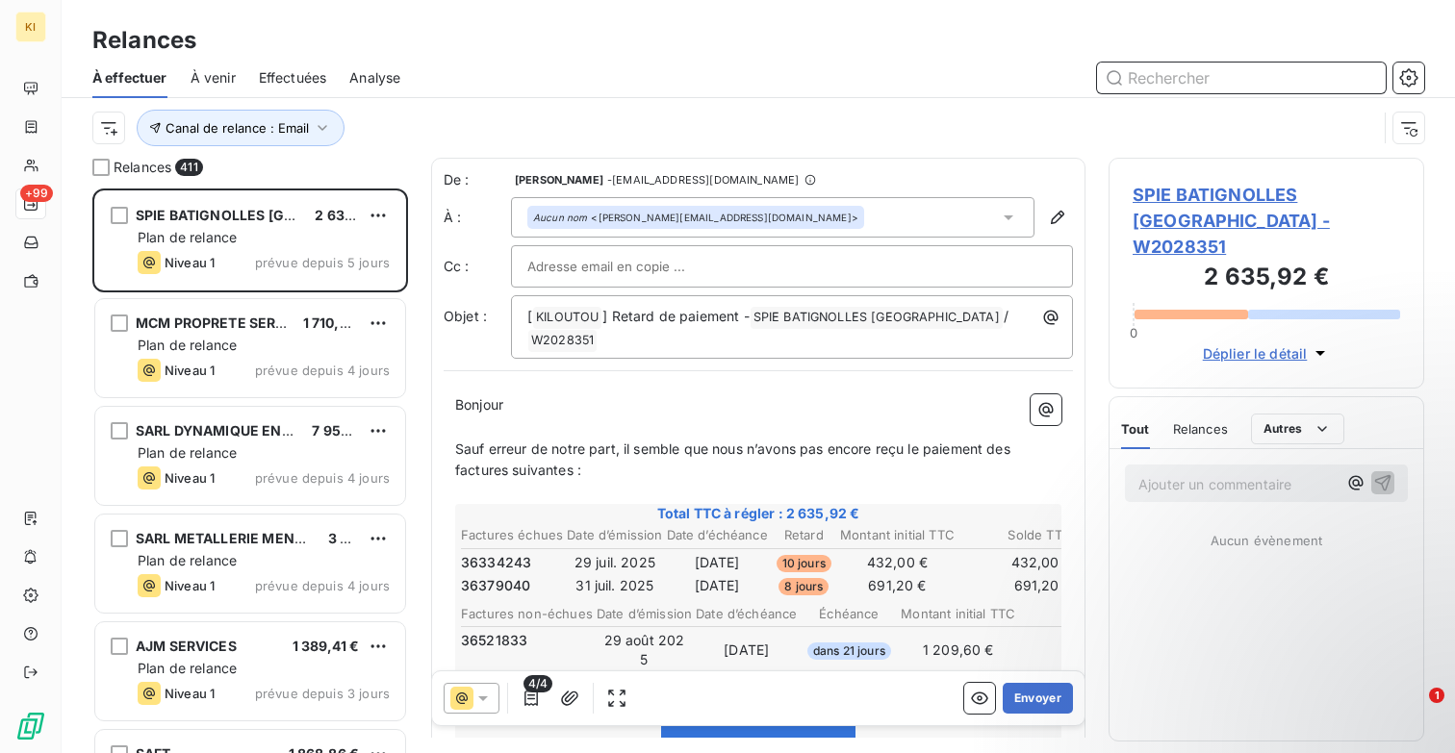
click at [133, 77] on span "À effectuer" at bounding box center [129, 77] width 75 height 19
click at [202, 135] on span "Canal de relance : Email" at bounding box center [236, 127] width 143 height 15
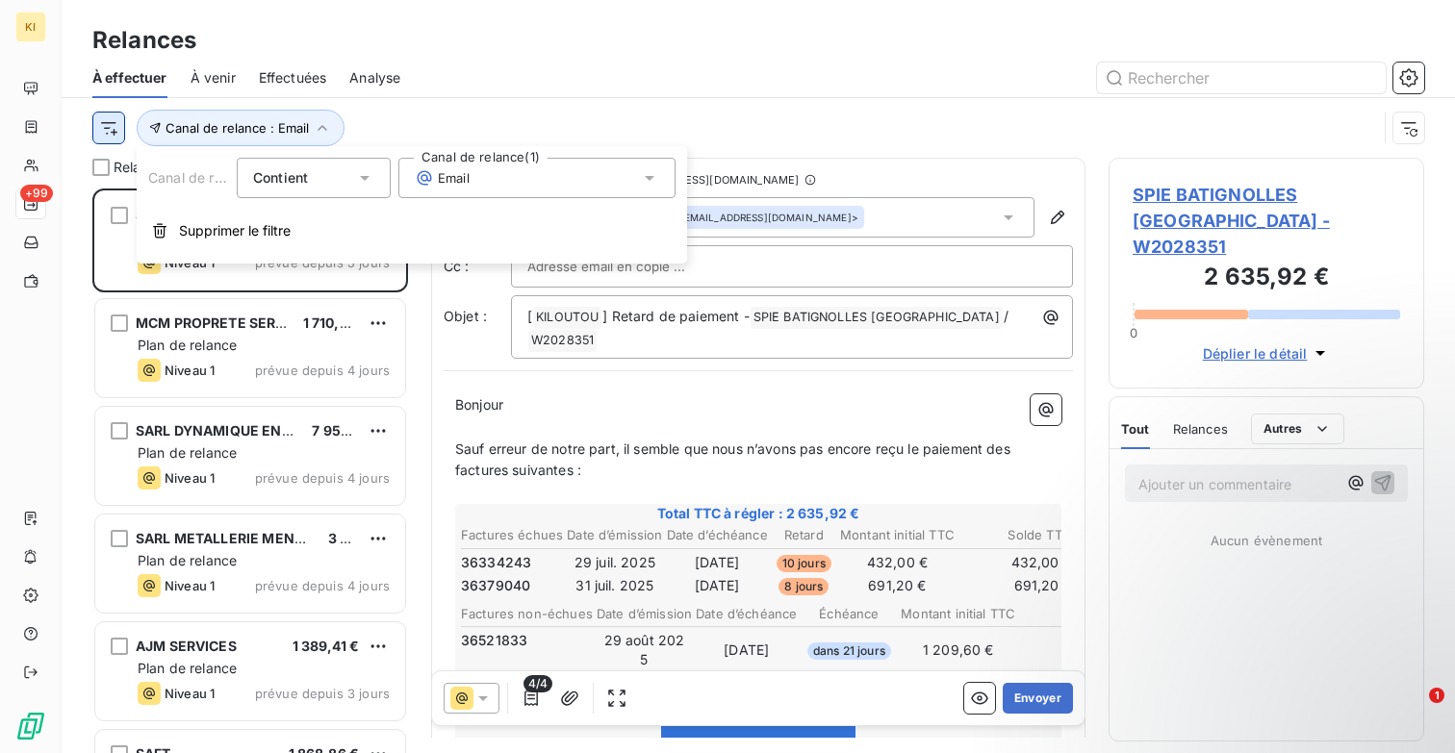
click at [109, 132] on html "KI +99 Relances À effectuer À venir Effectuées Analyse Canal de relance : Email…" at bounding box center [727, 376] width 1455 height 753
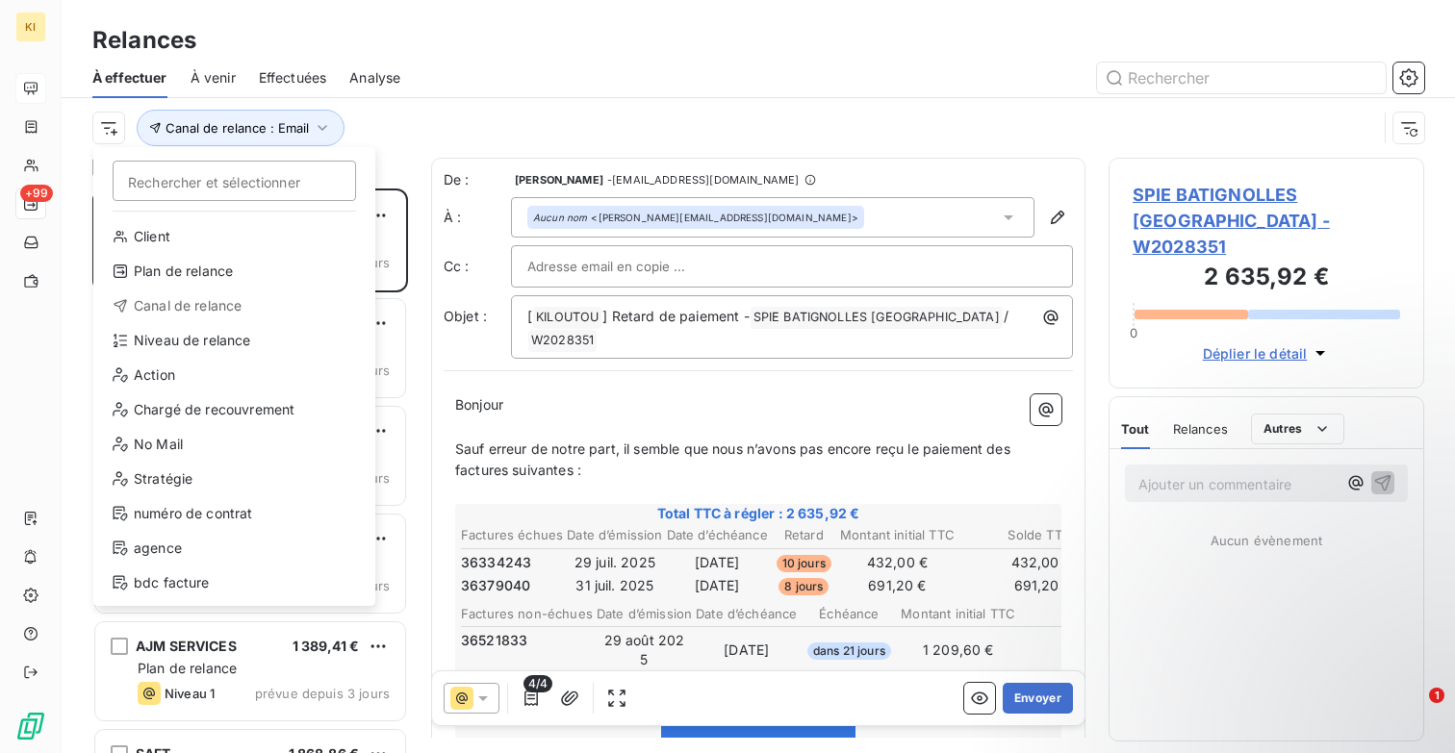
click at [34, 99] on html "KI +99 Relances À effectuer À venir Effectuées Analyse Rechercher et sélectionn…" at bounding box center [727, 376] width 1455 height 753
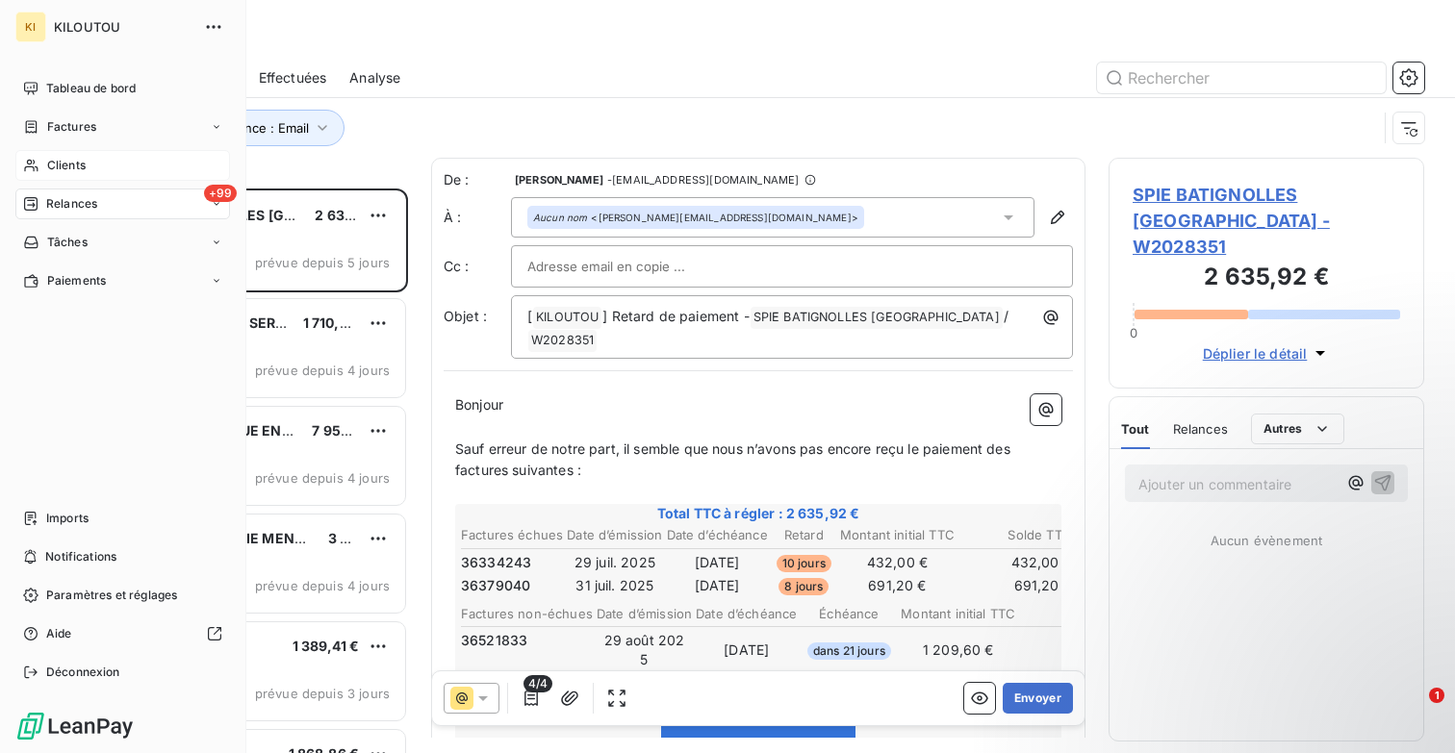
click at [72, 165] on span "Clients" at bounding box center [66, 165] width 38 height 17
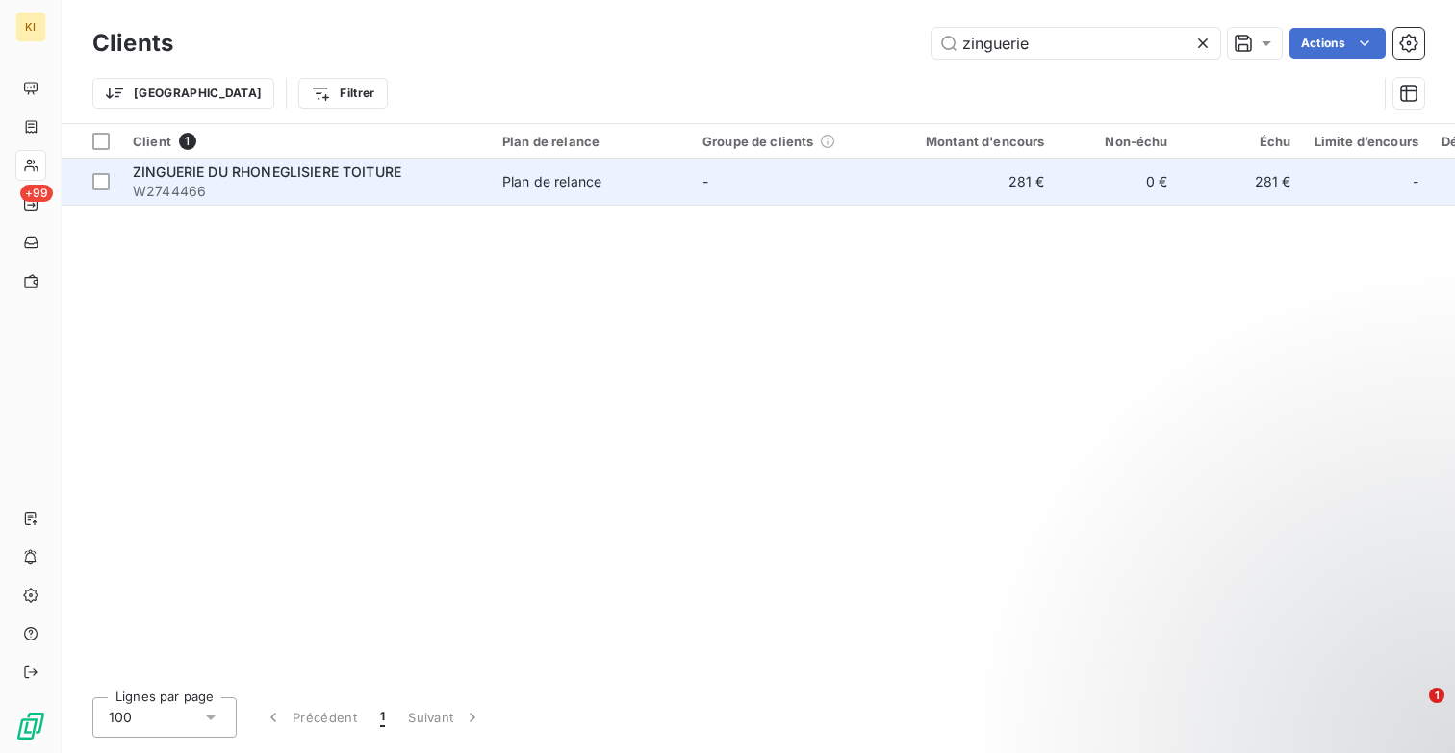
type input "zinguerie"
click at [324, 172] on span "ZINGUERIE DU RHONEGLISIERE TOITURE" at bounding box center [267, 172] width 268 height 16
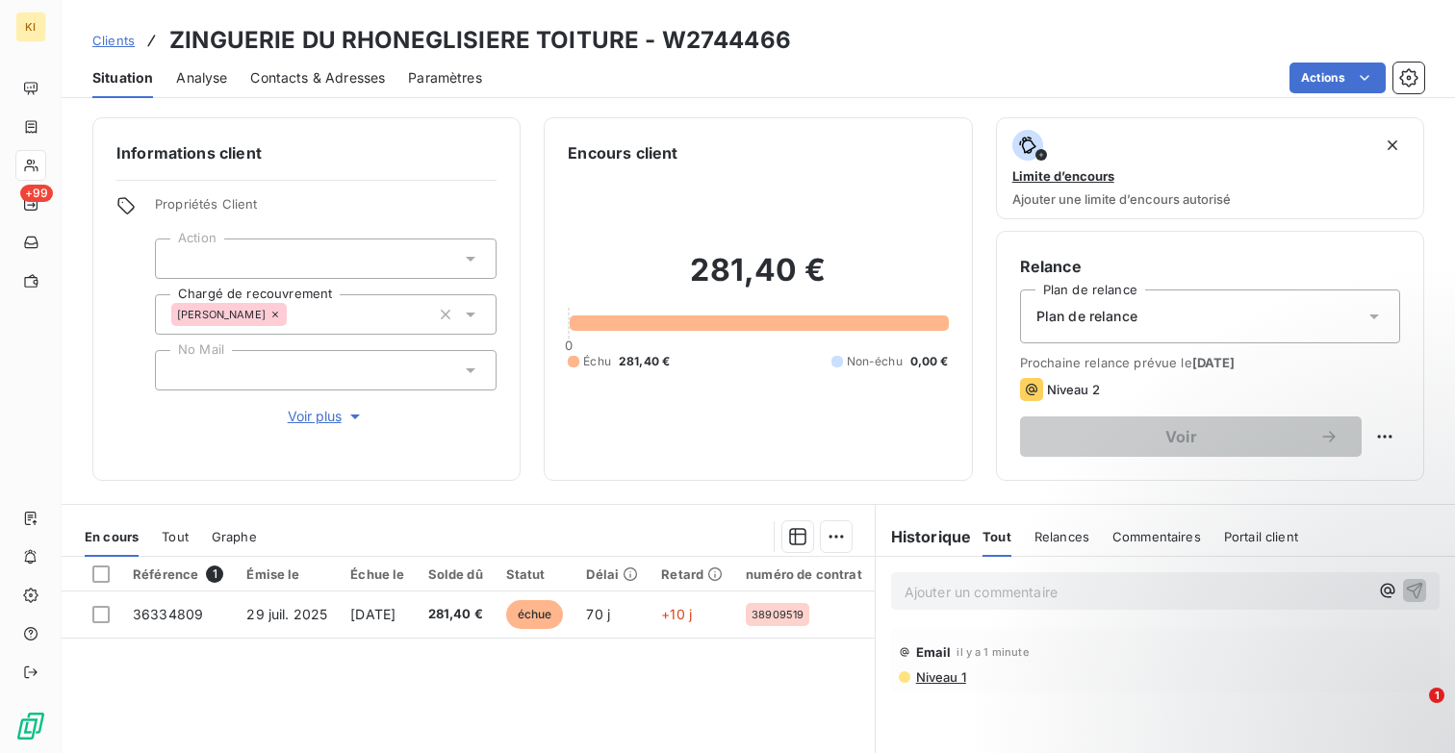
click at [309, 77] on span "Contacts & Adresses" at bounding box center [317, 77] width 135 height 19
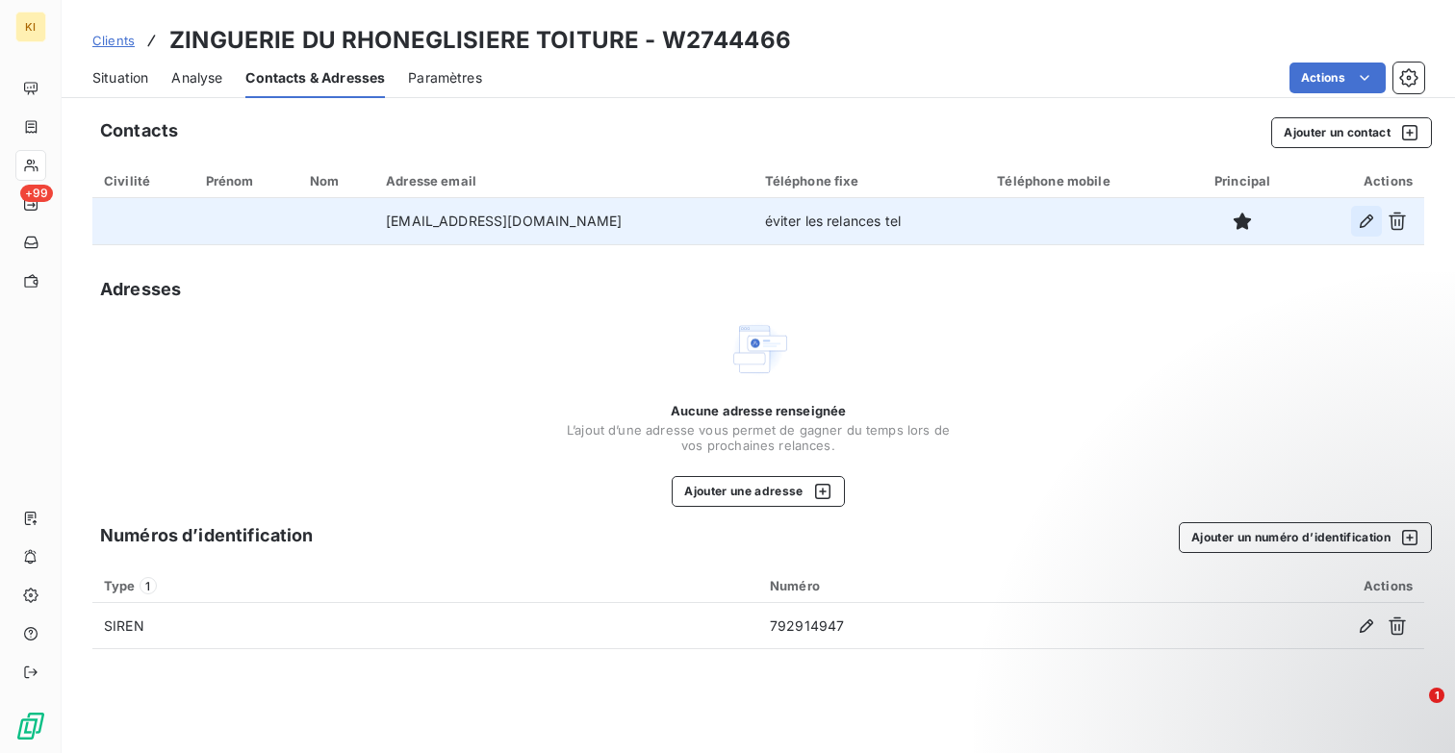
click at [1365, 228] on icon "button" at bounding box center [1366, 221] width 19 height 19
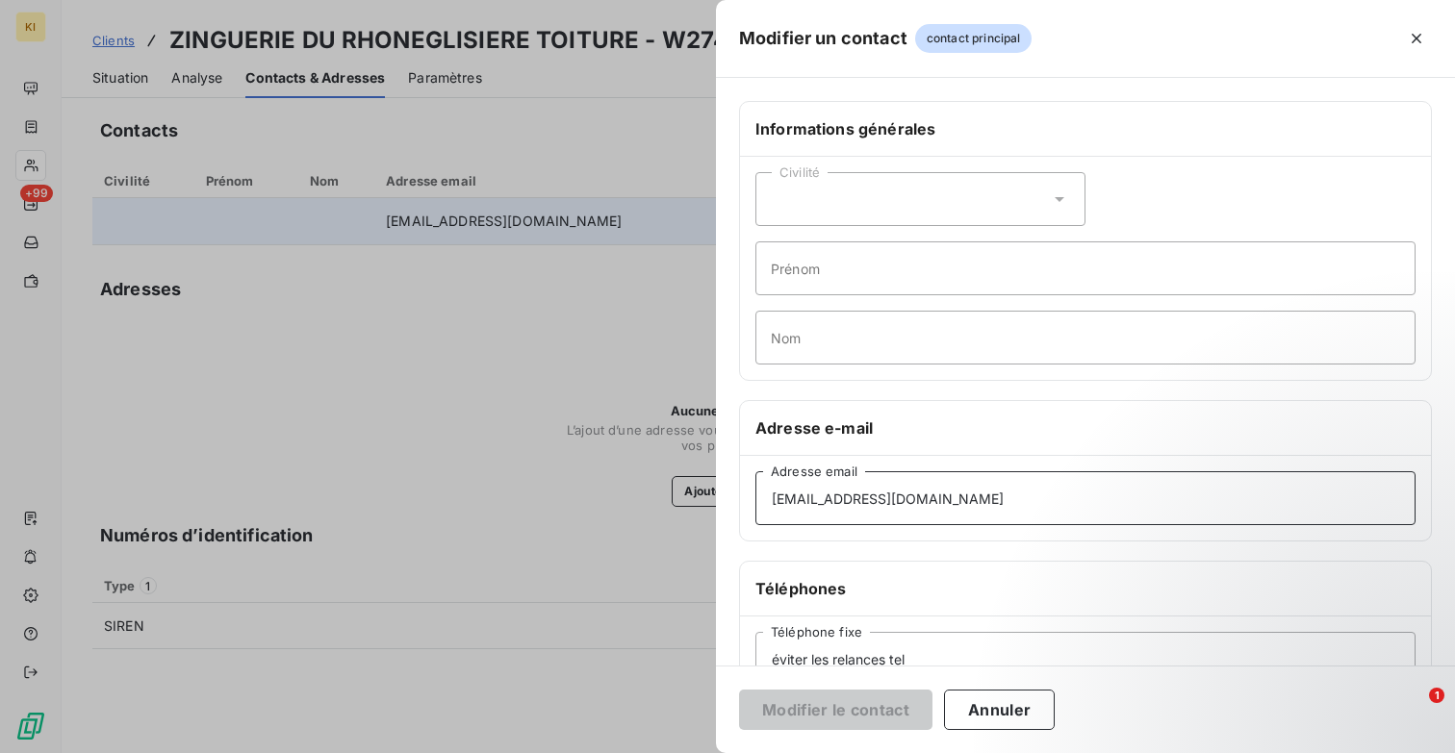
click at [892, 503] on input "[EMAIL_ADDRESS][DOMAIN_NAME]" at bounding box center [1085, 498] width 660 height 54
paste input "contact@zingueriedurhone"
type input "[EMAIL_ADDRESS][DOMAIN_NAME]"
click at [858, 706] on button "Modifier le contact" at bounding box center [835, 710] width 193 height 40
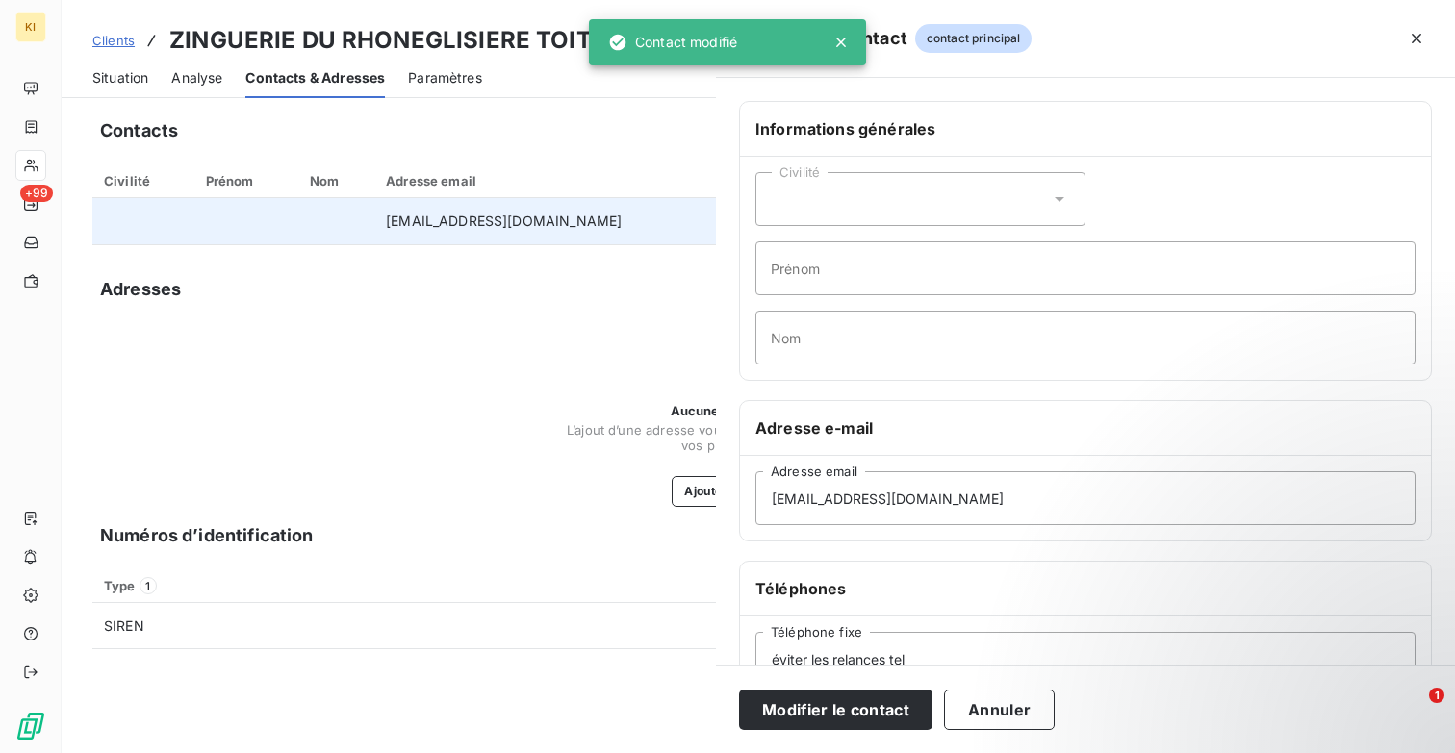
click at [512, 367] on div at bounding box center [727, 376] width 1455 height 753
